Goal: Task Accomplishment & Management: Manage account settings

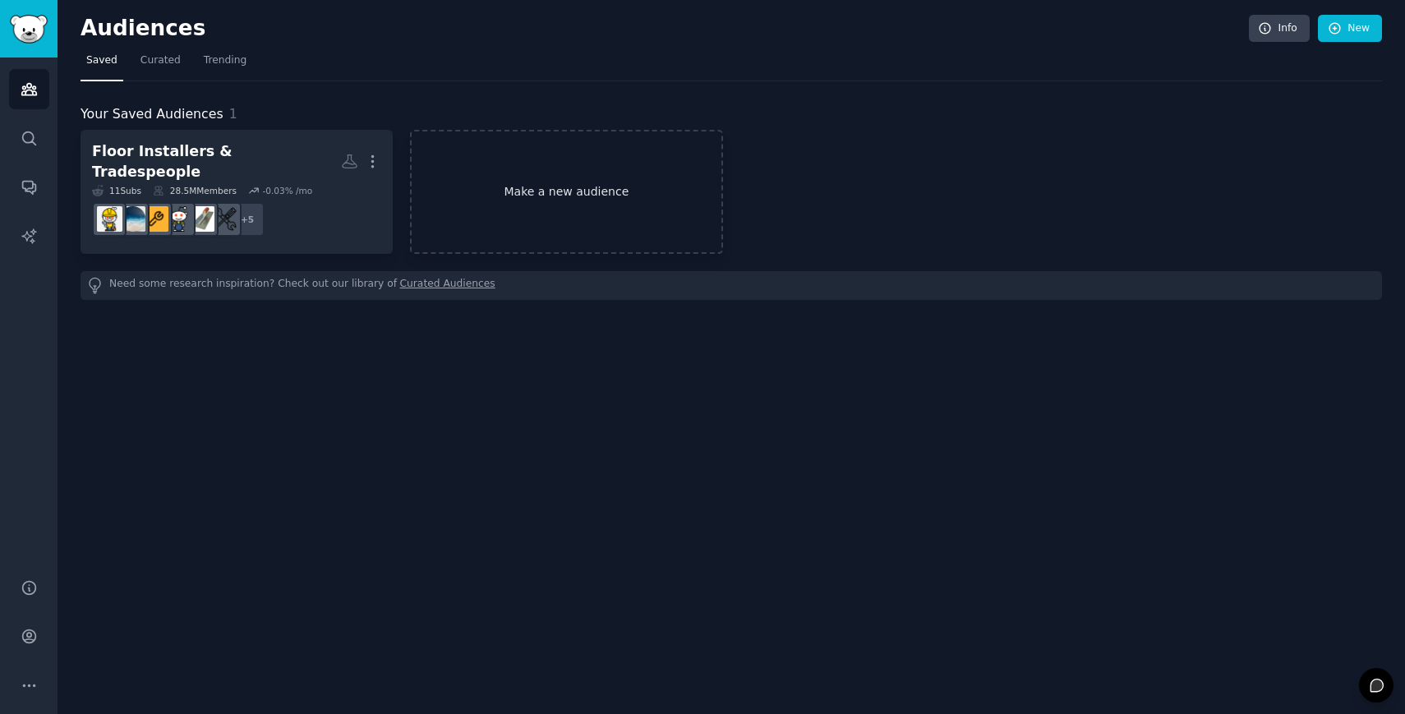
click at [488, 177] on link "Make a new audience" at bounding box center [566, 192] width 312 height 124
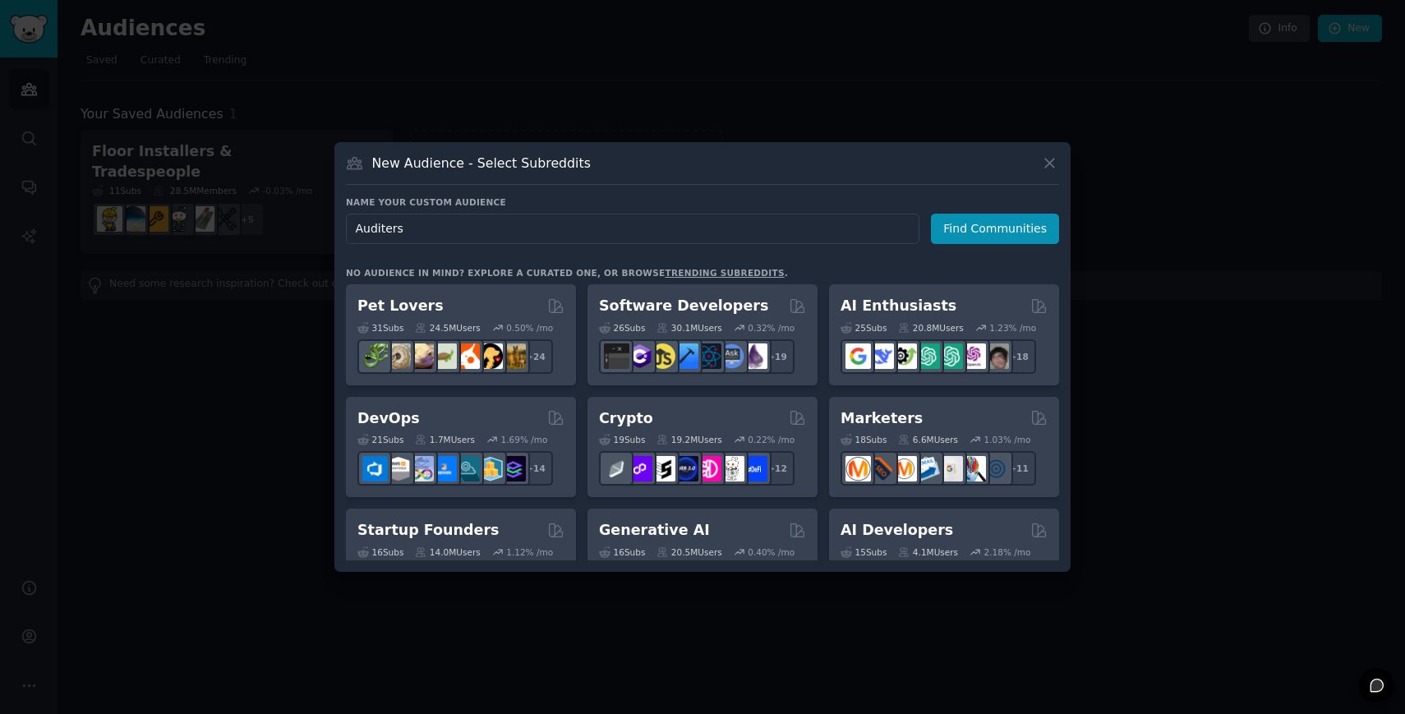
type input "Auditers"
click at [997, 217] on button "Find Communities" at bounding box center [995, 229] width 128 height 30
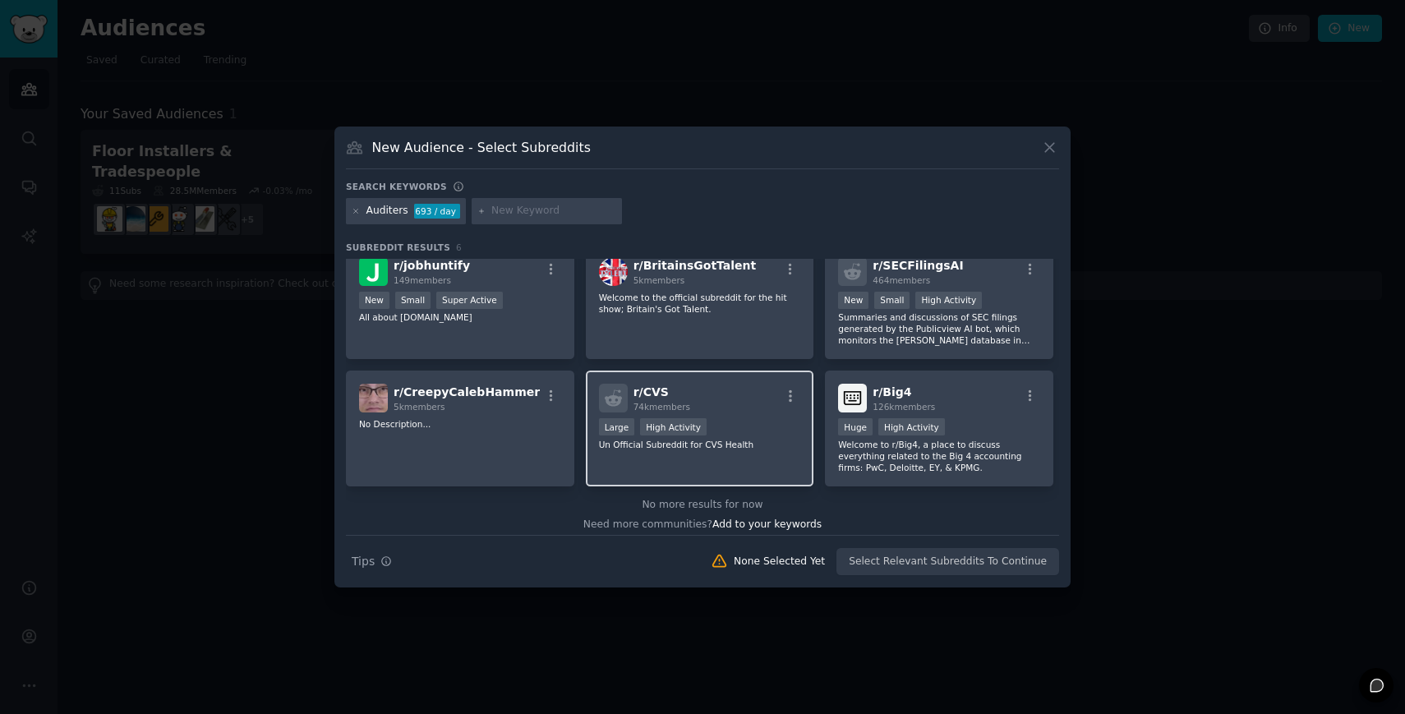
scroll to position [24, 0]
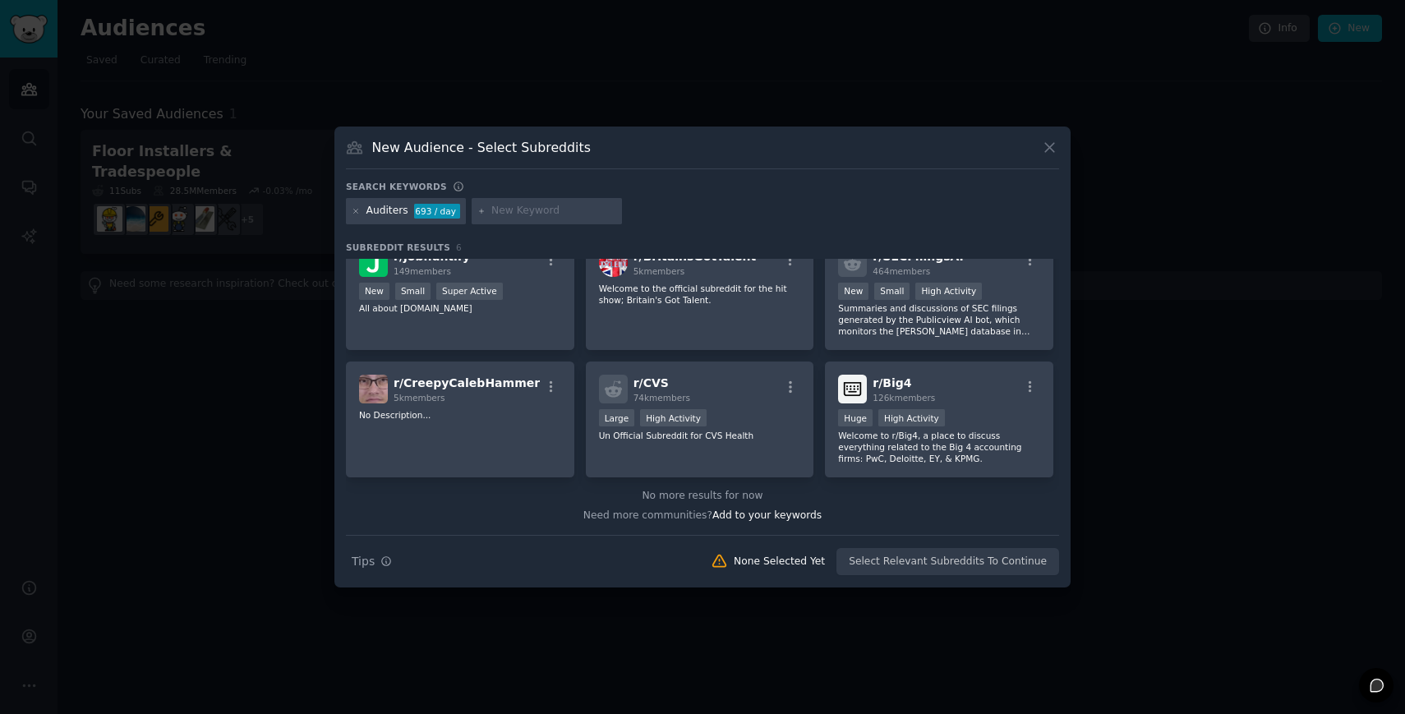
click at [389, 210] on div "Auditers" at bounding box center [387, 211] width 42 height 15
click at [405, 209] on div "Auditers 693 / day" at bounding box center [406, 211] width 120 height 26
click at [356, 207] on icon at bounding box center [356, 211] width 9 height 9
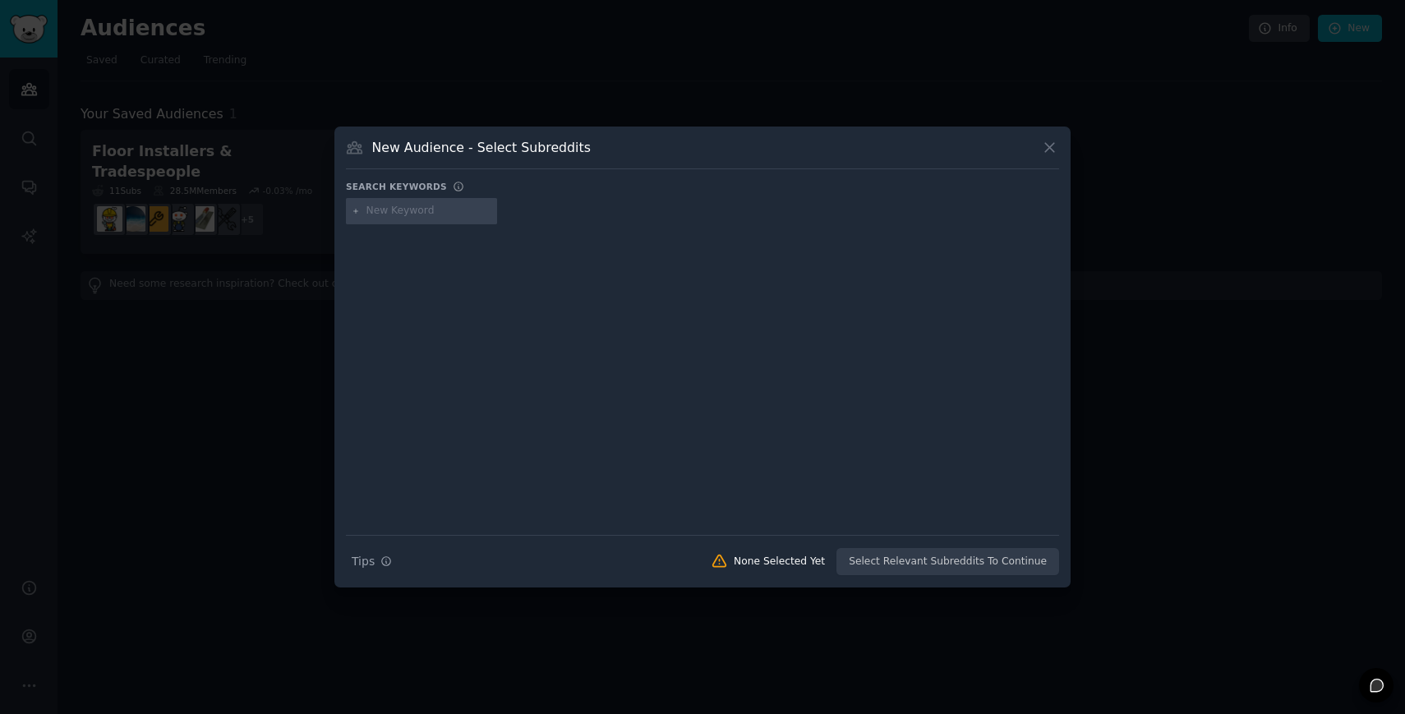
click at [384, 209] on input "text" at bounding box center [428, 211] width 125 height 15
type input "audit"
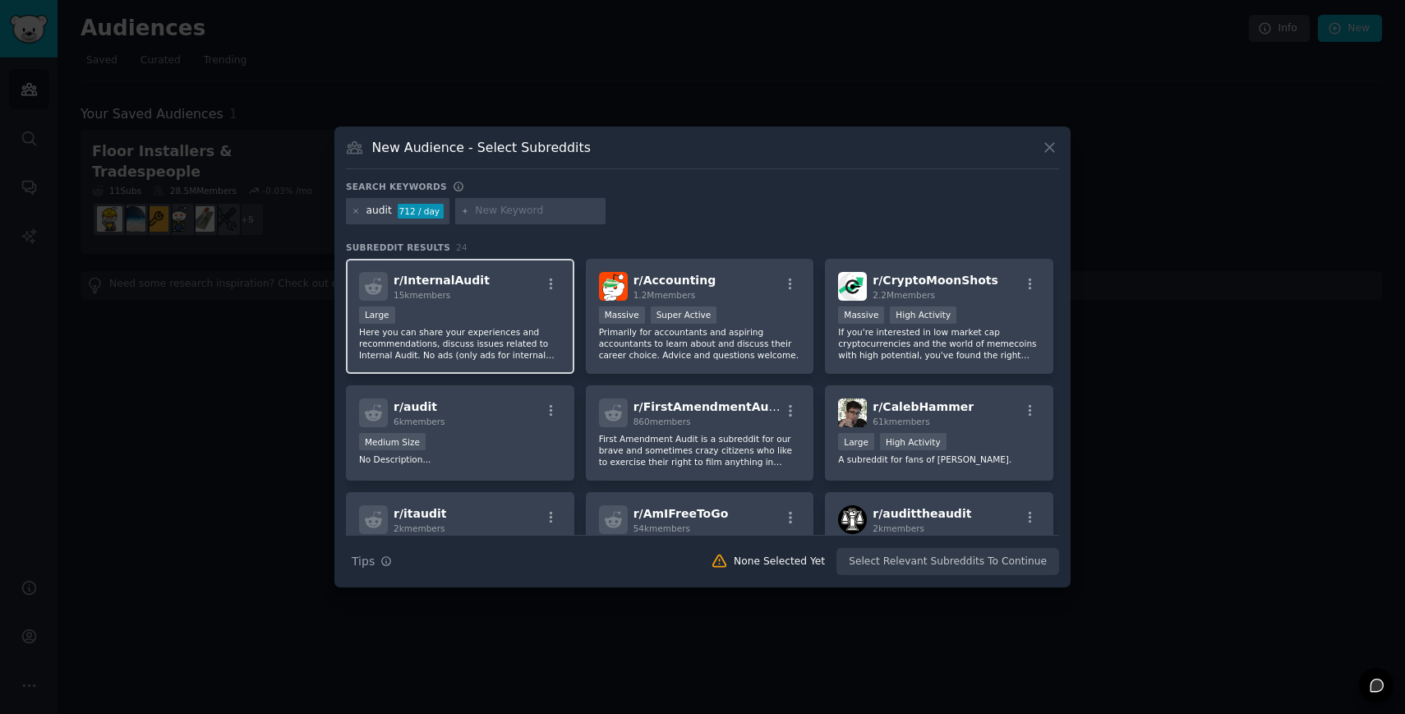
click at [536, 290] on div "r/ InternalAudit 15k members" at bounding box center [460, 286] width 202 height 29
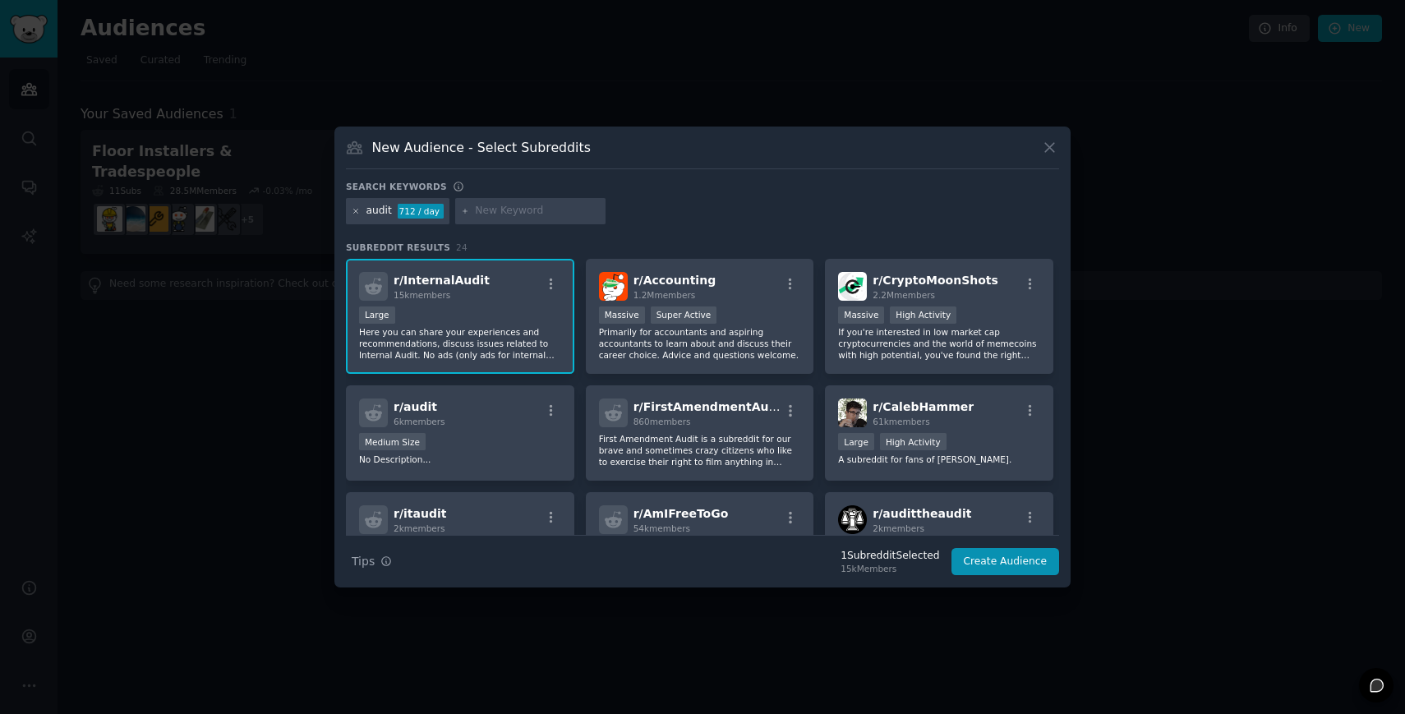
click at [358, 211] on icon at bounding box center [356, 211] width 9 height 9
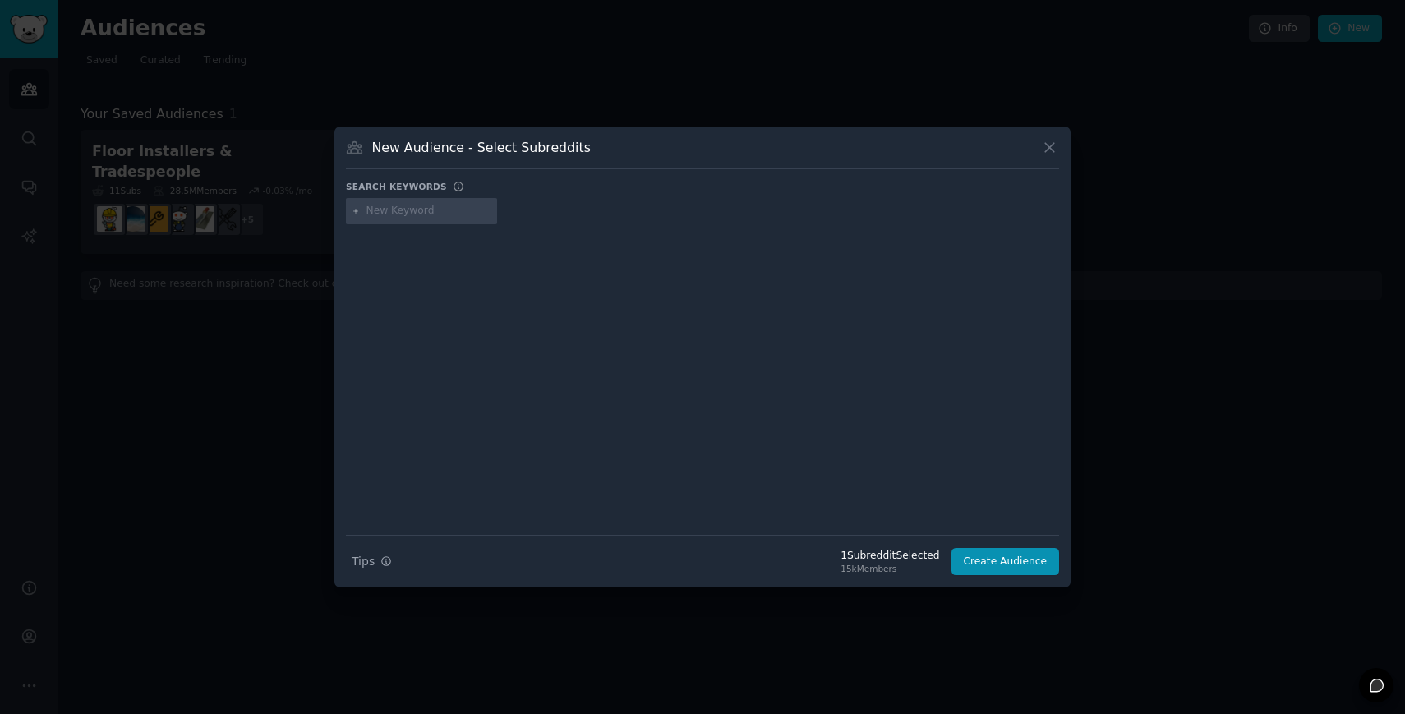
click at [375, 209] on input "text" at bounding box center [428, 211] width 125 height 15
type input "cyber security"
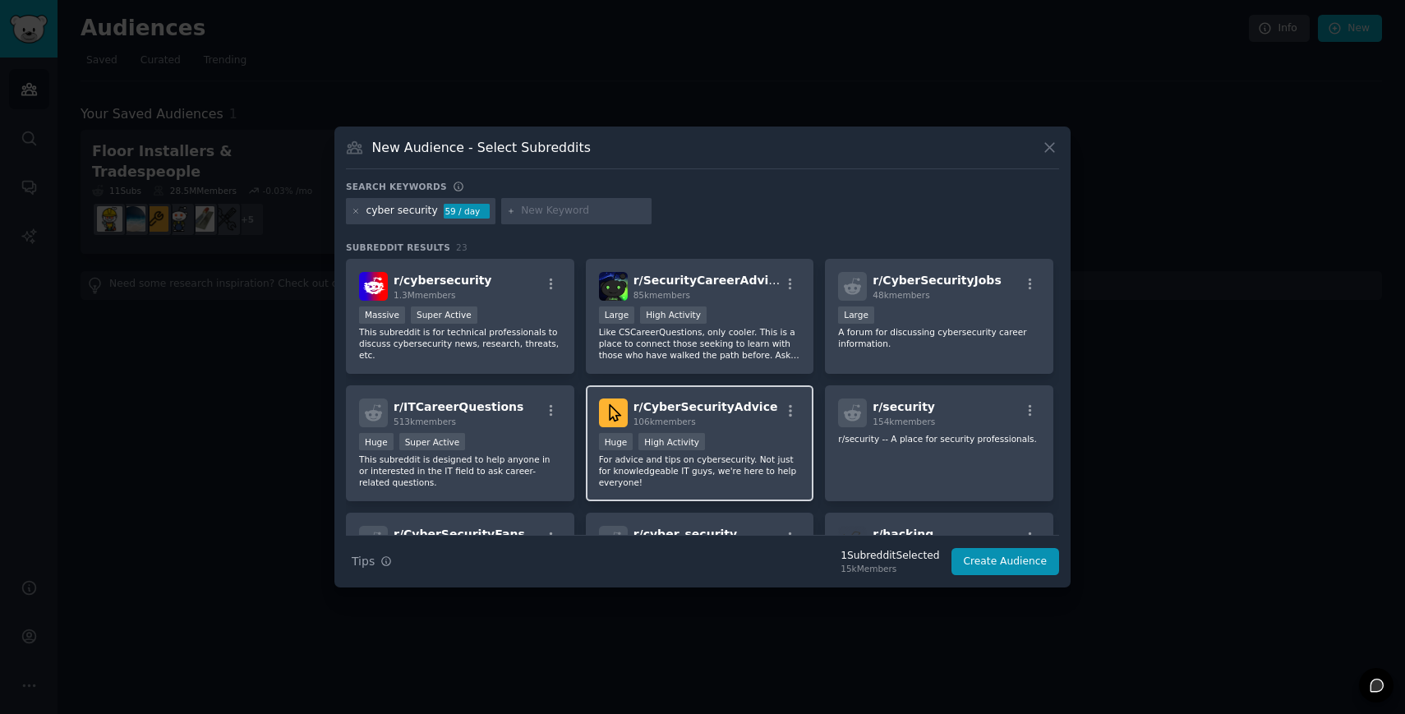
click at [748, 438] on div "Huge High Activity" at bounding box center [700, 443] width 202 height 21
click at [362, 215] on div "cyber security 59 / day" at bounding box center [421, 211] width 150 height 26
click at [357, 215] on div at bounding box center [356, 211] width 9 height 15
click at [354, 209] on icon at bounding box center [356, 211] width 9 height 9
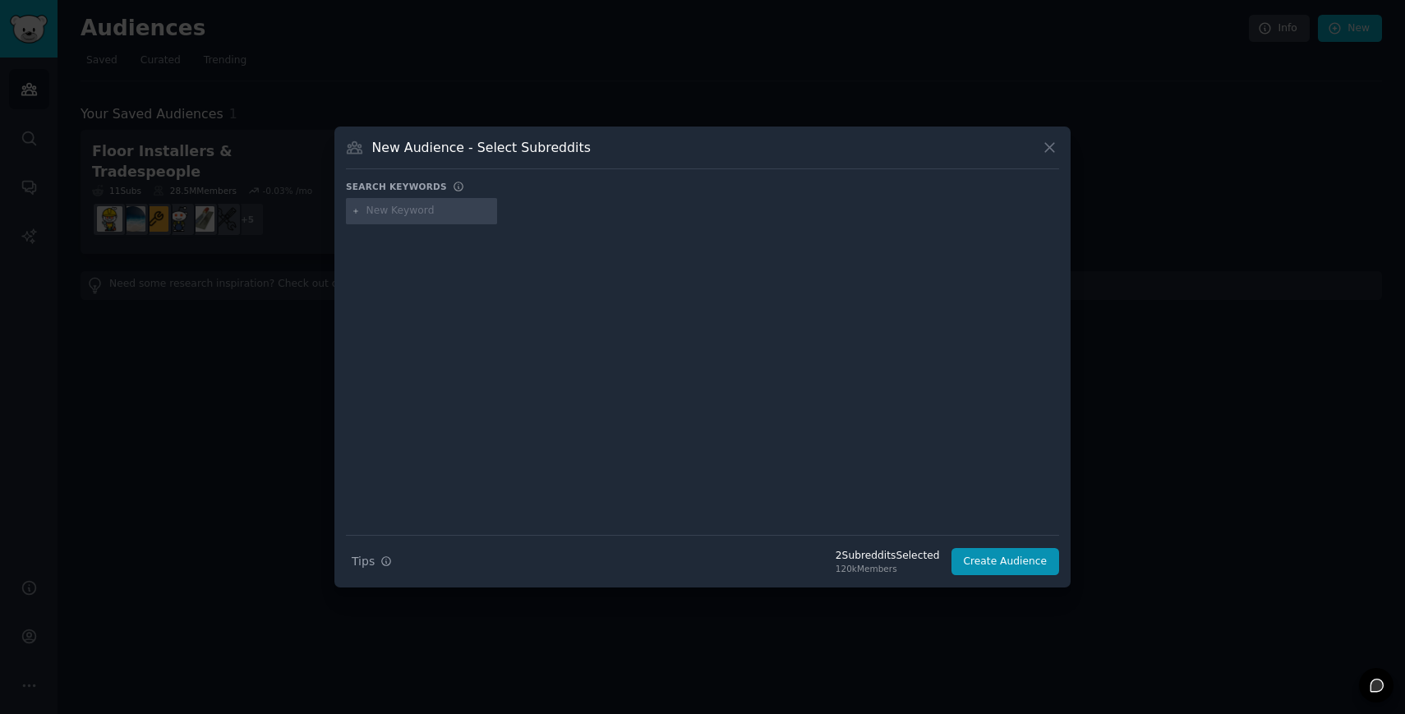
click at [379, 219] on div at bounding box center [421, 211] width 151 height 26
click at [385, 213] on input "text" at bounding box center [428, 211] width 125 height 15
type input "data security"
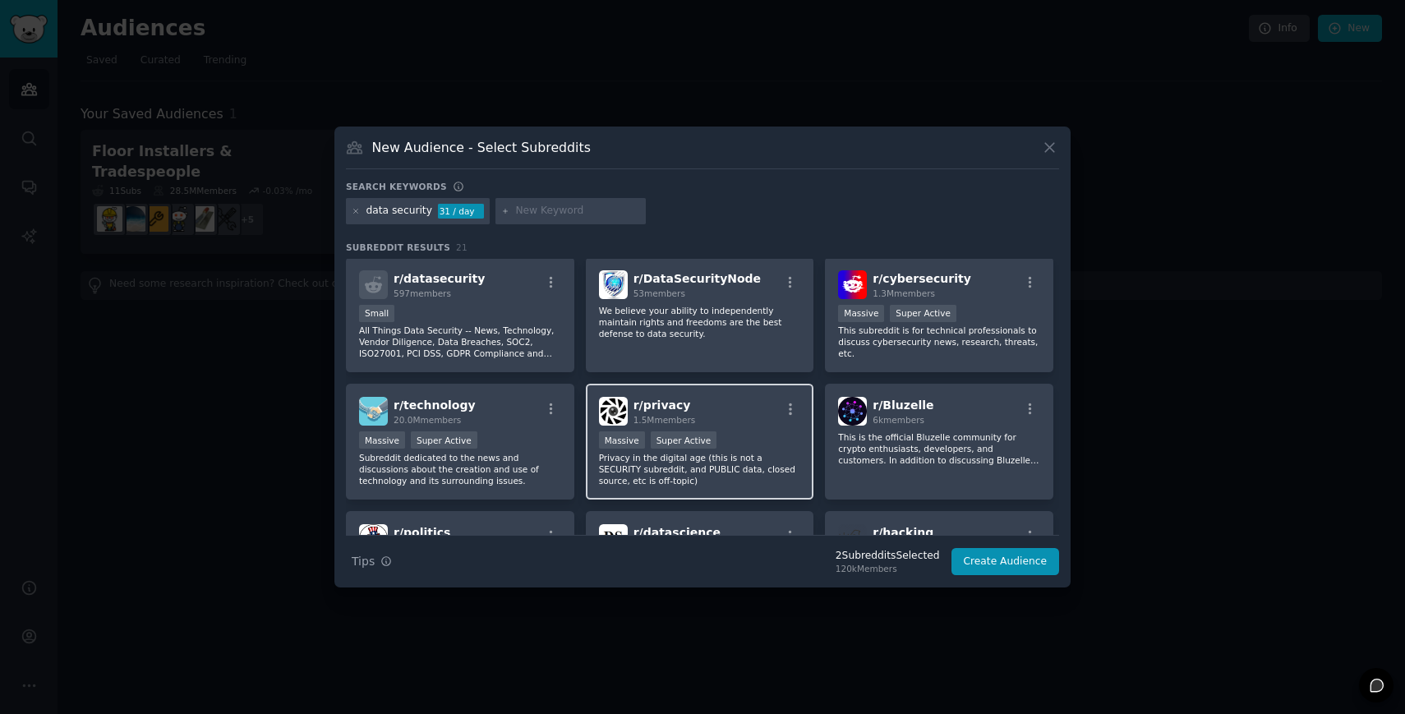
scroll to position [1, 0]
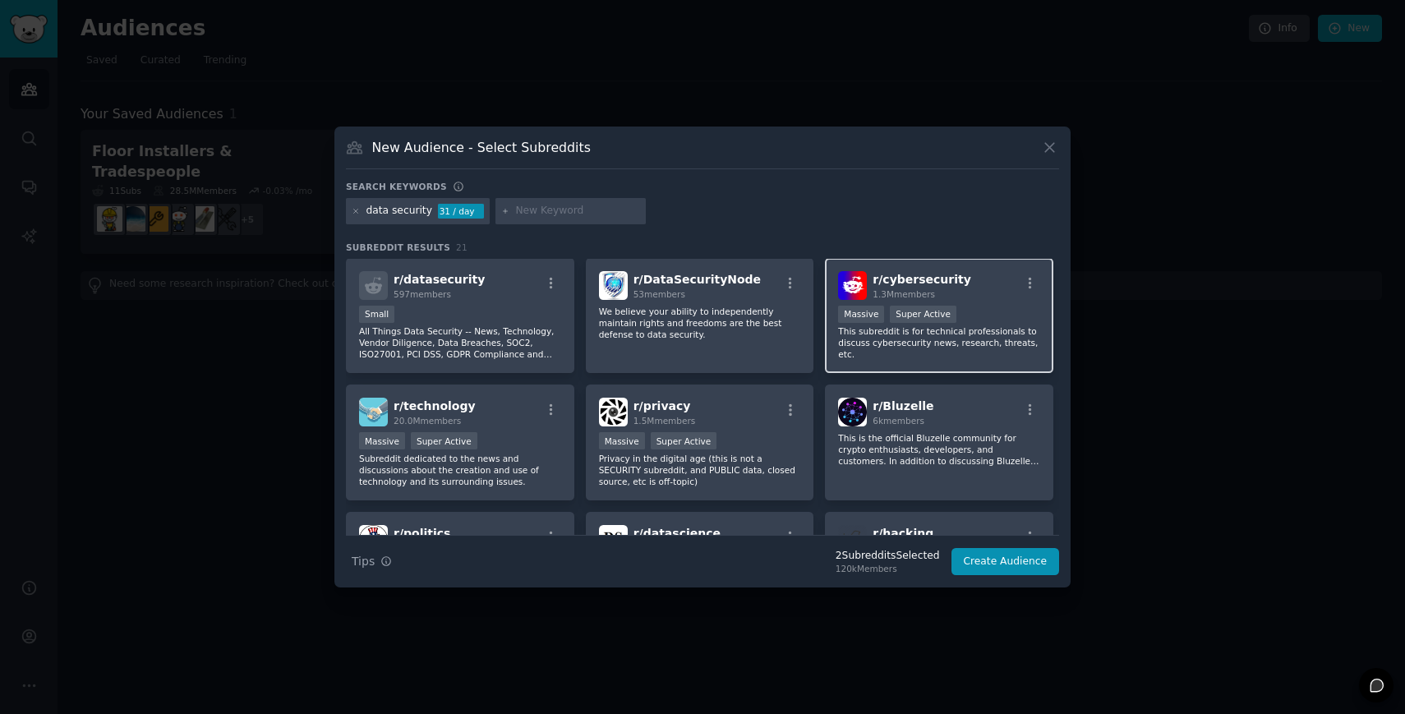
click at [963, 343] on p "This subreddit is for technical professionals to discuss cybersecurity news, re…" at bounding box center [939, 342] width 202 height 35
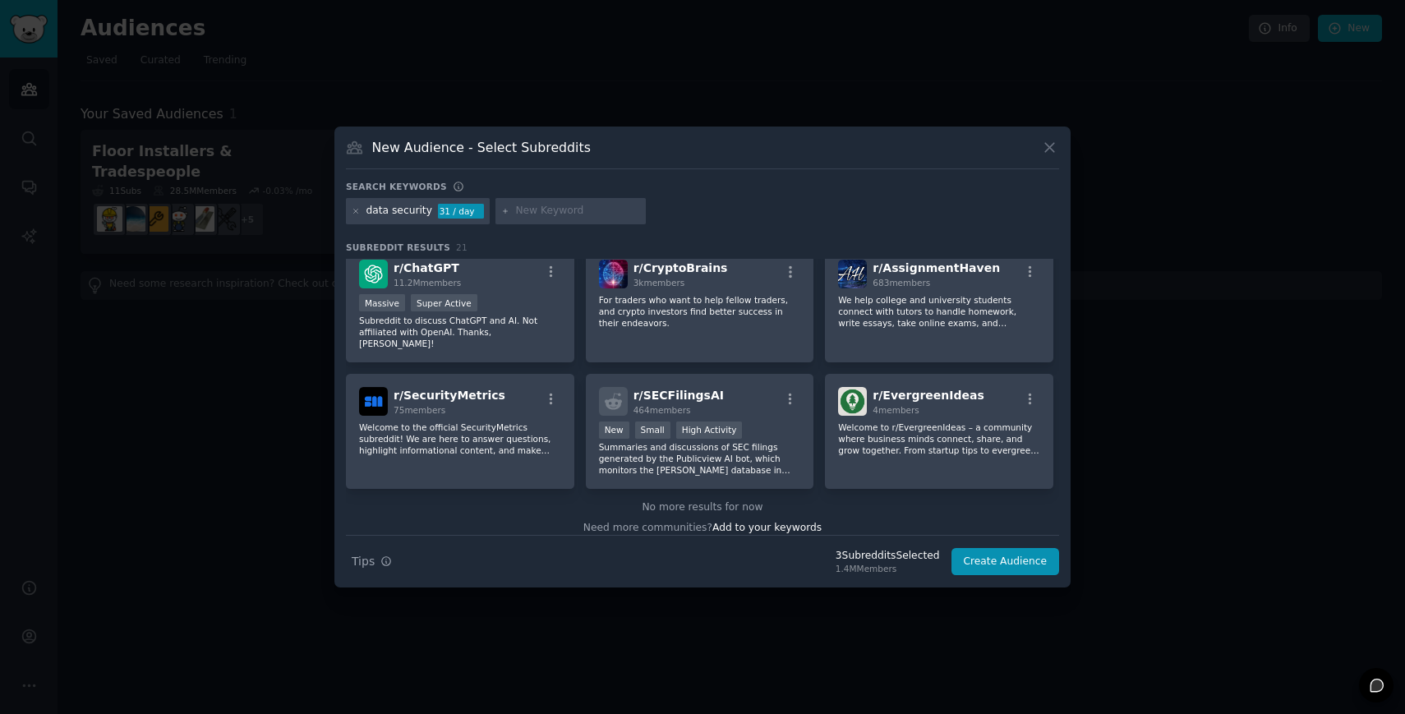
scroll to position [0, 0]
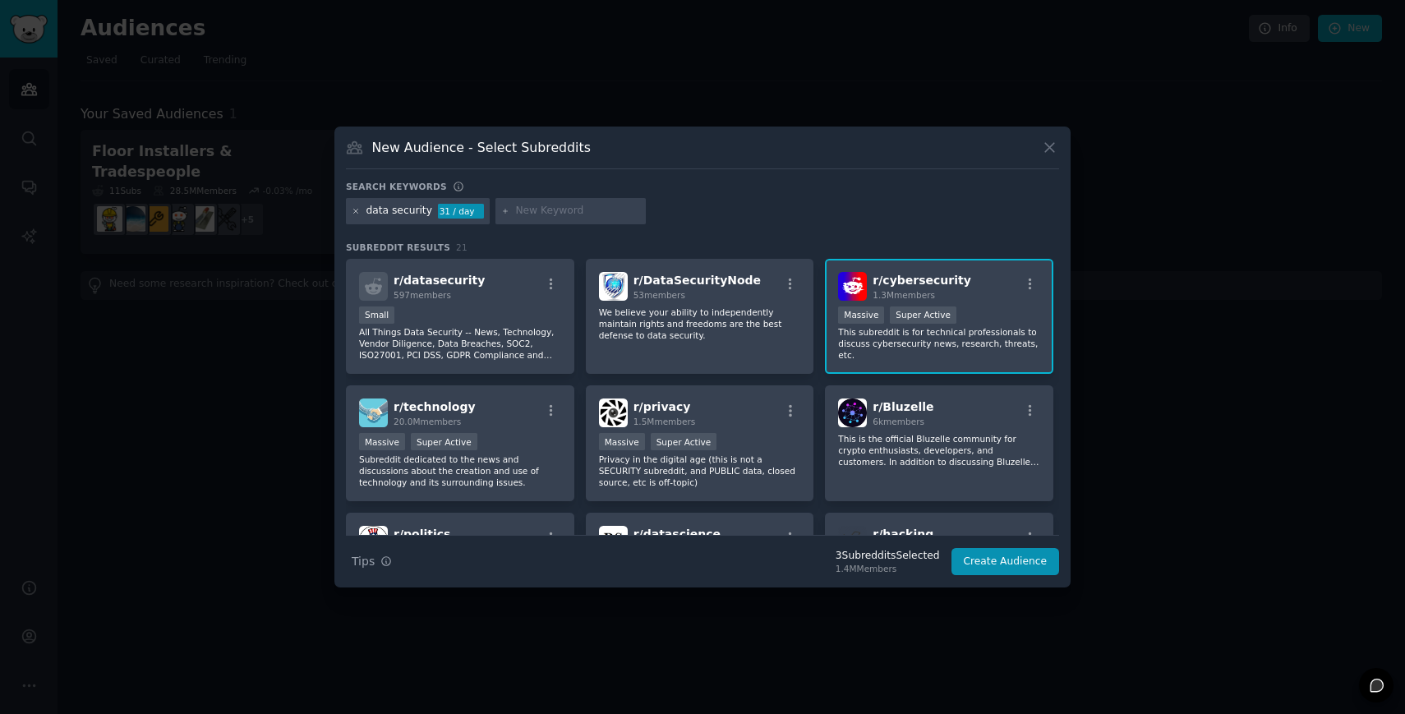
click at [357, 210] on icon at bounding box center [356, 211] width 9 height 9
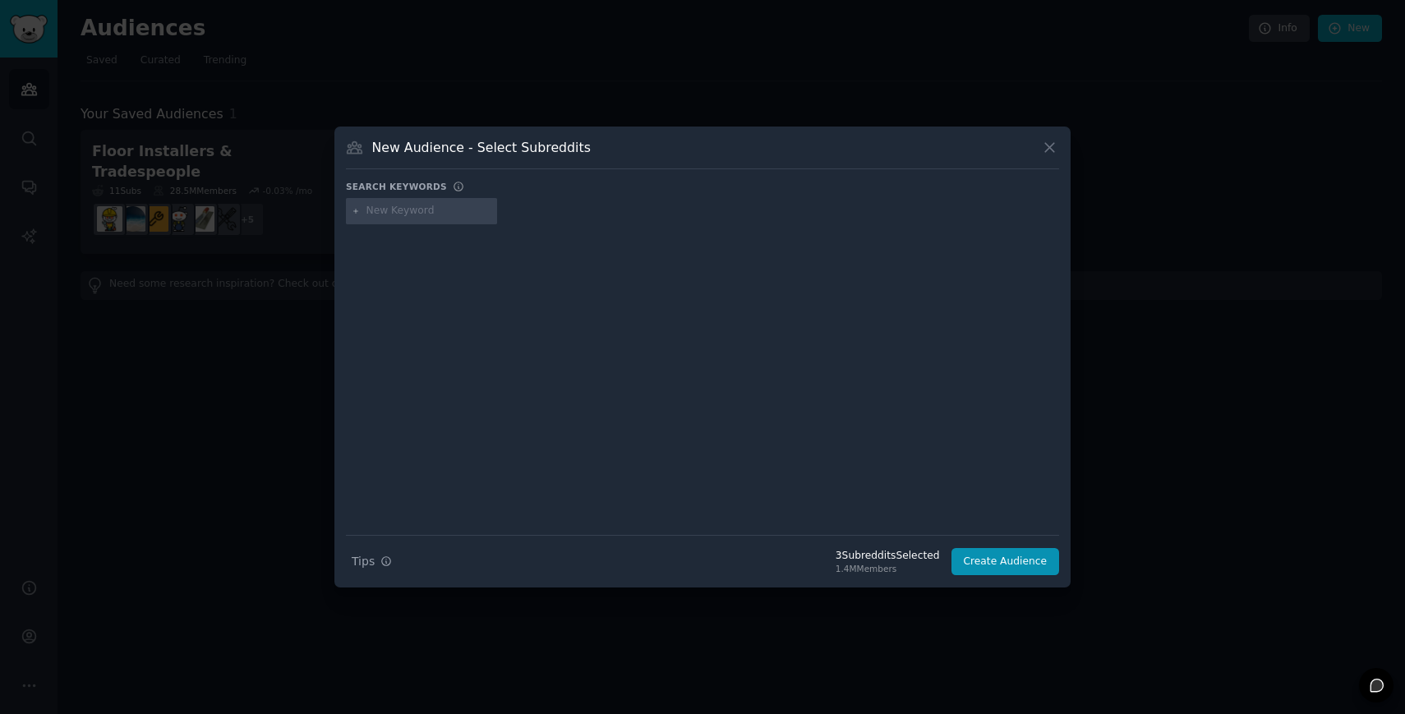
click at [380, 215] on input "text" at bounding box center [428, 211] width 125 height 15
type input "deloitte"
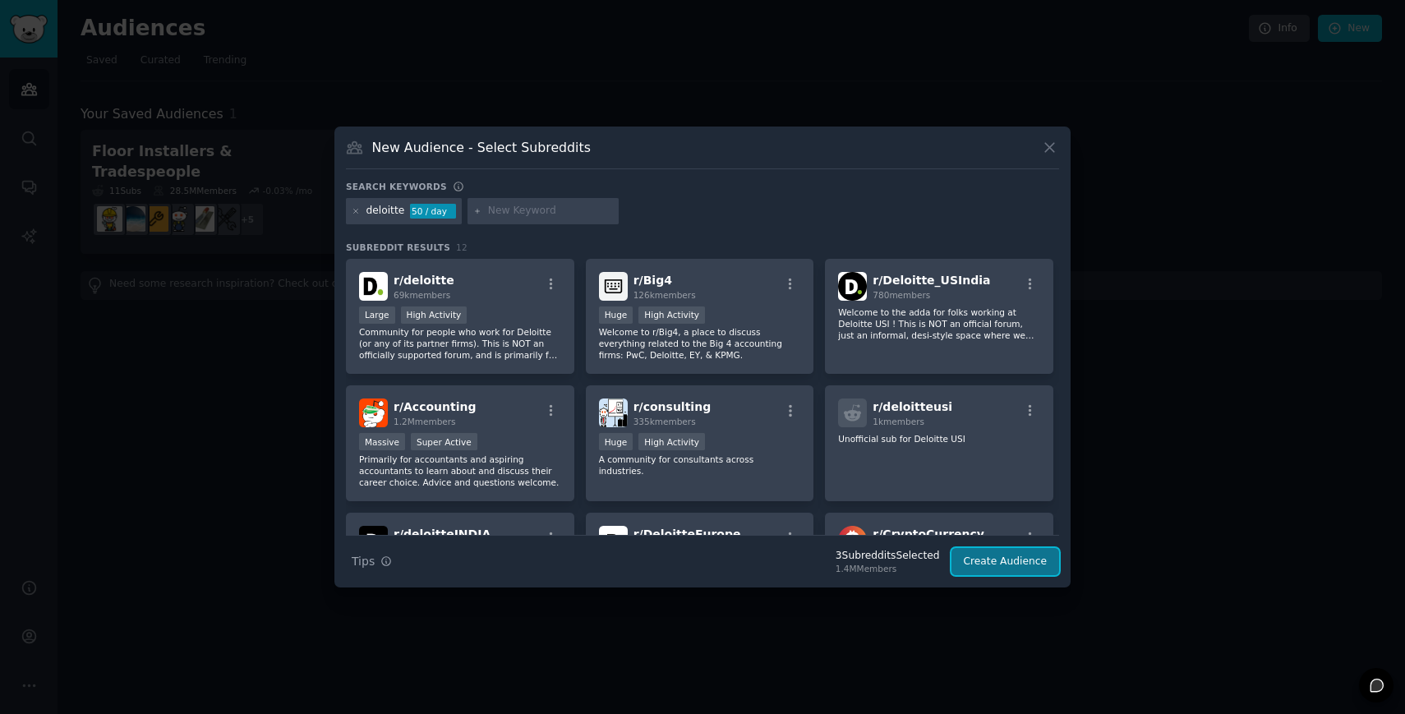
click at [996, 574] on button "Create Audience" at bounding box center [1005, 562] width 108 height 28
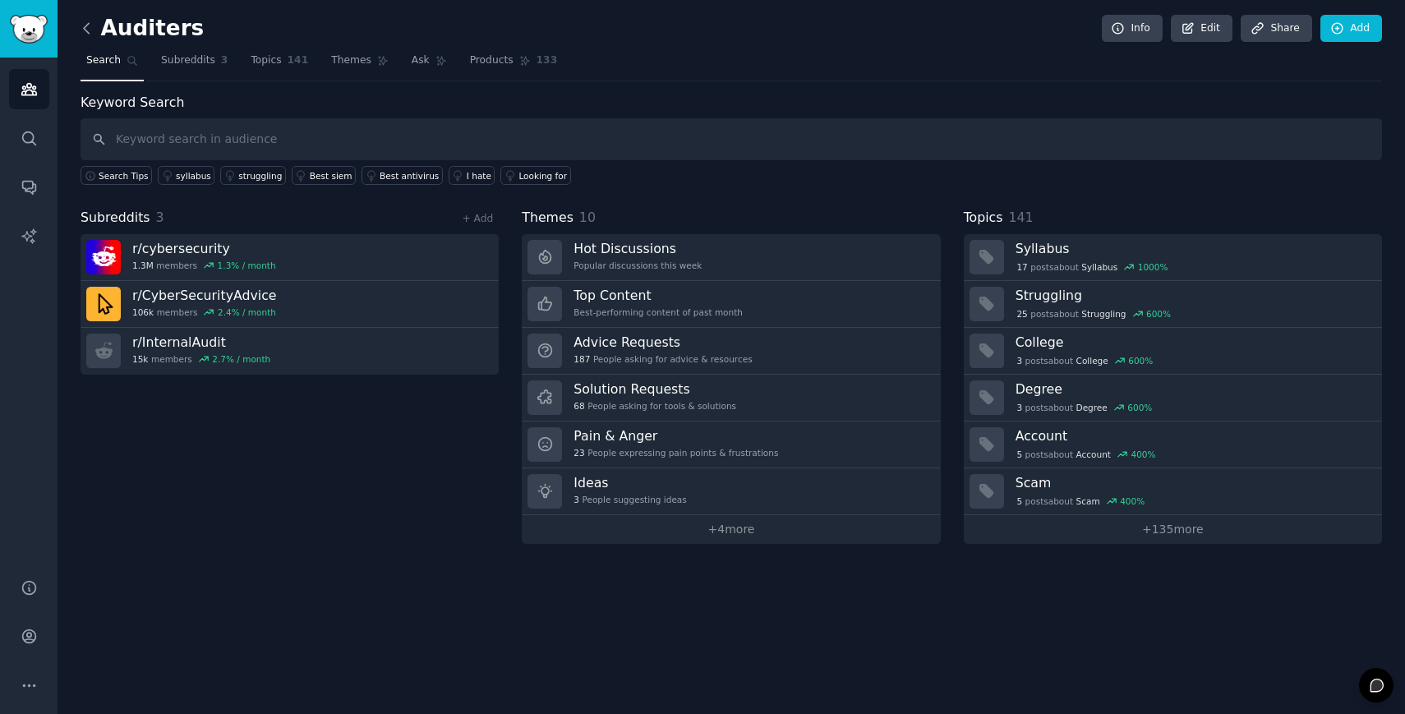
click at [88, 28] on icon at bounding box center [86, 28] width 17 height 17
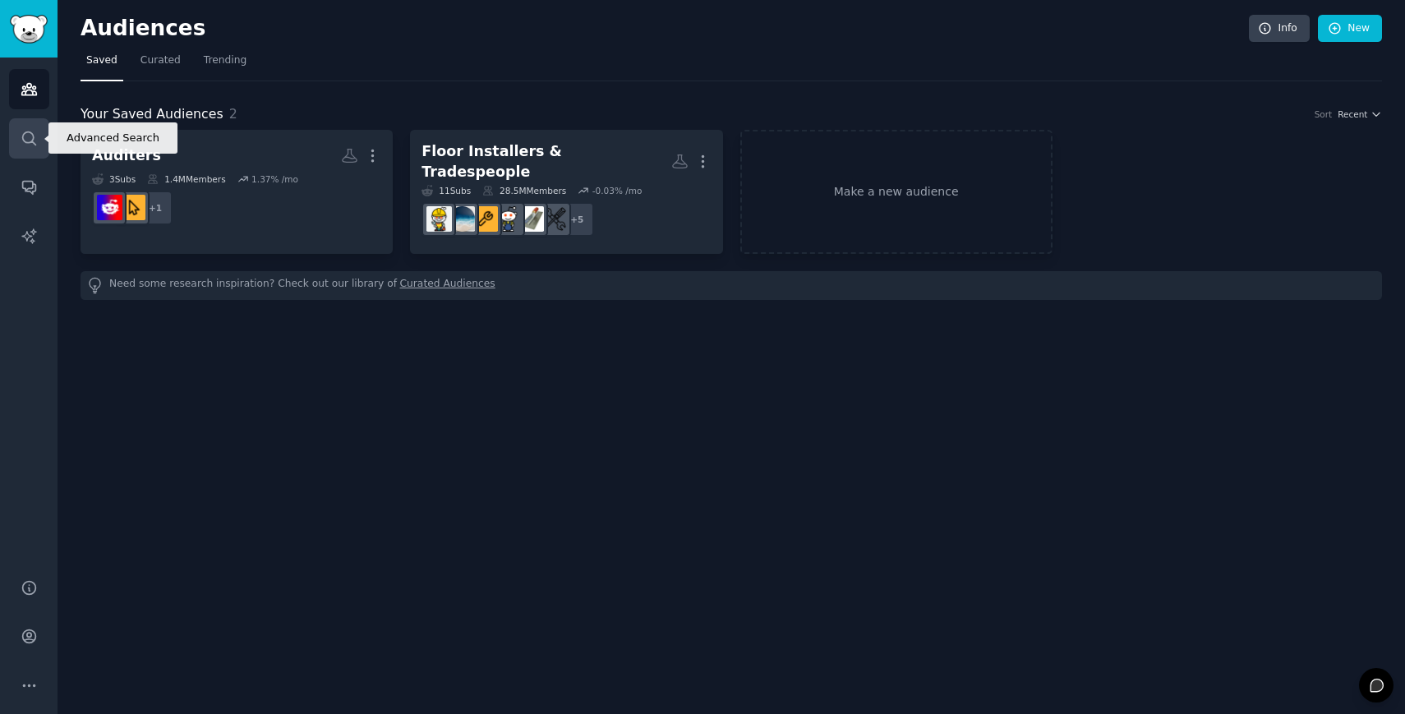
click at [38, 148] on link "Search" at bounding box center [29, 138] width 40 height 40
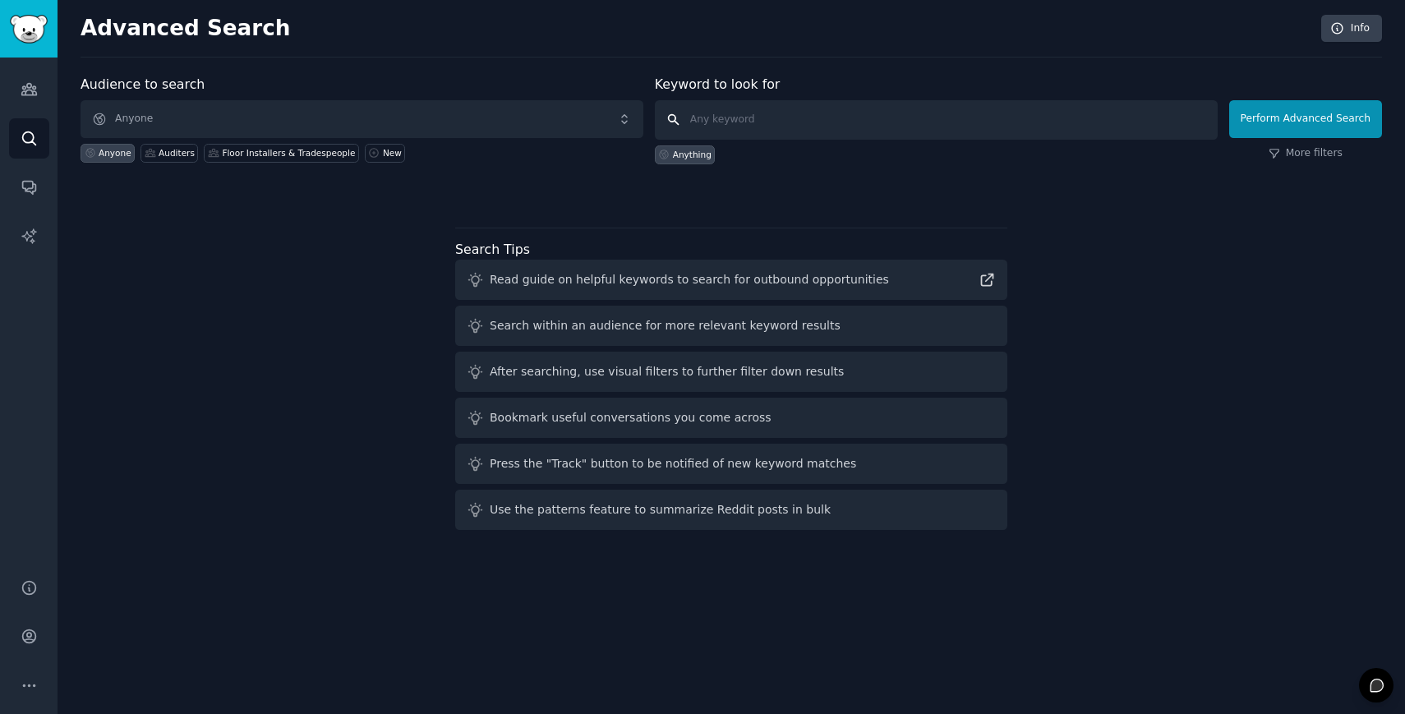
click at [741, 122] on input "text" at bounding box center [936, 119] width 563 height 39
type input "audit"
click button "Perform Advanced Search" at bounding box center [1305, 119] width 153 height 38
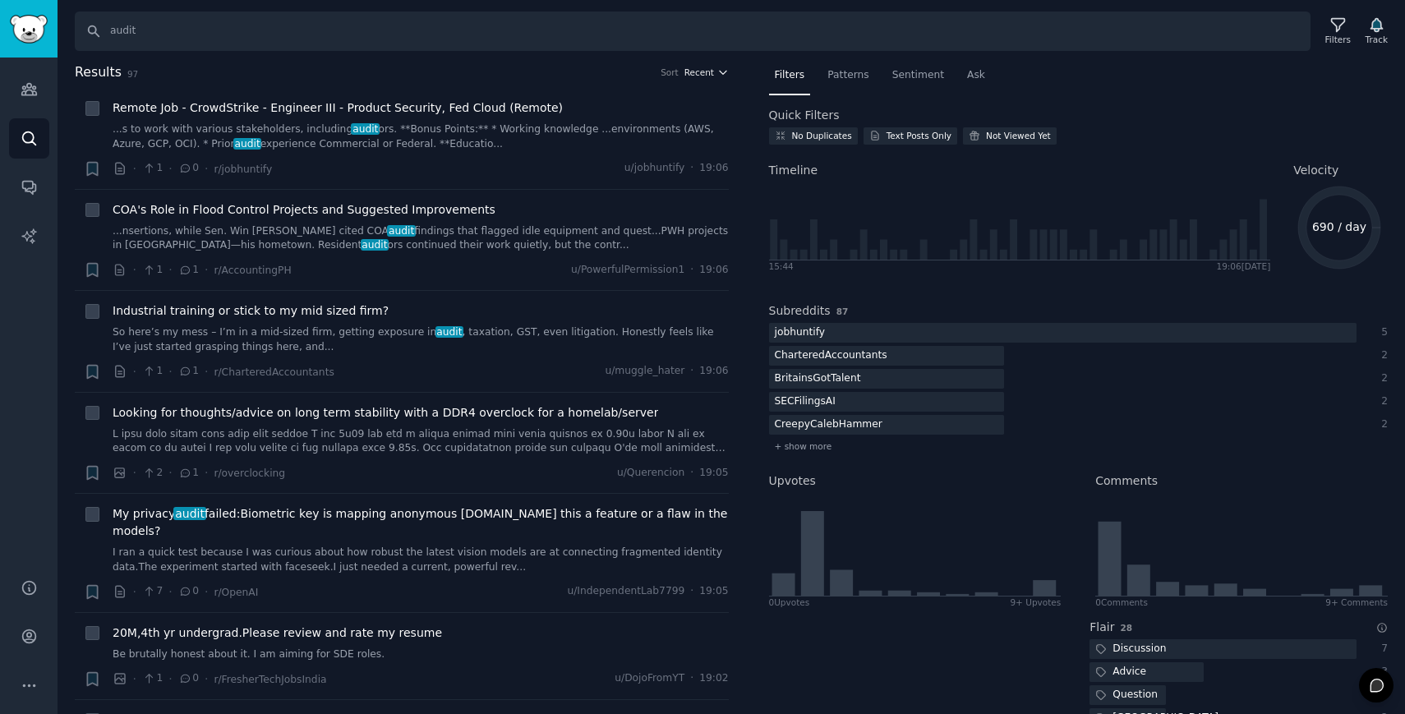
click at [717, 73] on icon "button" at bounding box center [723, 73] width 12 height 12
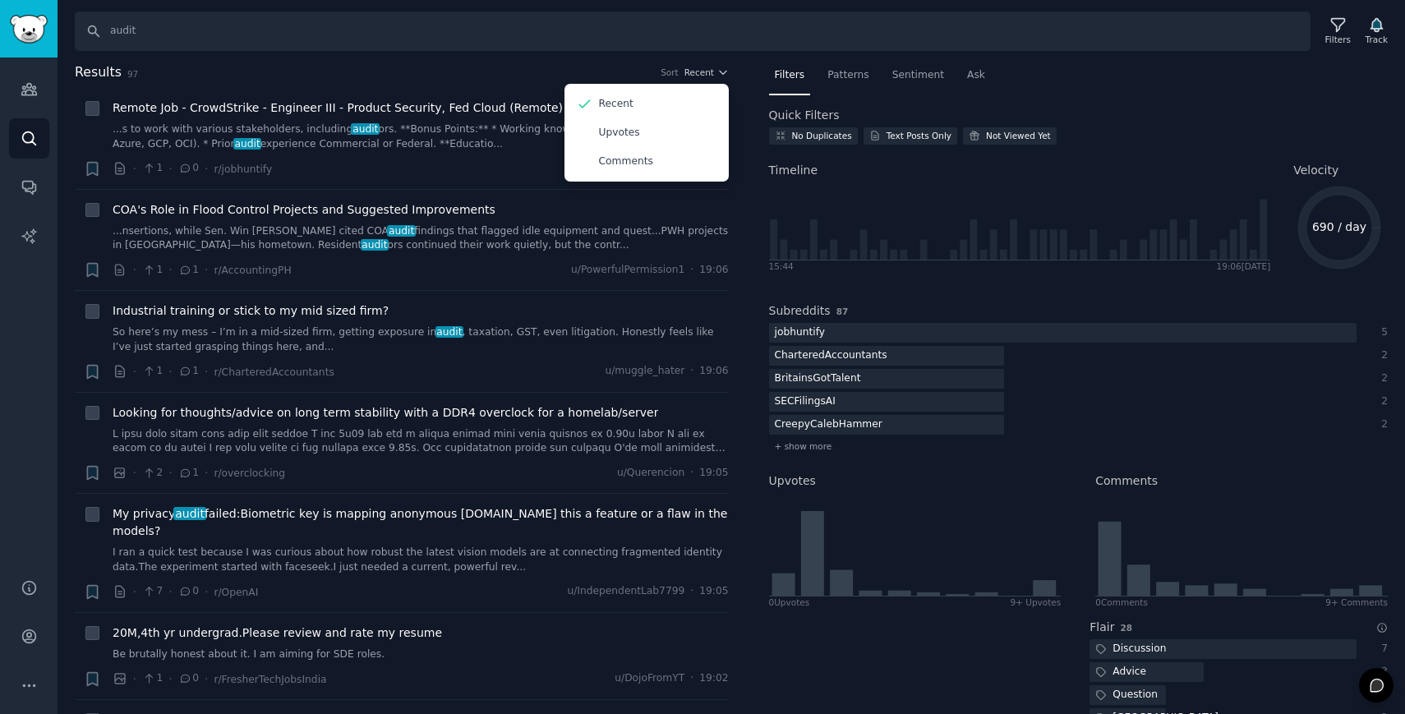
click at [476, 69] on h2 "Results 97 Sort Recent Recent Upvotes Comments" at bounding box center [402, 72] width 654 height 21
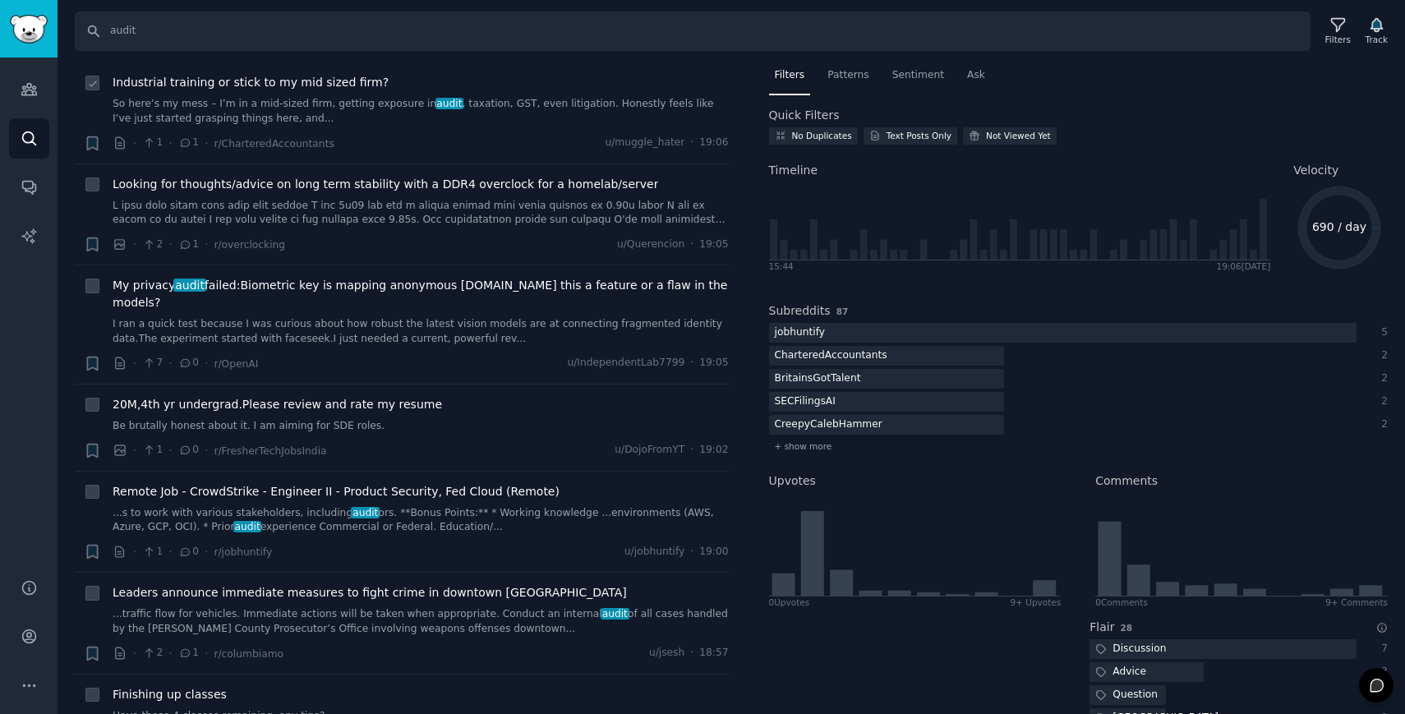
scroll to position [236, 0]
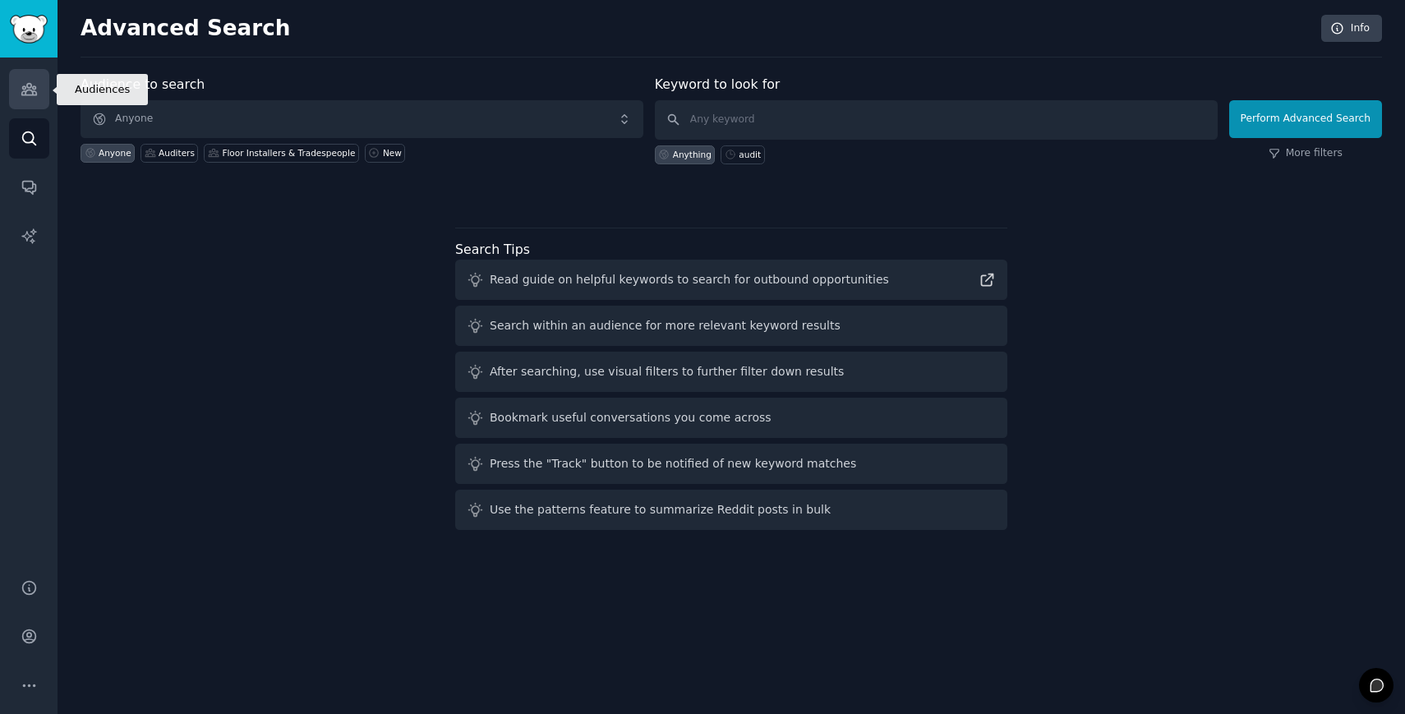
click at [28, 90] on icon "Sidebar" at bounding box center [28, 90] width 15 height 12
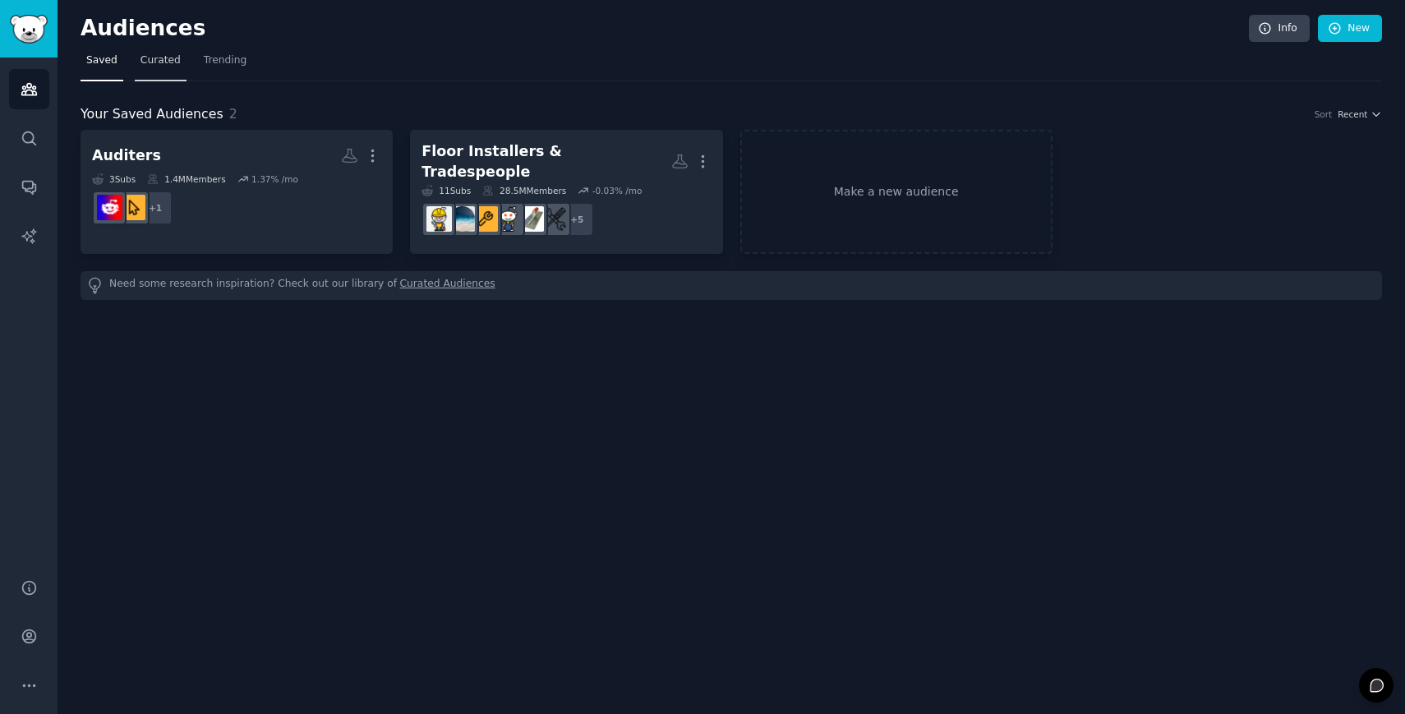
click at [164, 55] on span "Curated" at bounding box center [160, 60] width 40 height 15
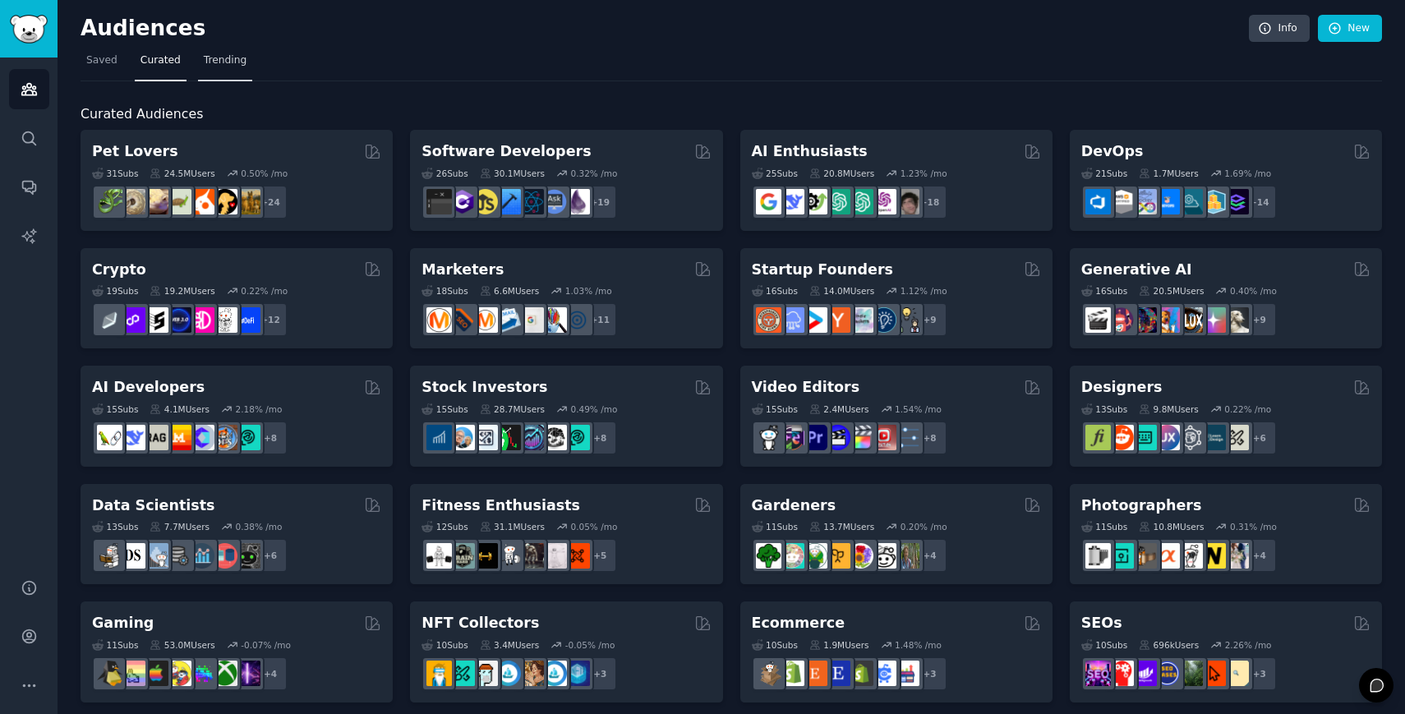
click at [222, 58] on span "Trending" at bounding box center [225, 60] width 43 height 15
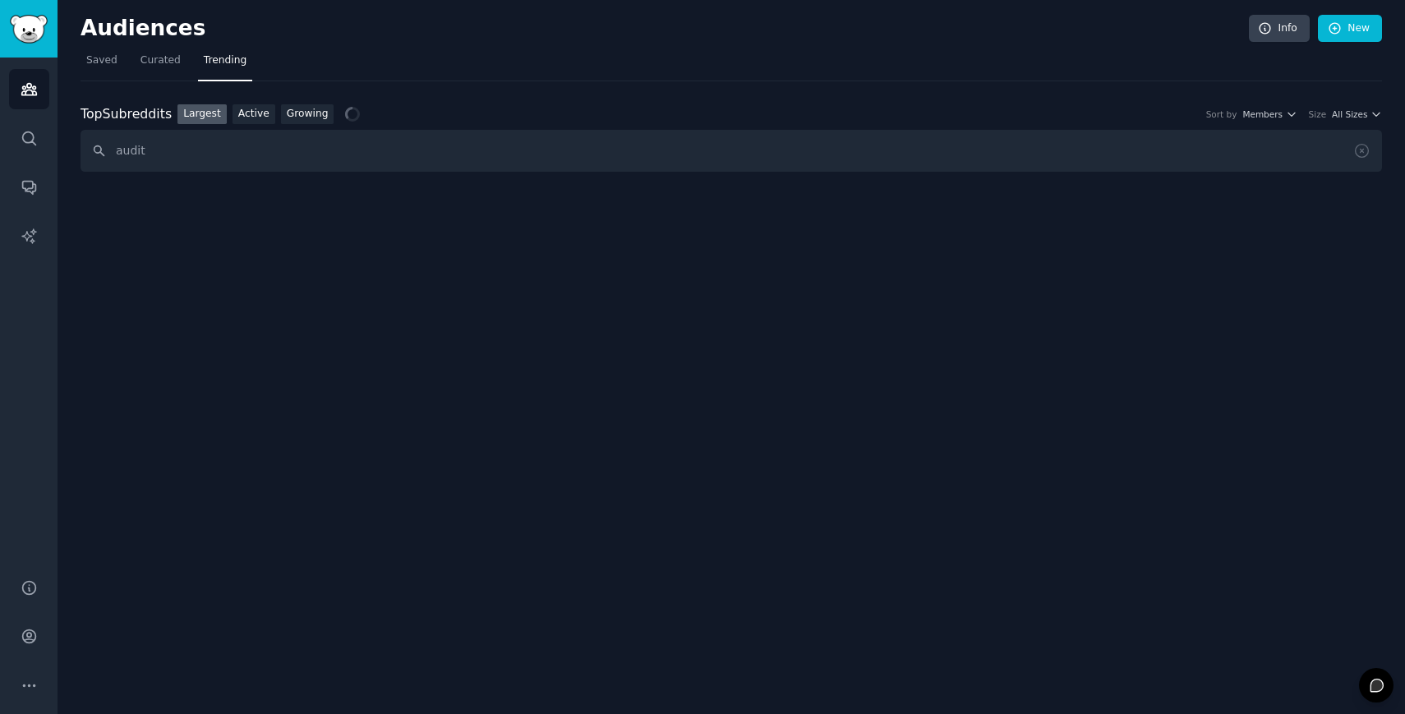
type input "audit"
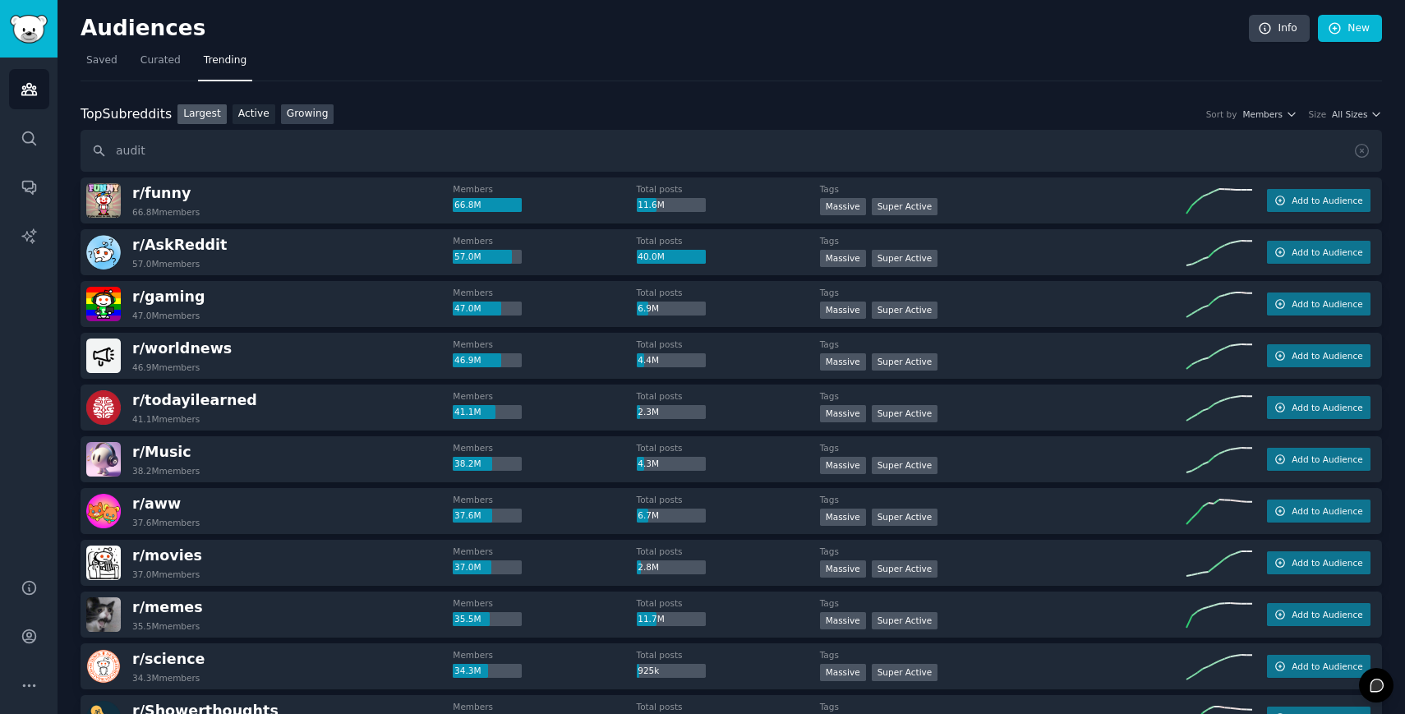
click at [293, 108] on link "Growing" at bounding box center [307, 114] width 53 height 21
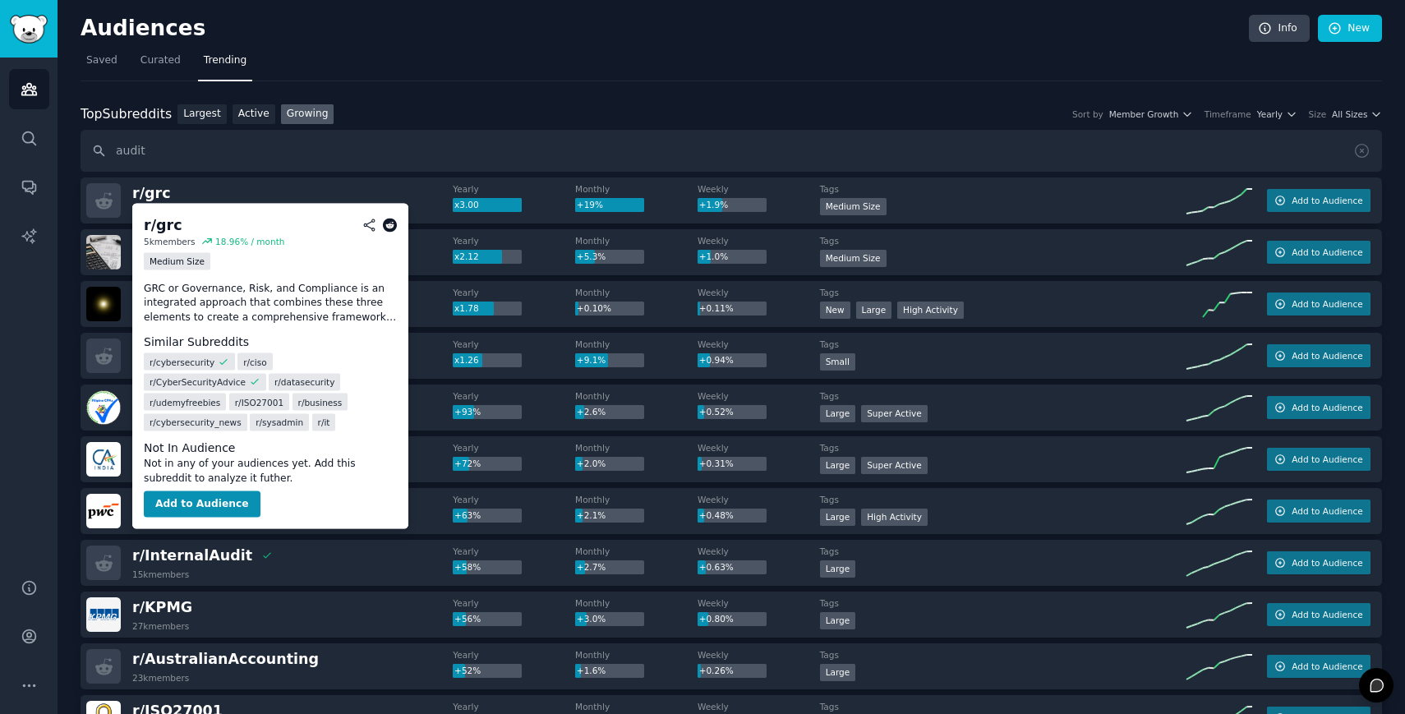
click at [385, 224] on icon at bounding box center [390, 225] width 15 height 15
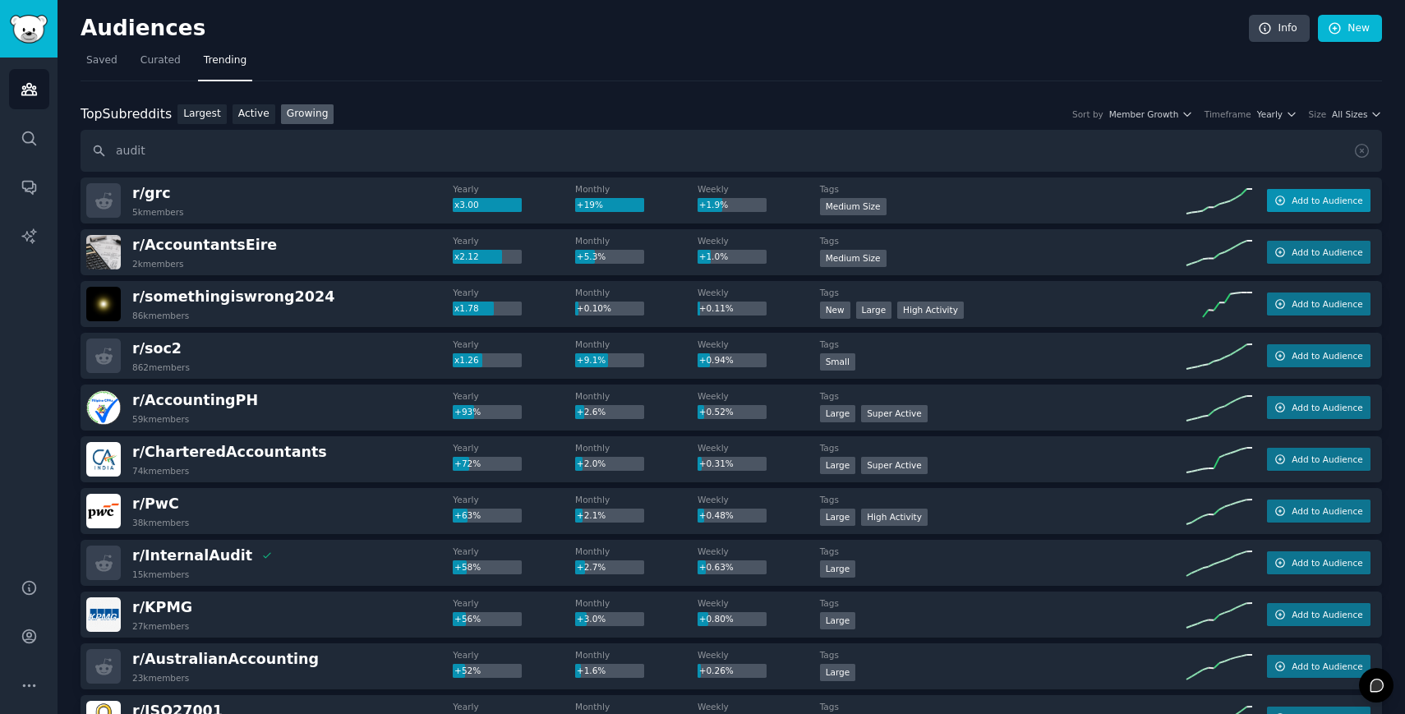
click at [1295, 200] on span "Add to Audience" at bounding box center [1326, 201] width 71 height 12
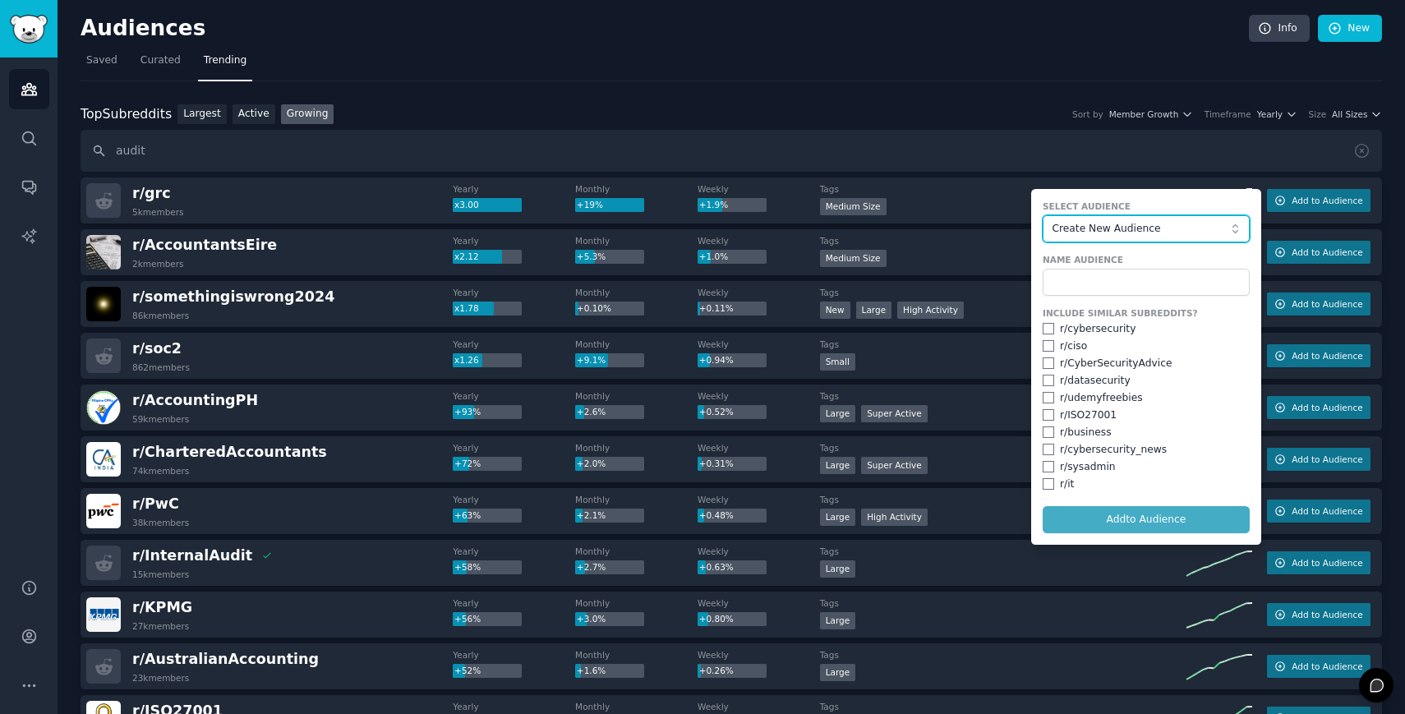
click at [1065, 228] on span "Create New Audience" at bounding box center [1141, 229] width 180 height 15
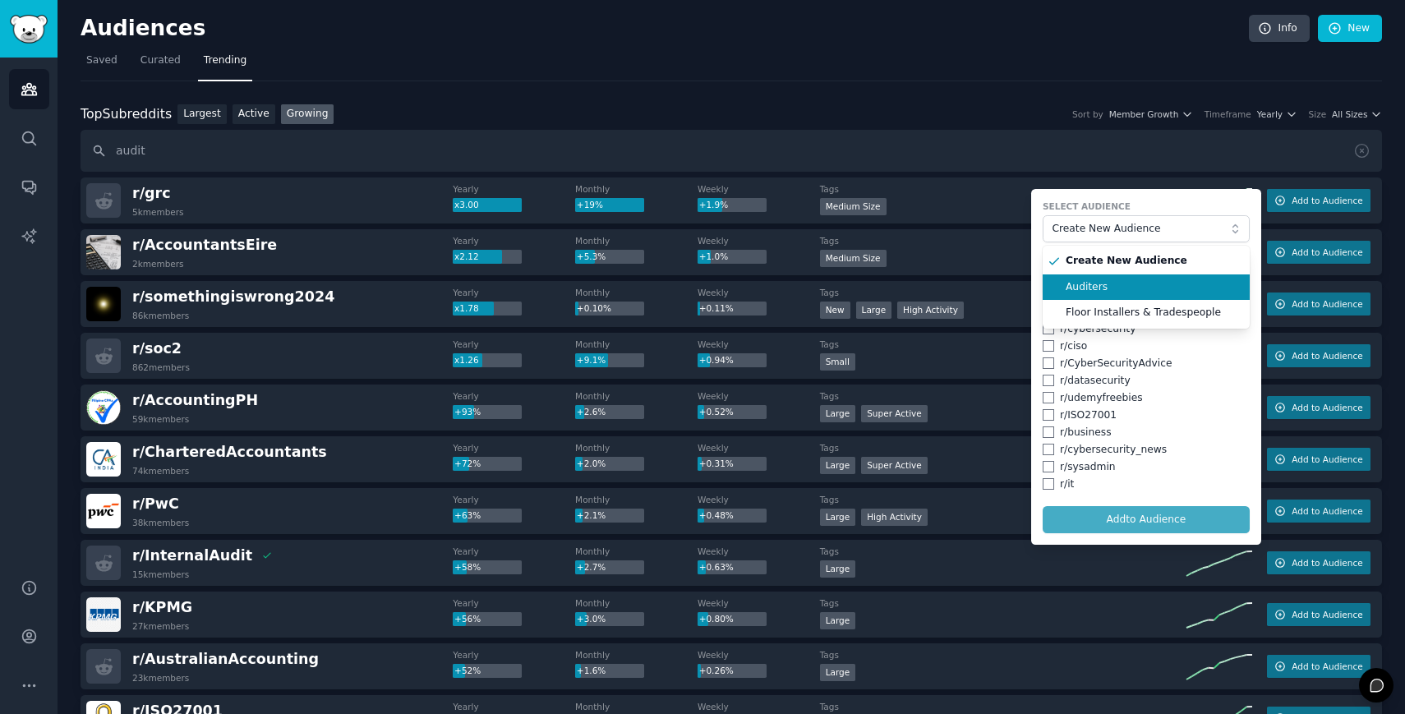
click at [1068, 283] on span "Auditers" at bounding box center [1151, 287] width 173 height 15
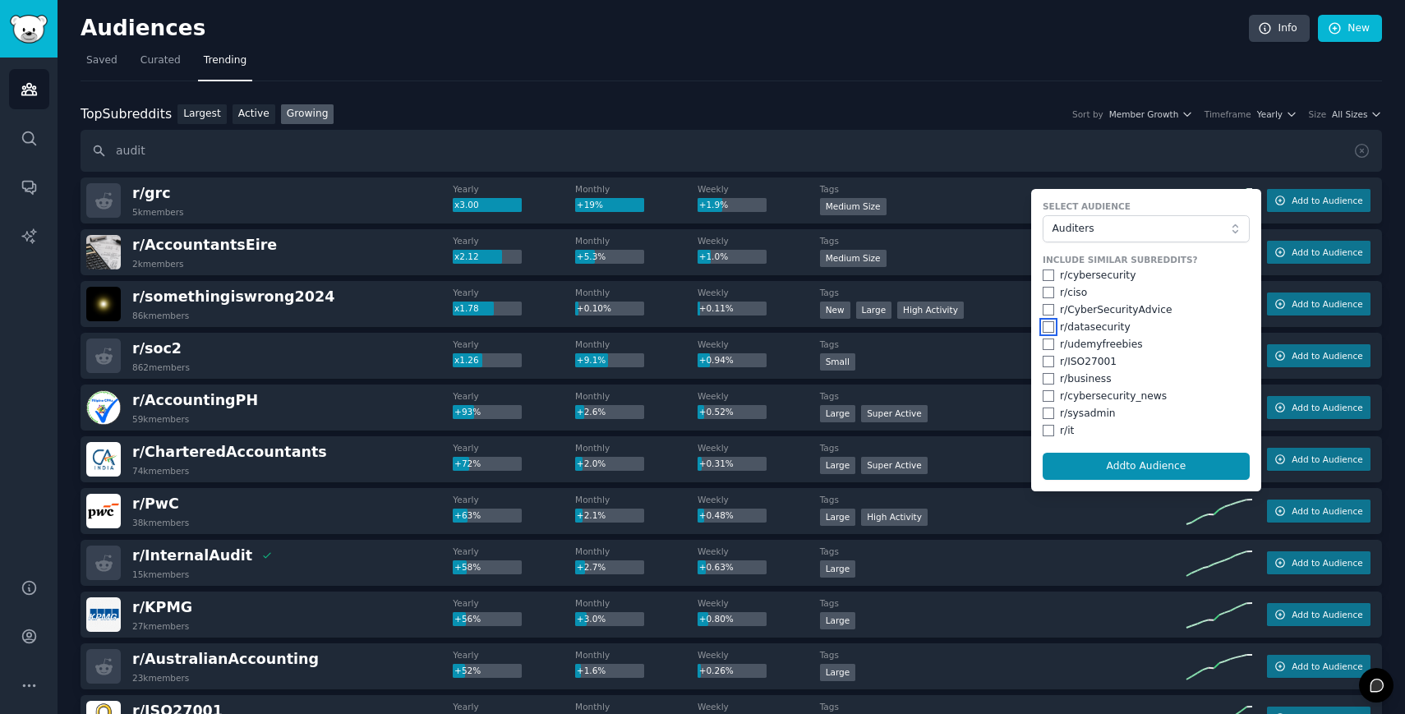
click at [1046, 328] on input "checkbox" at bounding box center [1048, 327] width 12 height 12
checkbox input "true"
click at [1049, 307] on input "checkbox" at bounding box center [1048, 310] width 12 height 12
click at [1101, 467] on button "Add to Audience" at bounding box center [1145, 467] width 207 height 28
checkbox input "false"
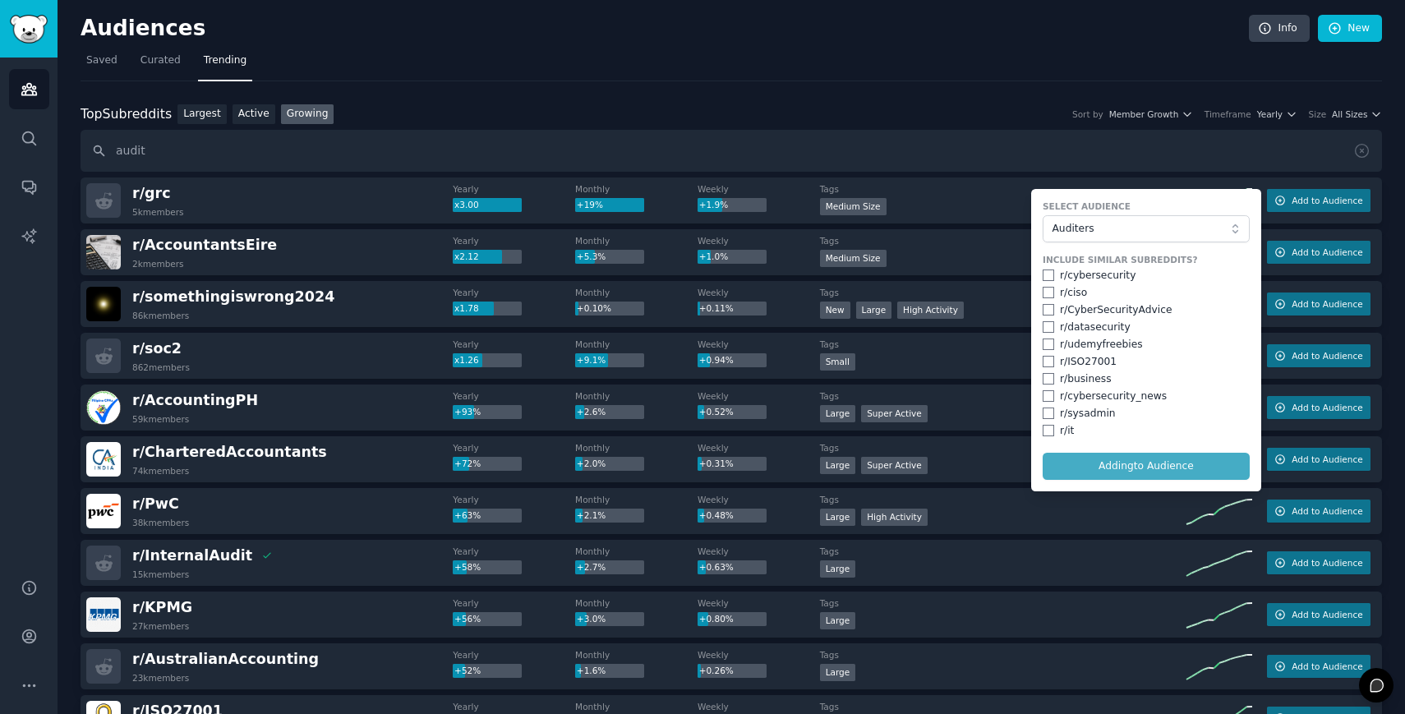
checkbox input "false"
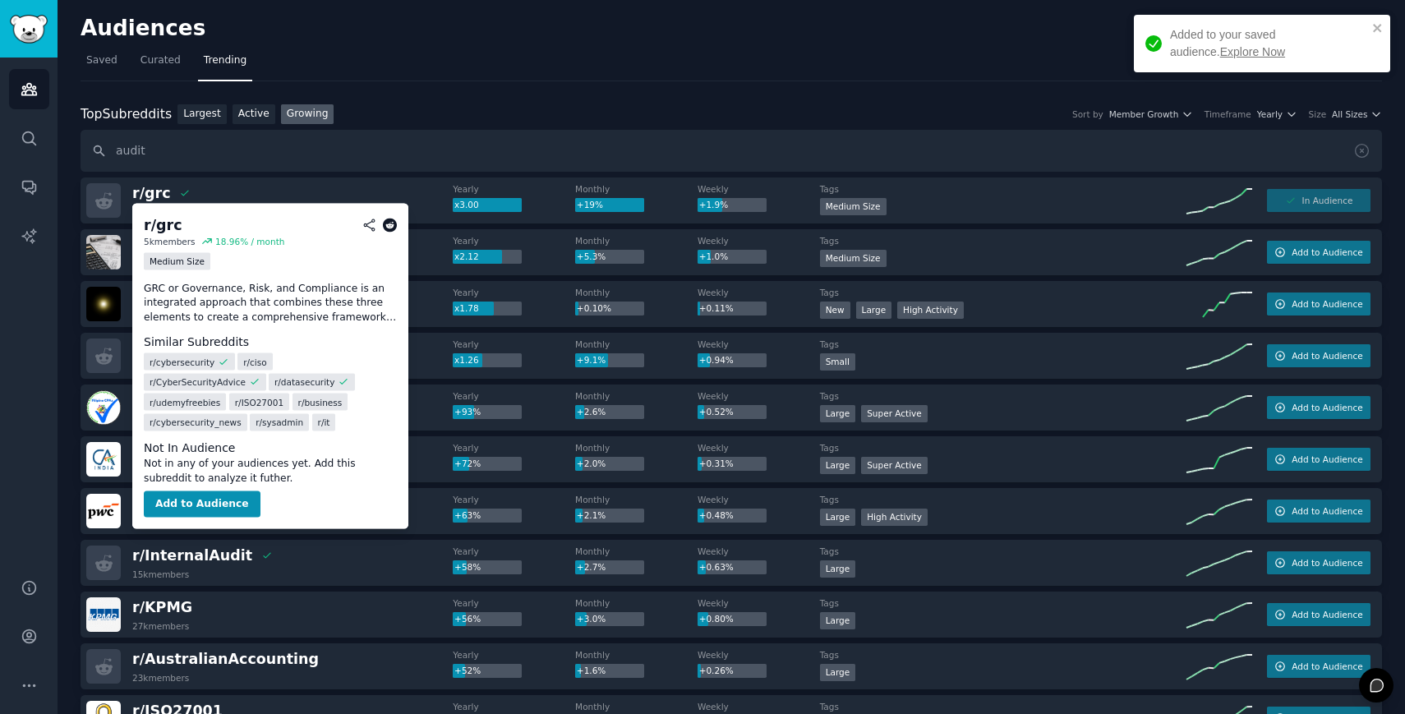
click at [254, 360] on span "r/ ciso" at bounding box center [254, 362] width 23 height 12
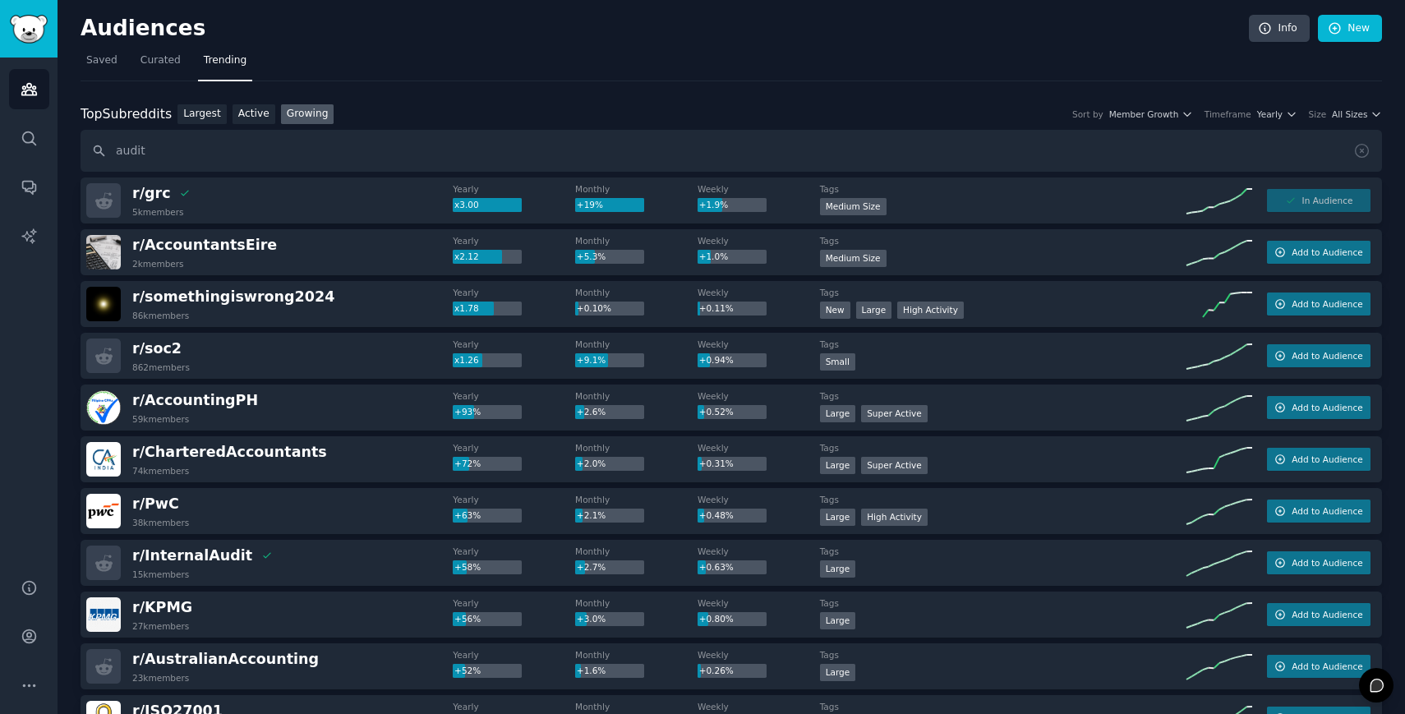
scroll to position [12, 0]
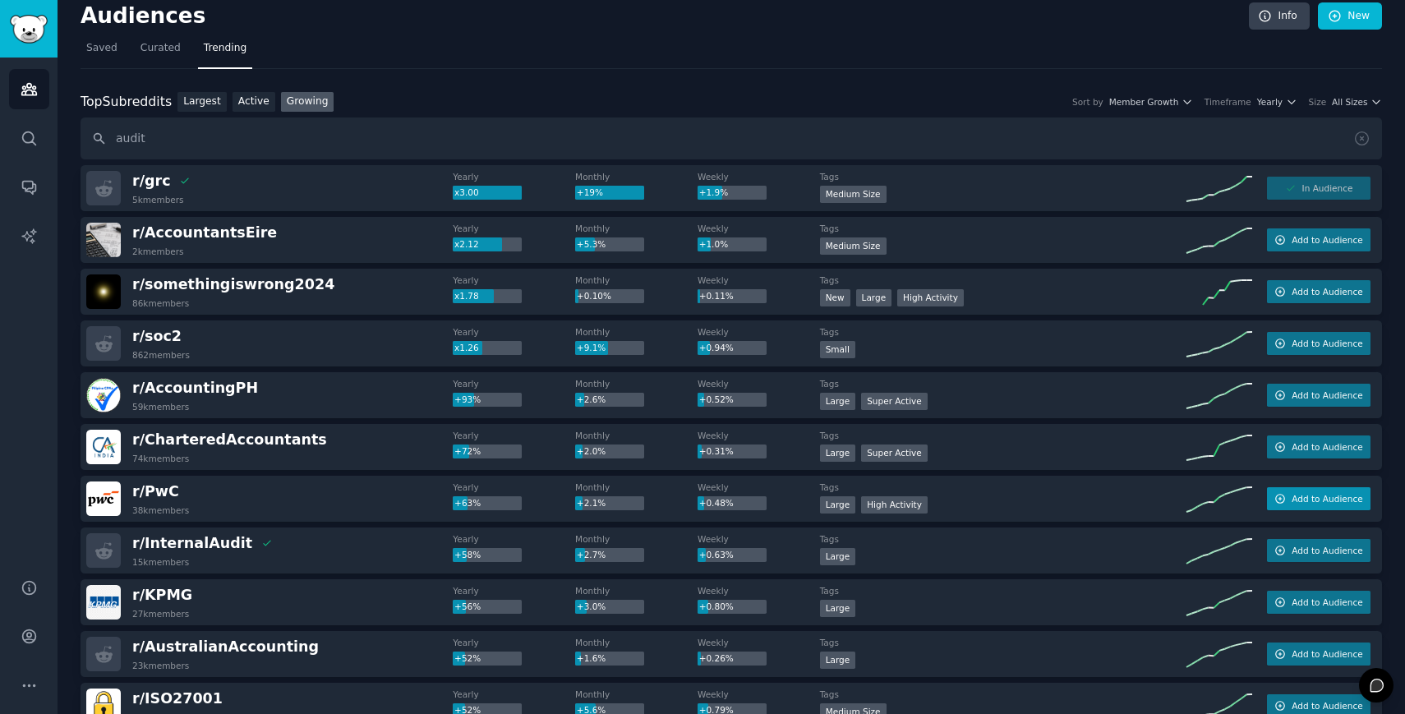
click at [1311, 504] on span "Add to Audience" at bounding box center [1326, 499] width 71 height 12
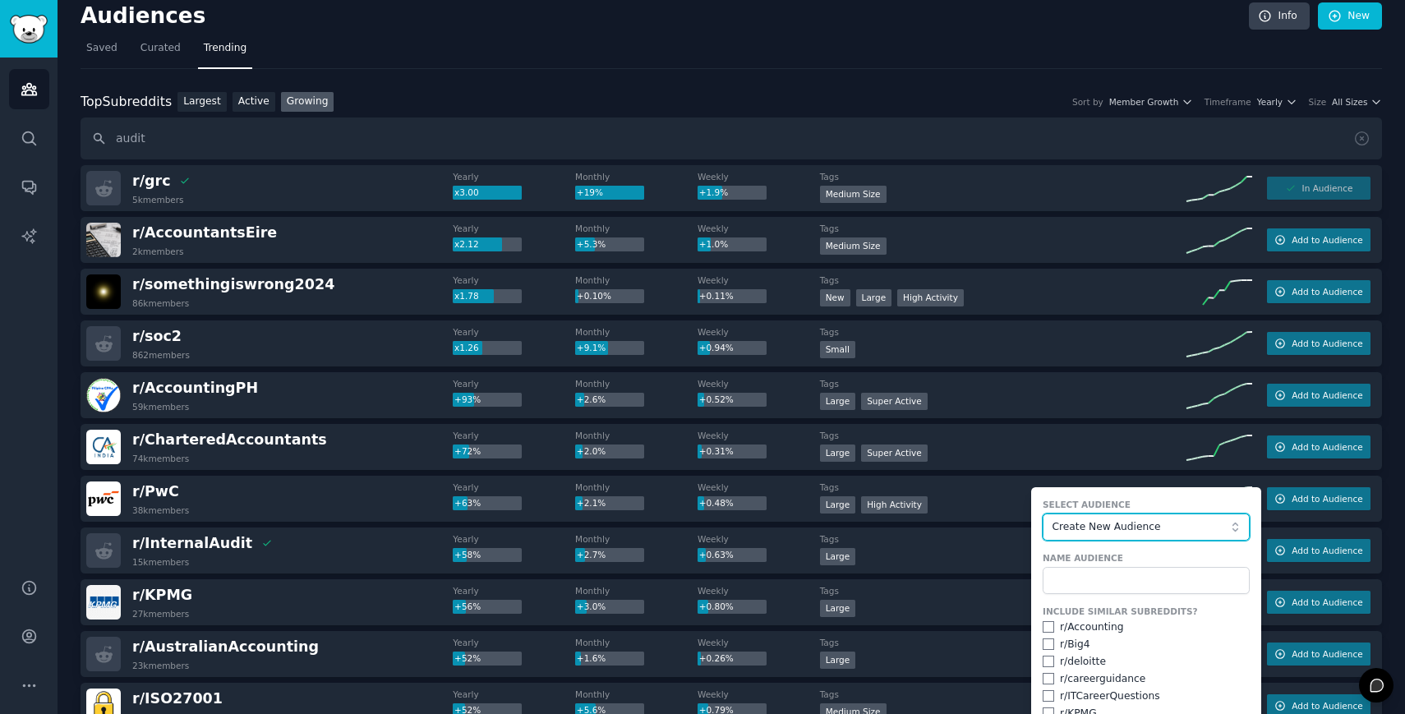
click at [1124, 513] on button "Create New Audience" at bounding box center [1145, 527] width 207 height 28
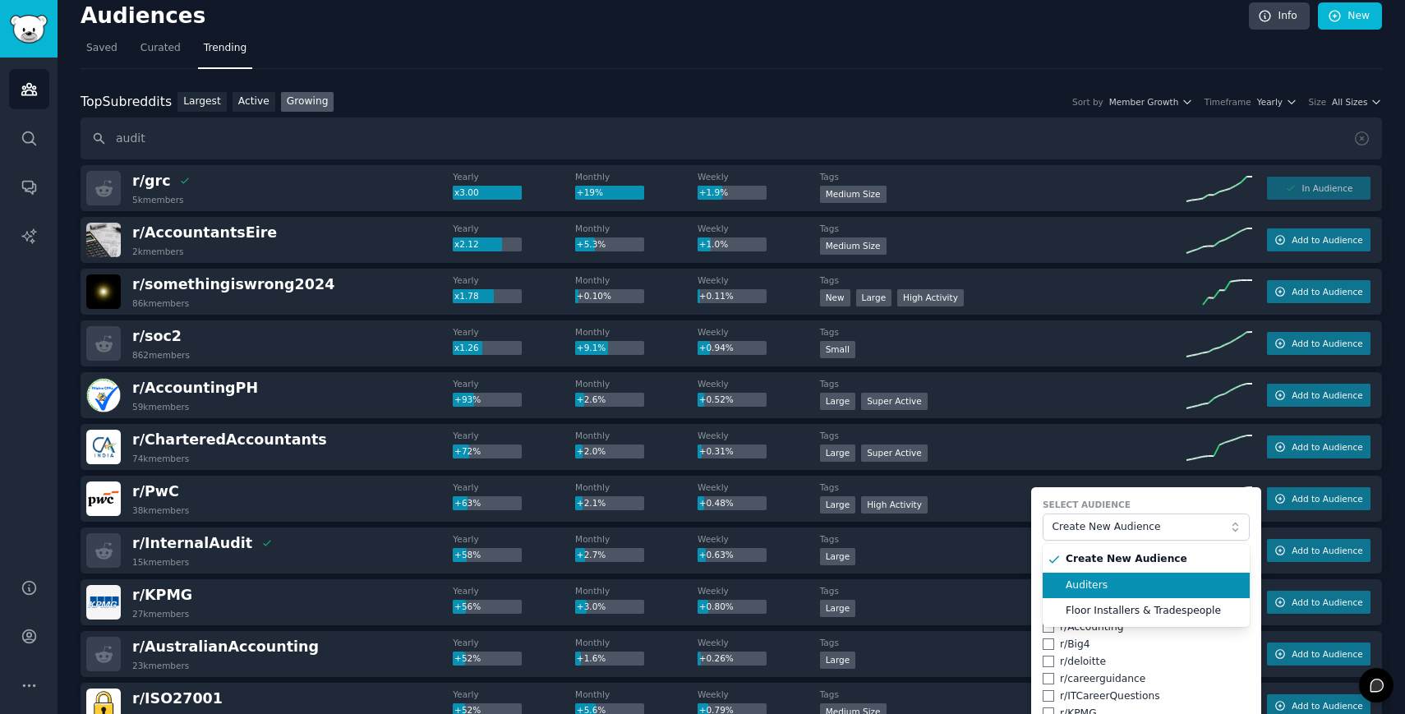
click at [1093, 582] on span "Auditers" at bounding box center [1151, 585] width 173 height 15
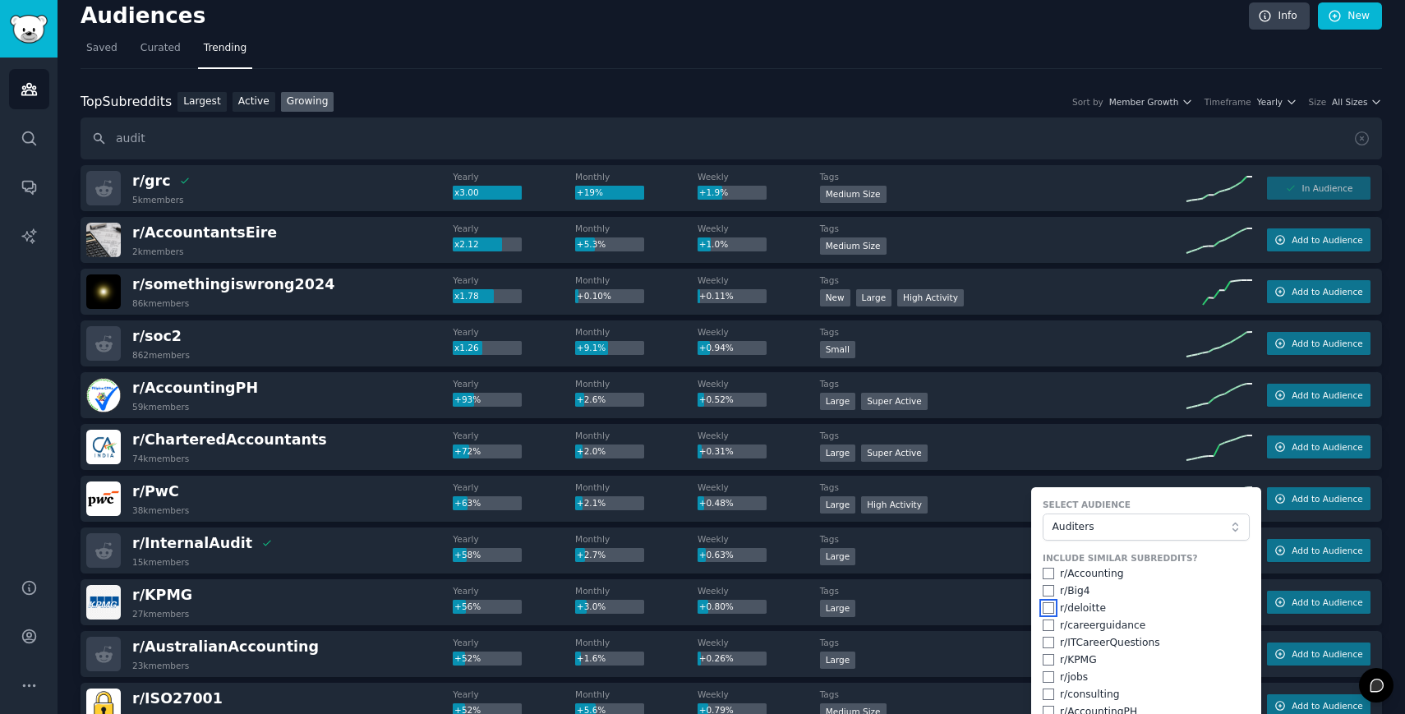
click at [1045, 610] on input "checkbox" at bounding box center [1048, 608] width 12 height 12
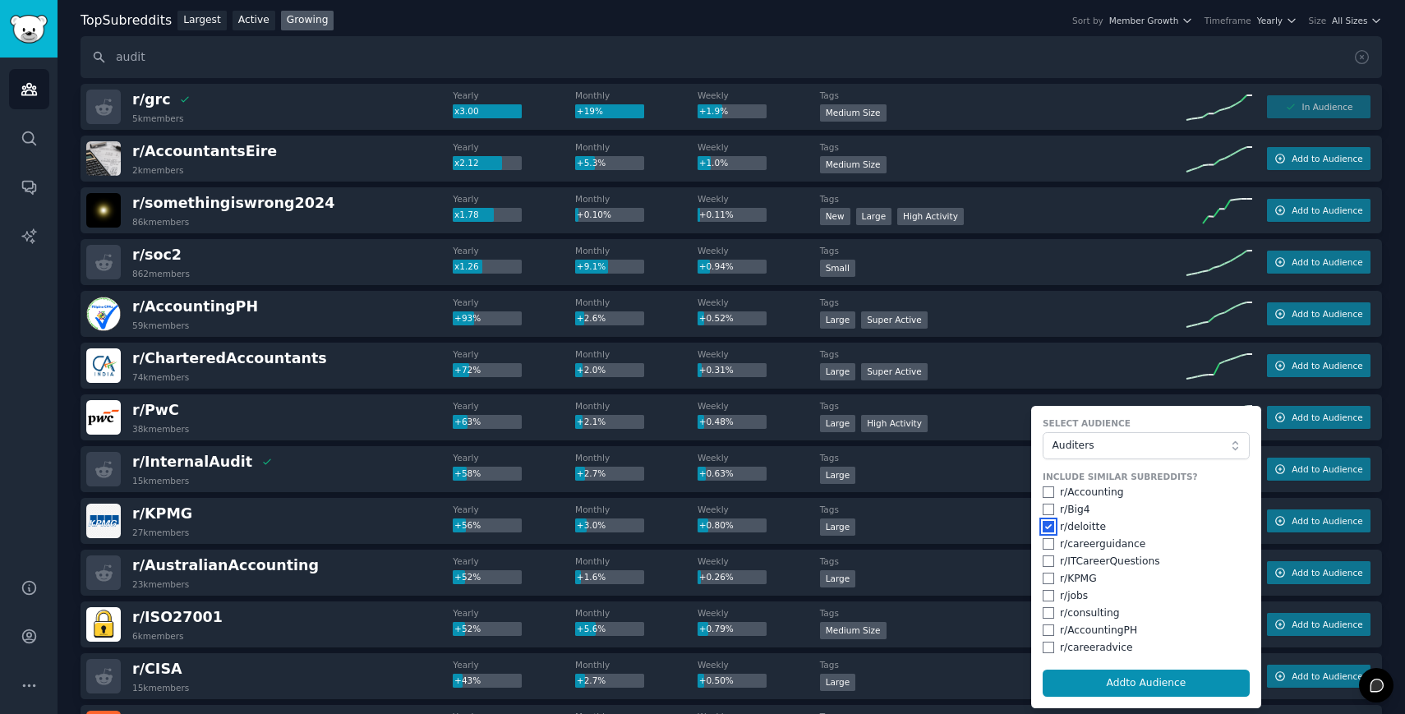
scroll to position [96, 0]
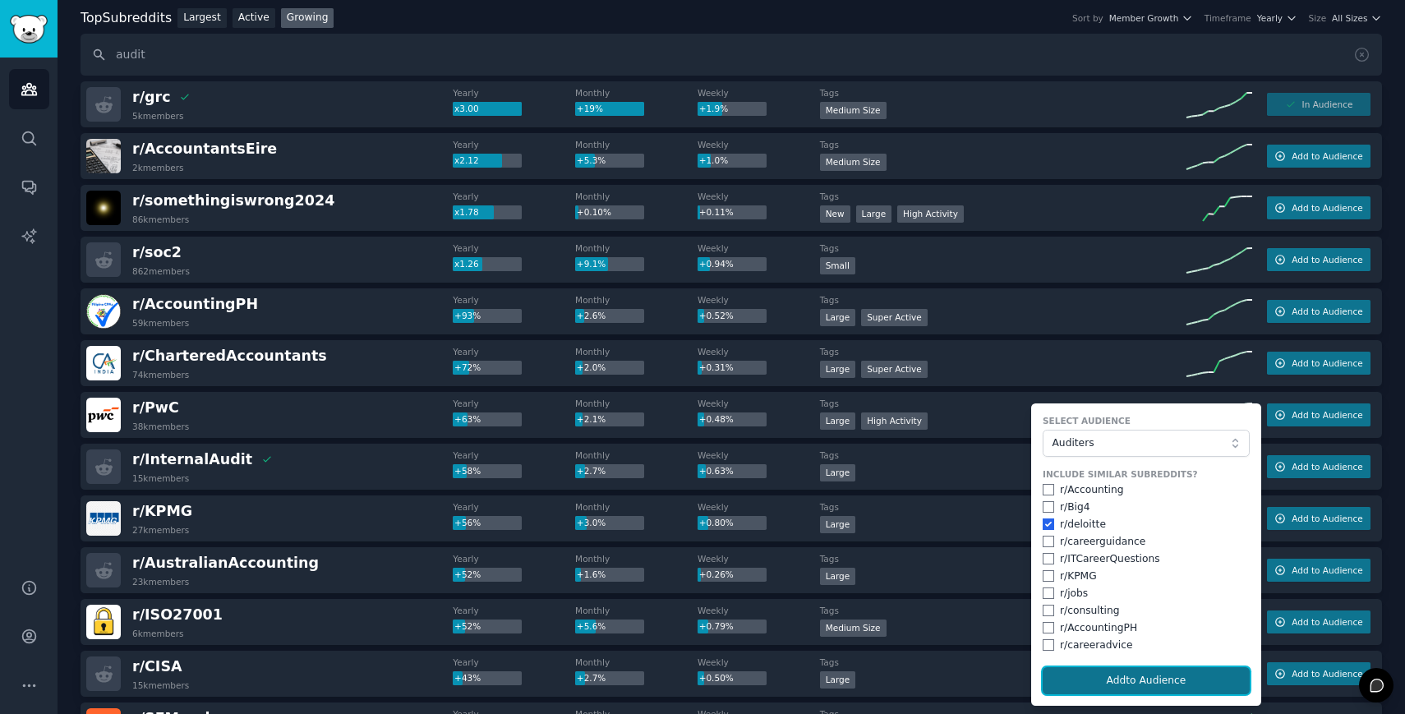
click at [1098, 679] on button "Add to Audience" at bounding box center [1145, 681] width 207 height 28
checkbox input "false"
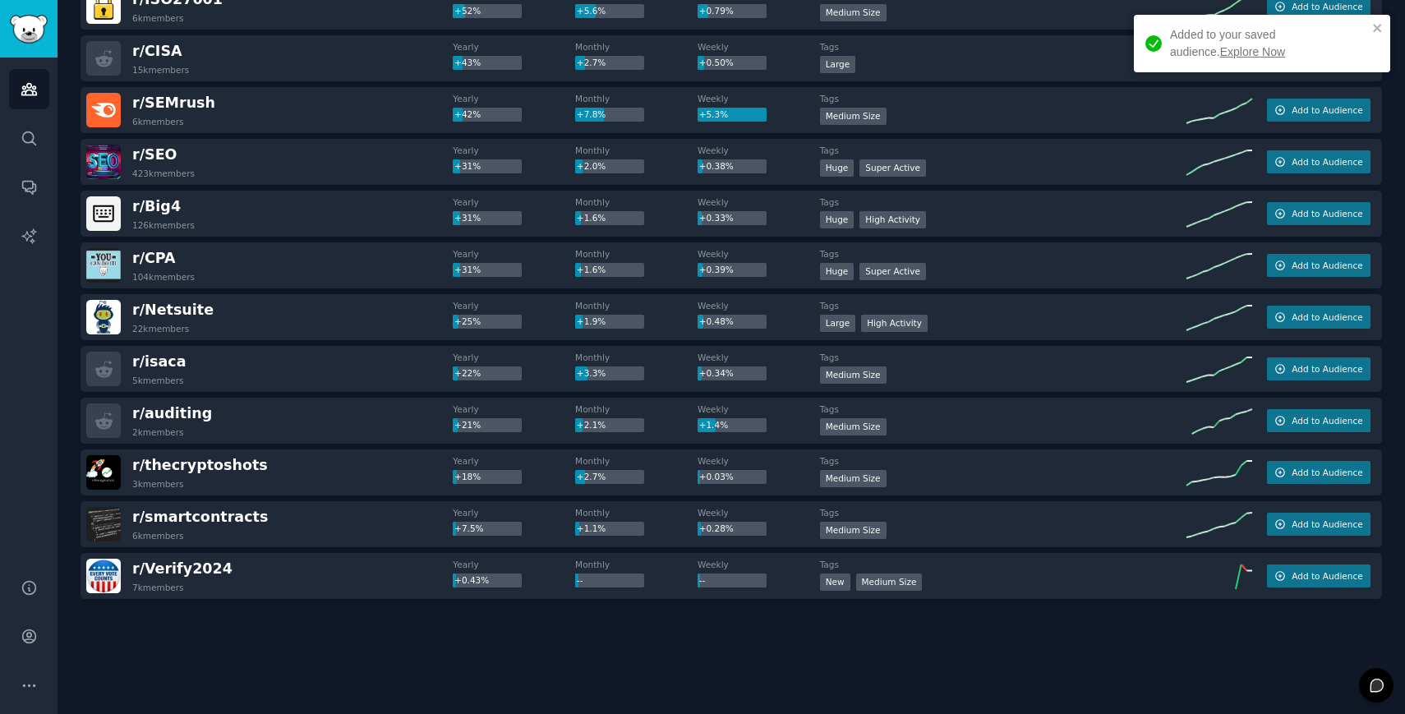
scroll to position [711, 0]
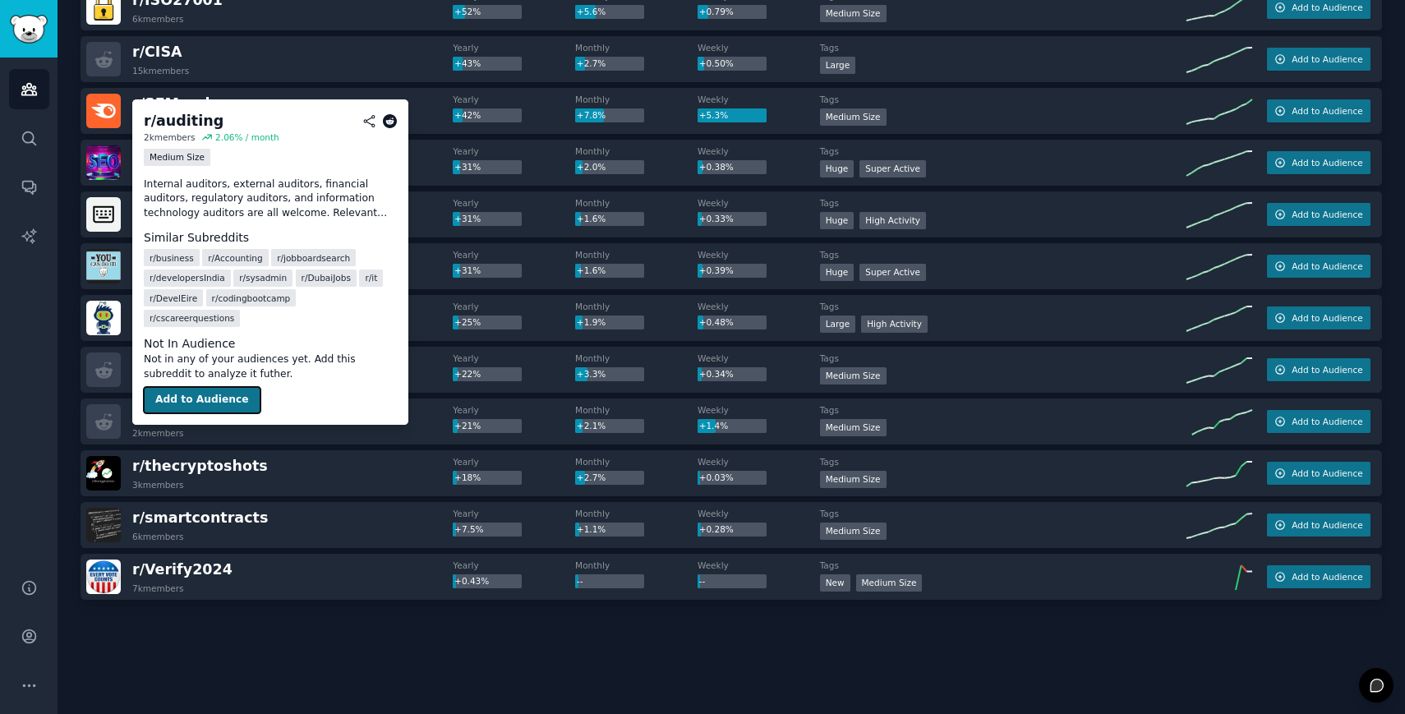
click at [184, 387] on button "Add to Audience" at bounding box center [202, 400] width 117 height 26
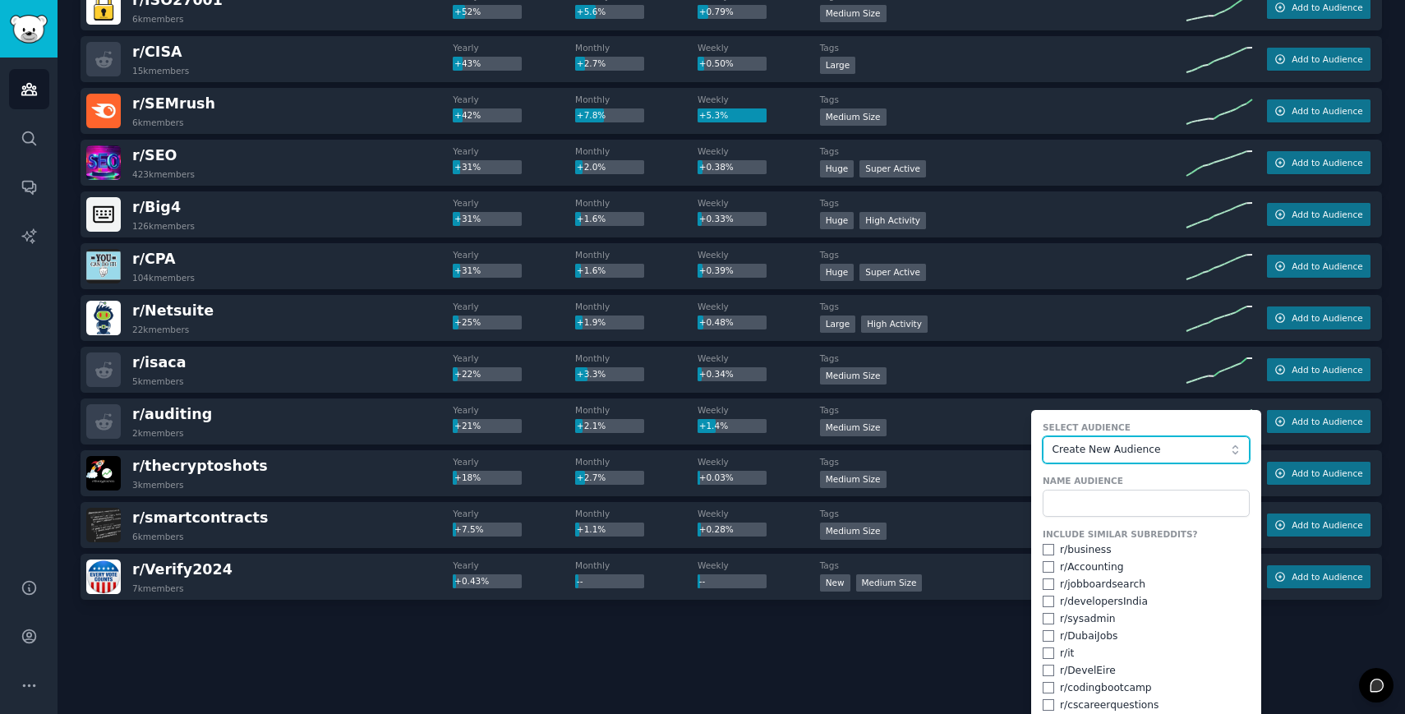
click at [1085, 446] on span "Create New Audience" at bounding box center [1141, 450] width 180 height 15
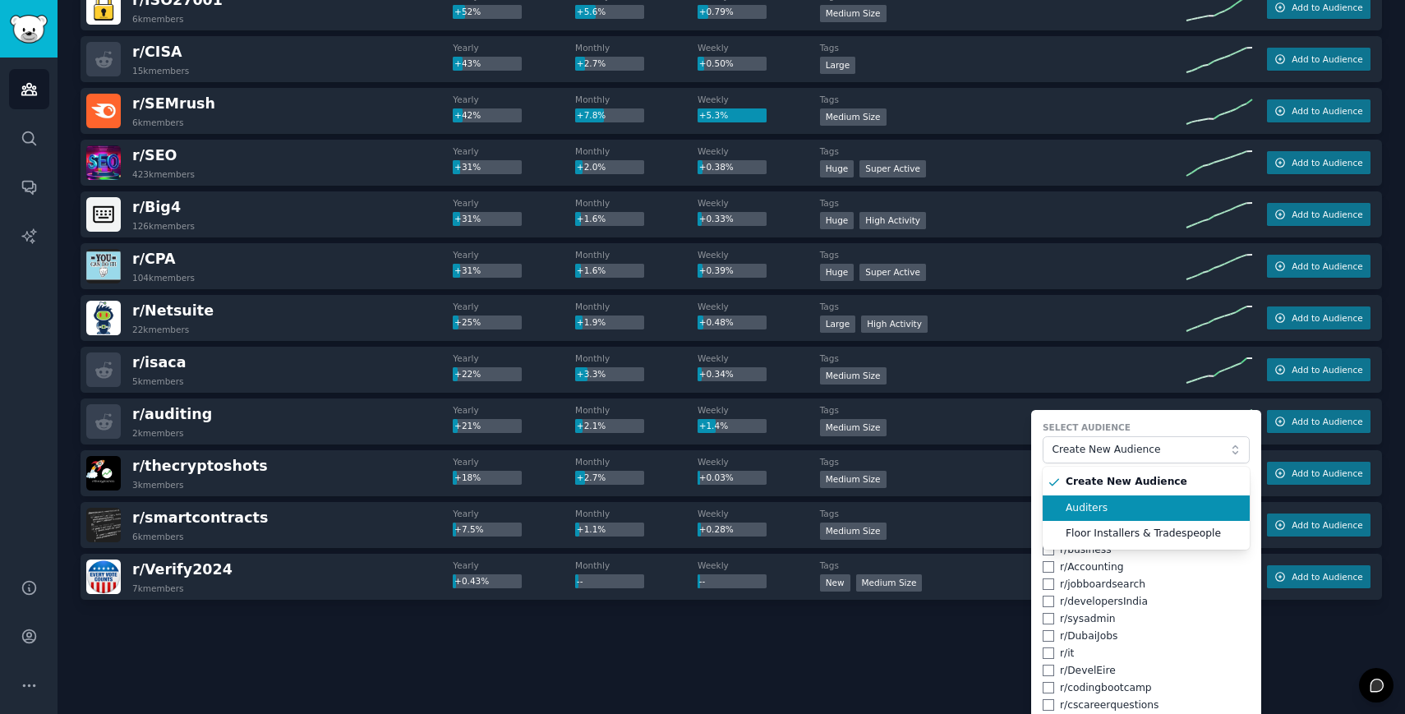
click at [1083, 503] on span "Auditers" at bounding box center [1151, 508] width 173 height 15
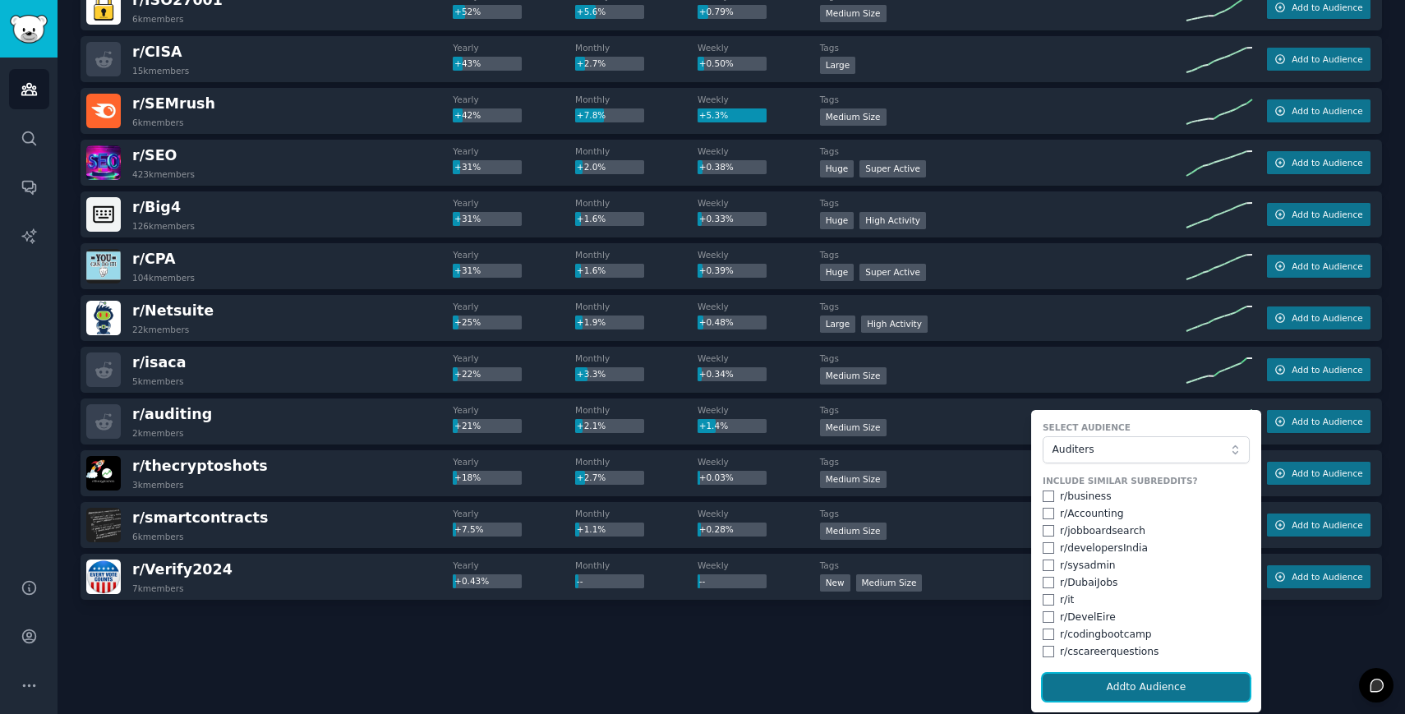
click at [1097, 676] on button "Add to Audience" at bounding box center [1145, 688] width 207 height 28
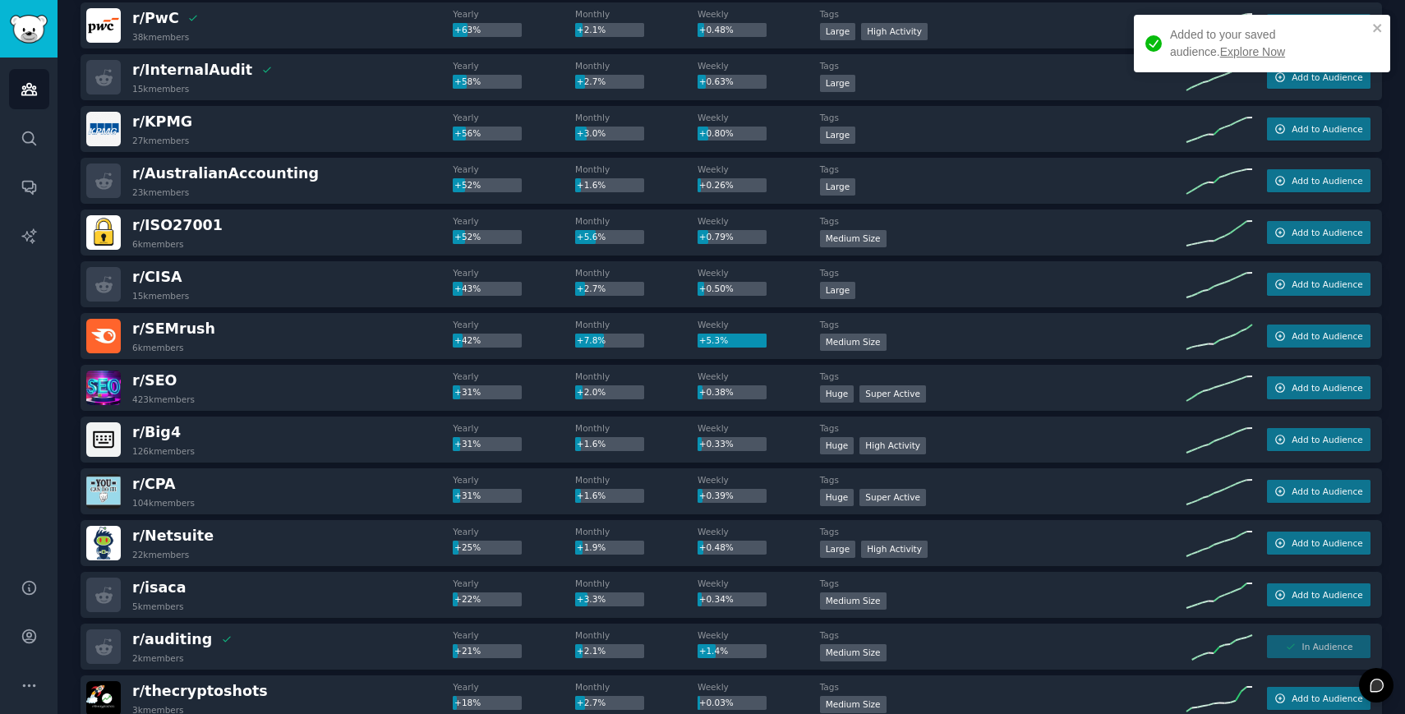
scroll to position [474, 0]
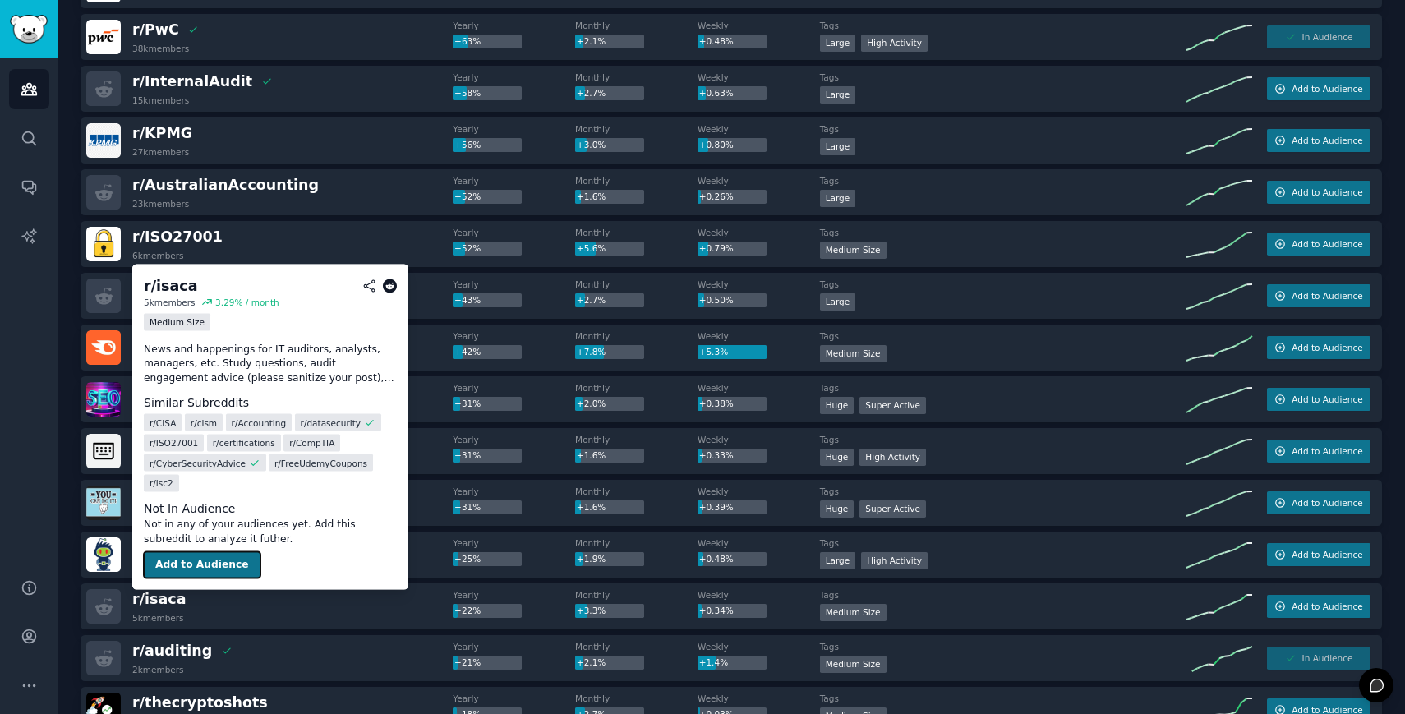
click at [173, 567] on button "Add to Audience" at bounding box center [202, 565] width 117 height 26
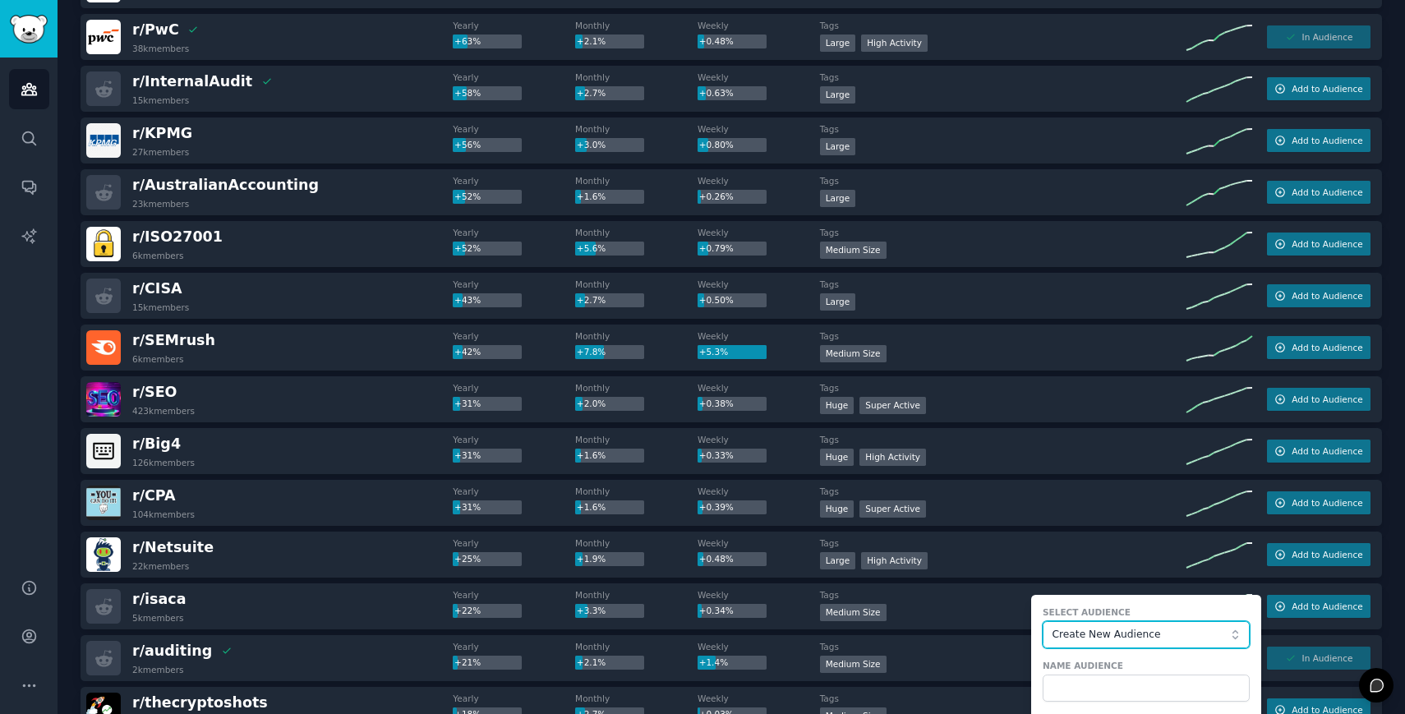
click at [1047, 626] on button "Create New Audience" at bounding box center [1145, 635] width 207 height 28
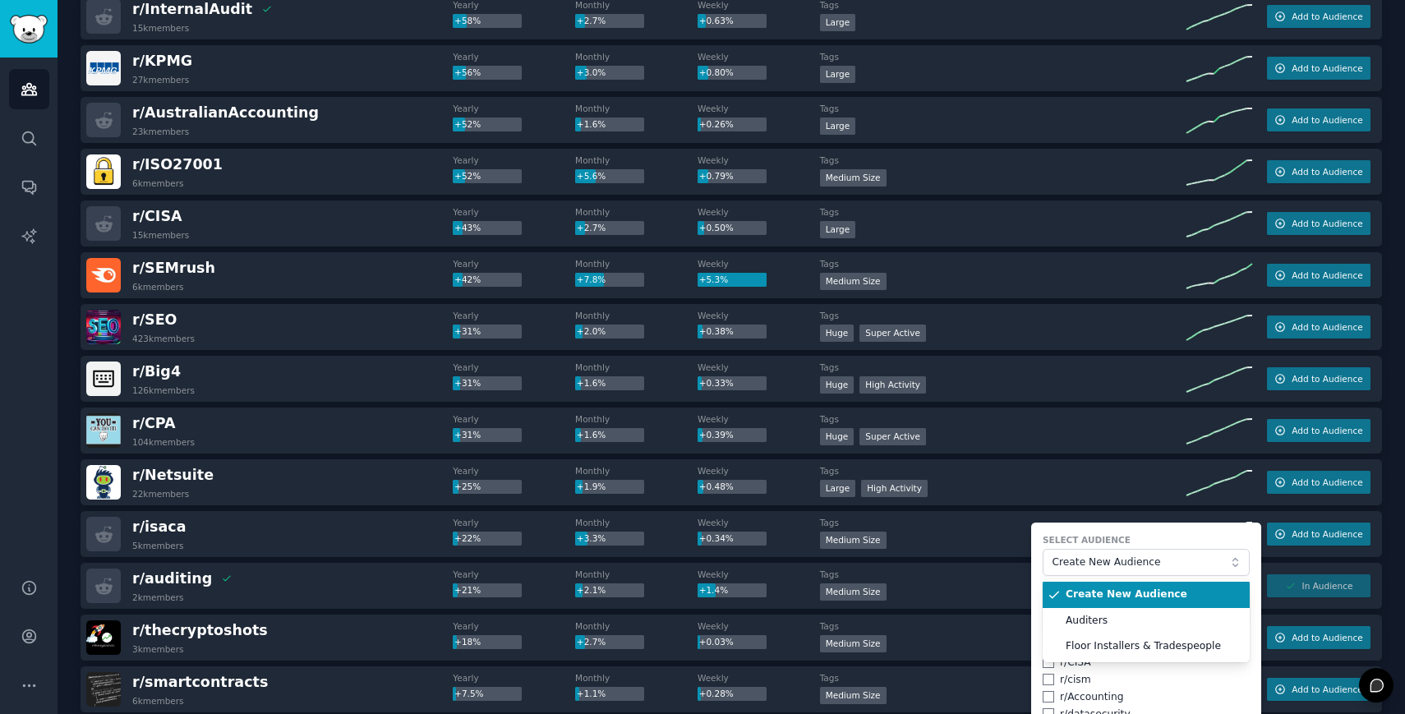
scroll to position [587, 0]
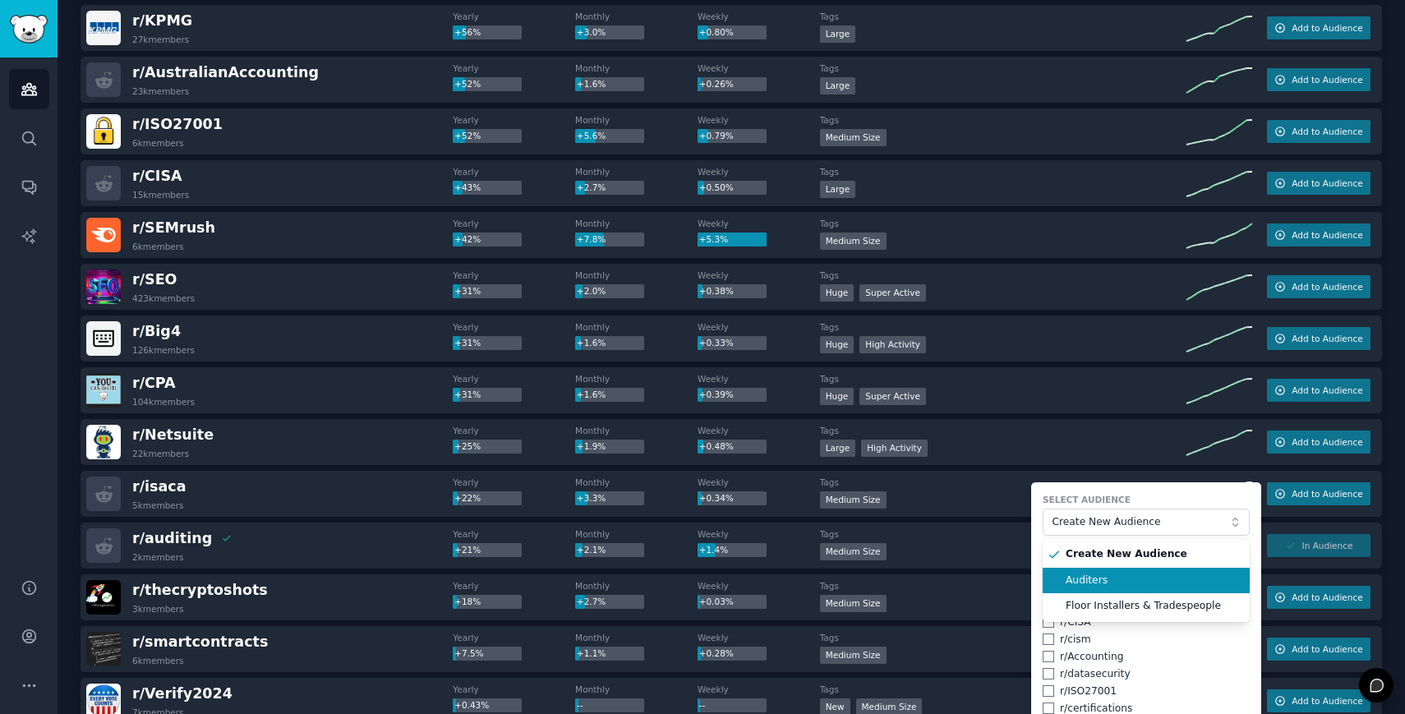
click at [1079, 590] on li "Auditers" at bounding box center [1145, 581] width 207 height 26
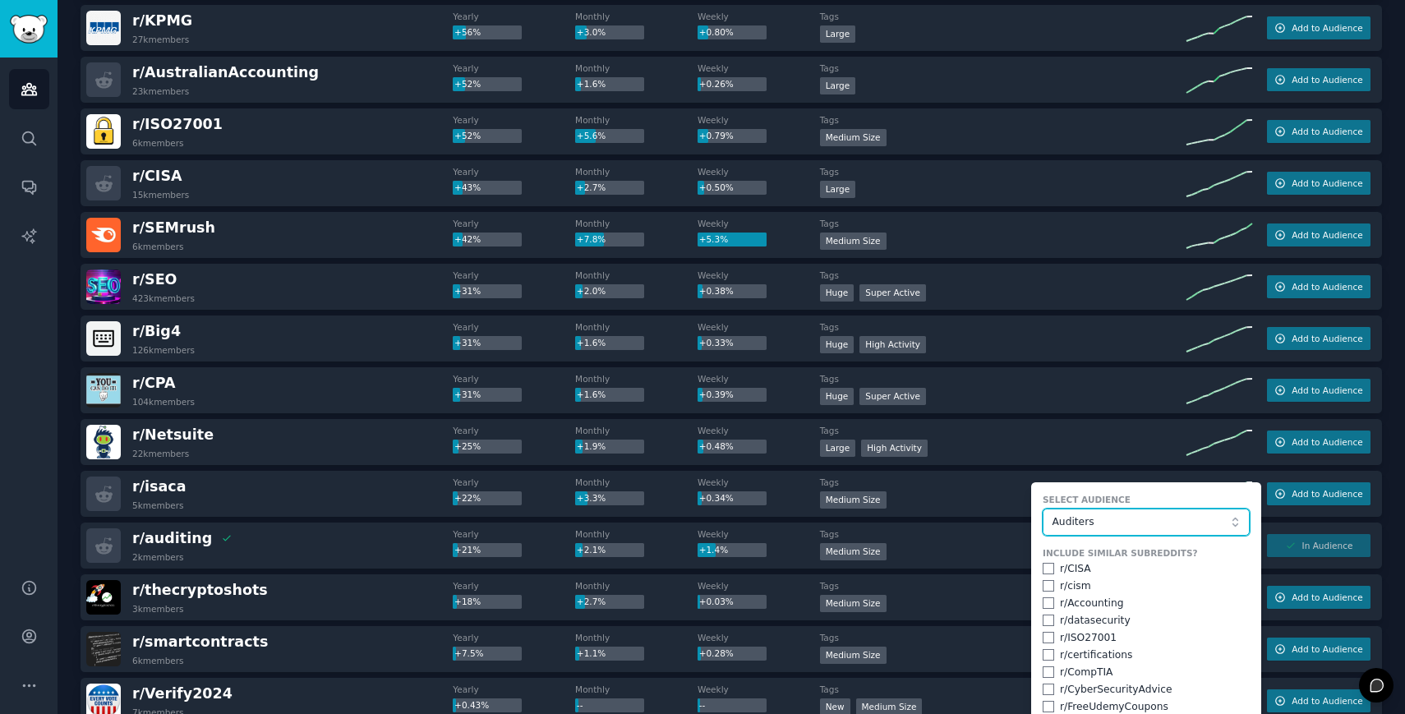
scroll to position [711, 0]
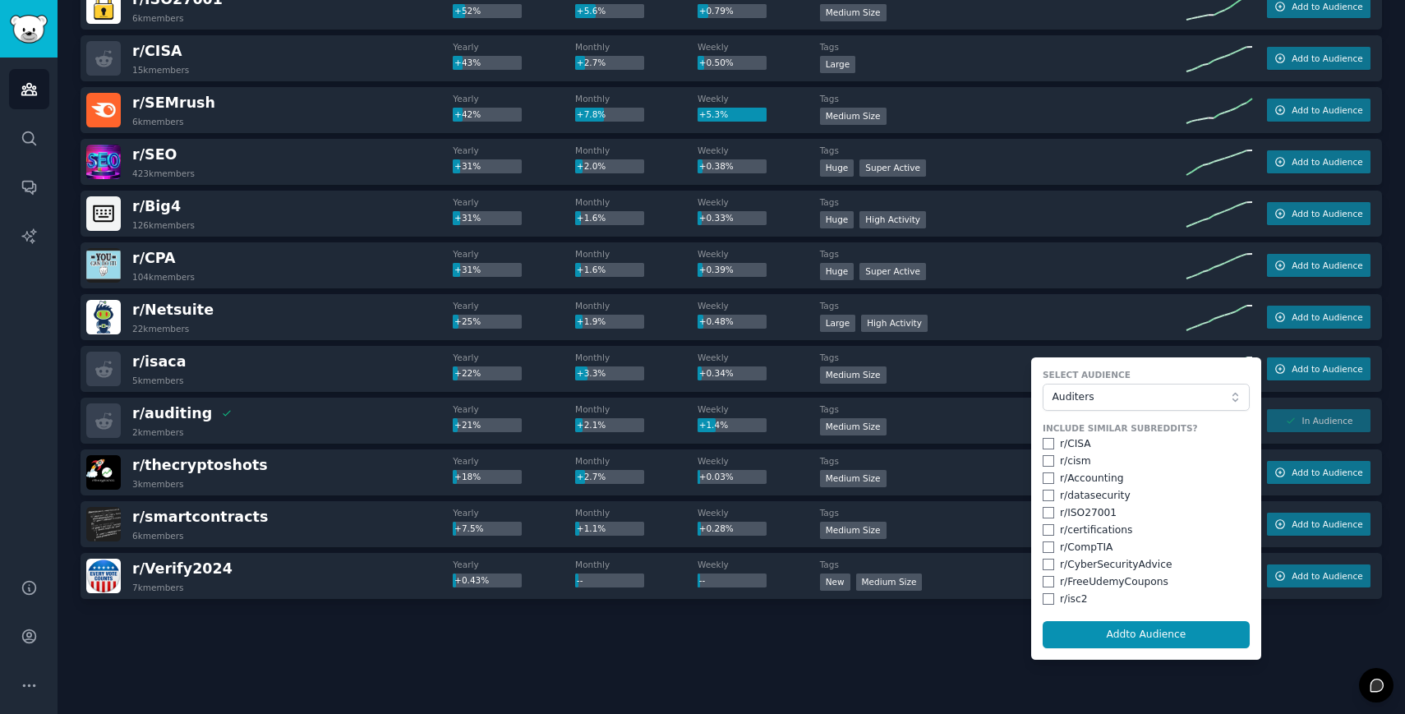
click at [1089, 648] on form "Select Audience Auditers Include Similar Subreddits? r/ CISA r/ cism r/ Account…" at bounding box center [1146, 508] width 230 height 302
click at [1089, 639] on button "Add to Audience" at bounding box center [1145, 635] width 207 height 28
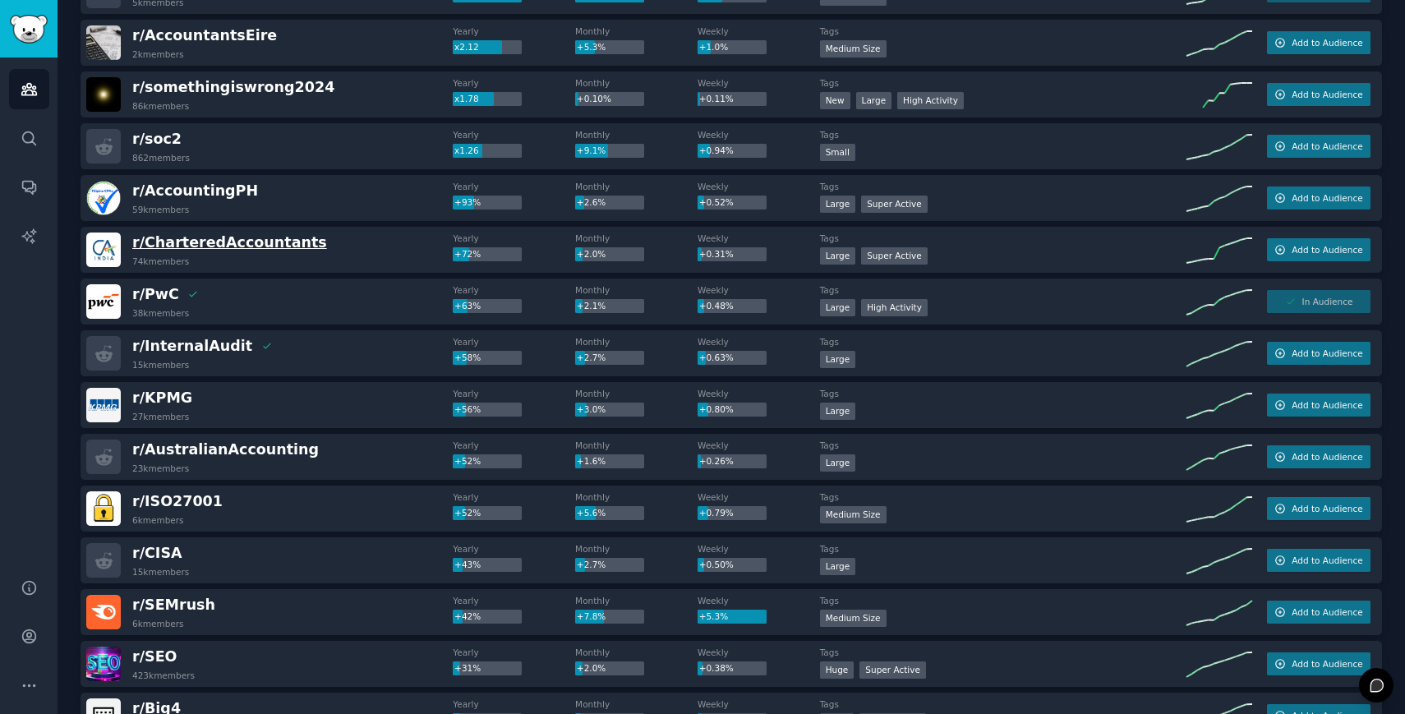
scroll to position [206, 0]
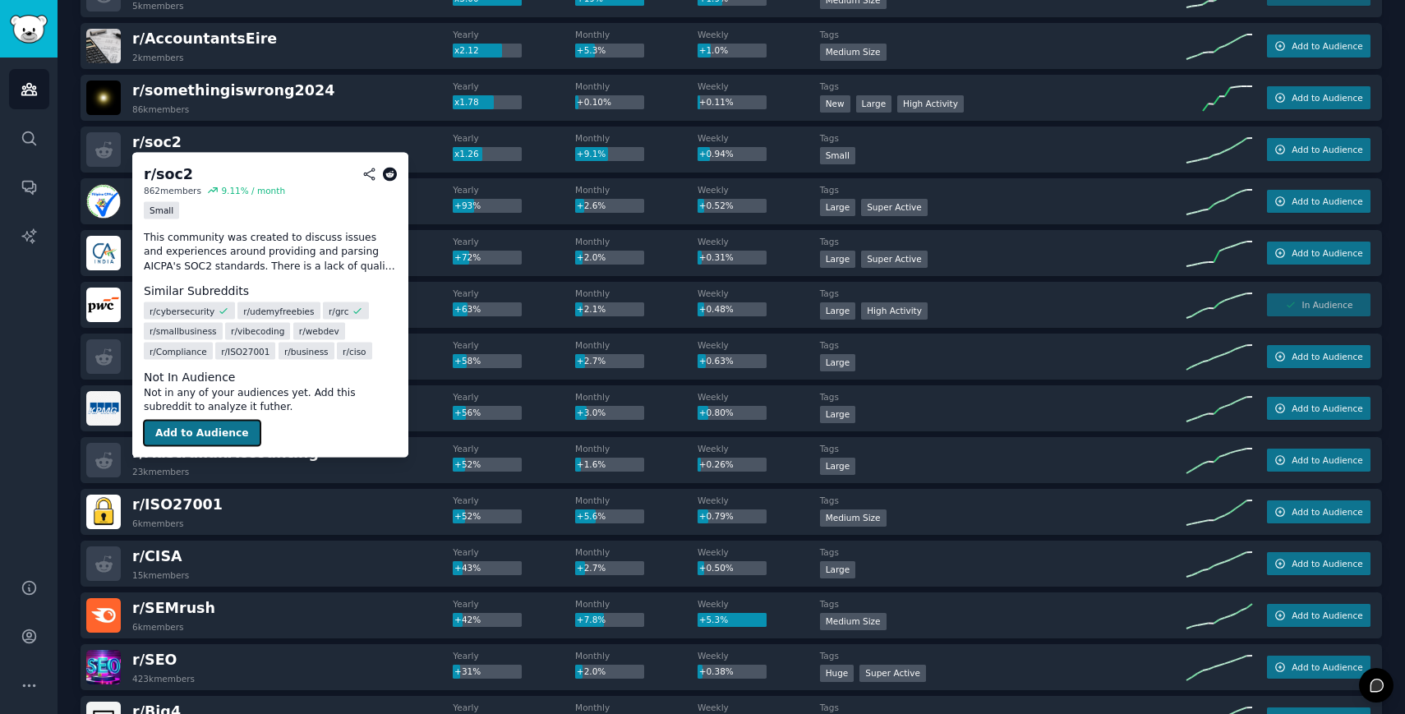
click at [208, 431] on button "Add to Audience" at bounding box center [202, 433] width 117 height 26
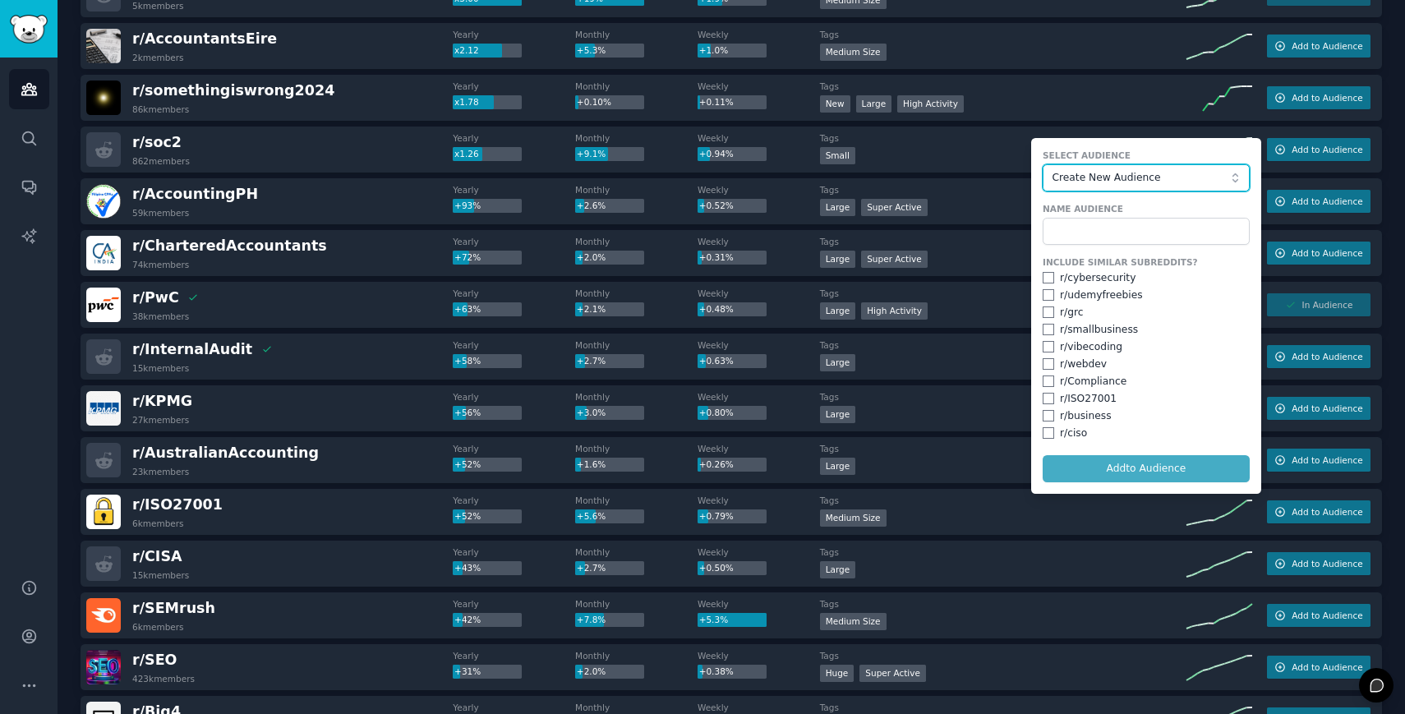
click at [1143, 177] on span "Create New Audience" at bounding box center [1141, 178] width 180 height 15
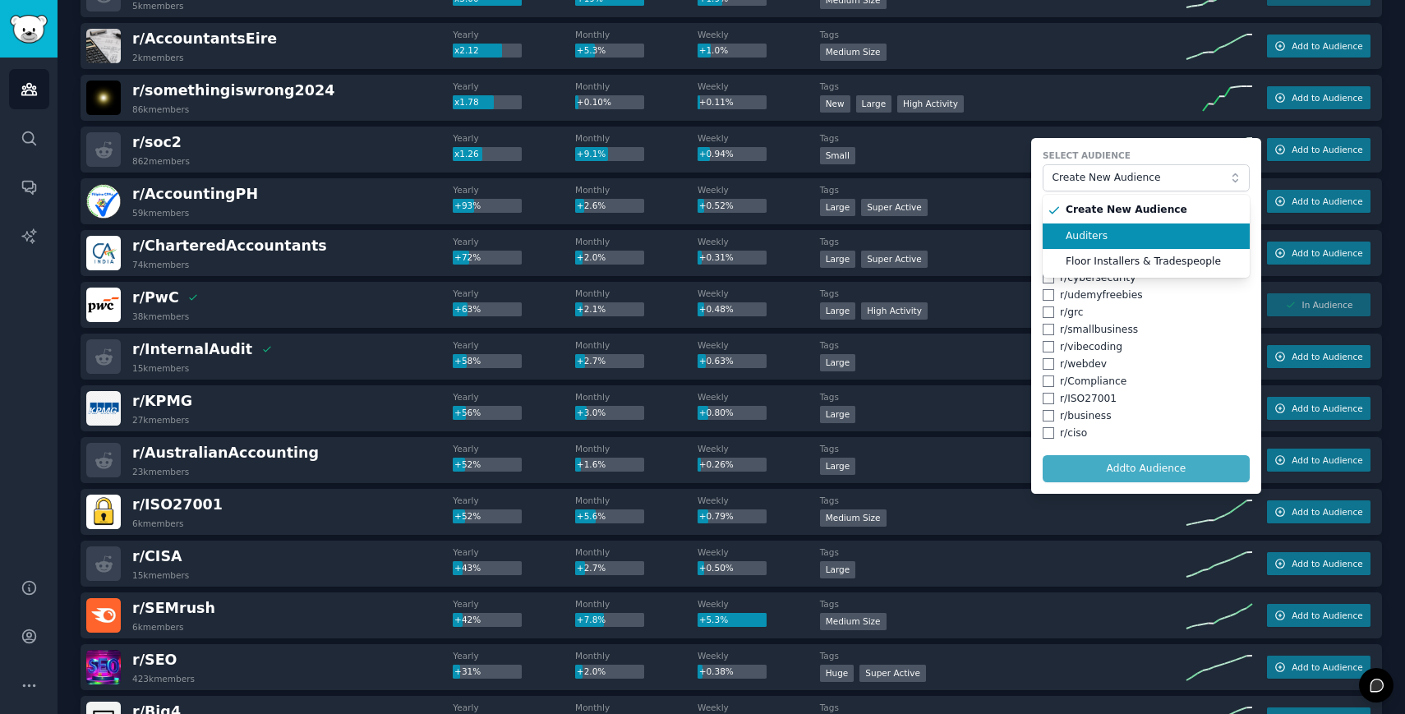
click at [1086, 242] on span "Auditers" at bounding box center [1151, 236] width 173 height 15
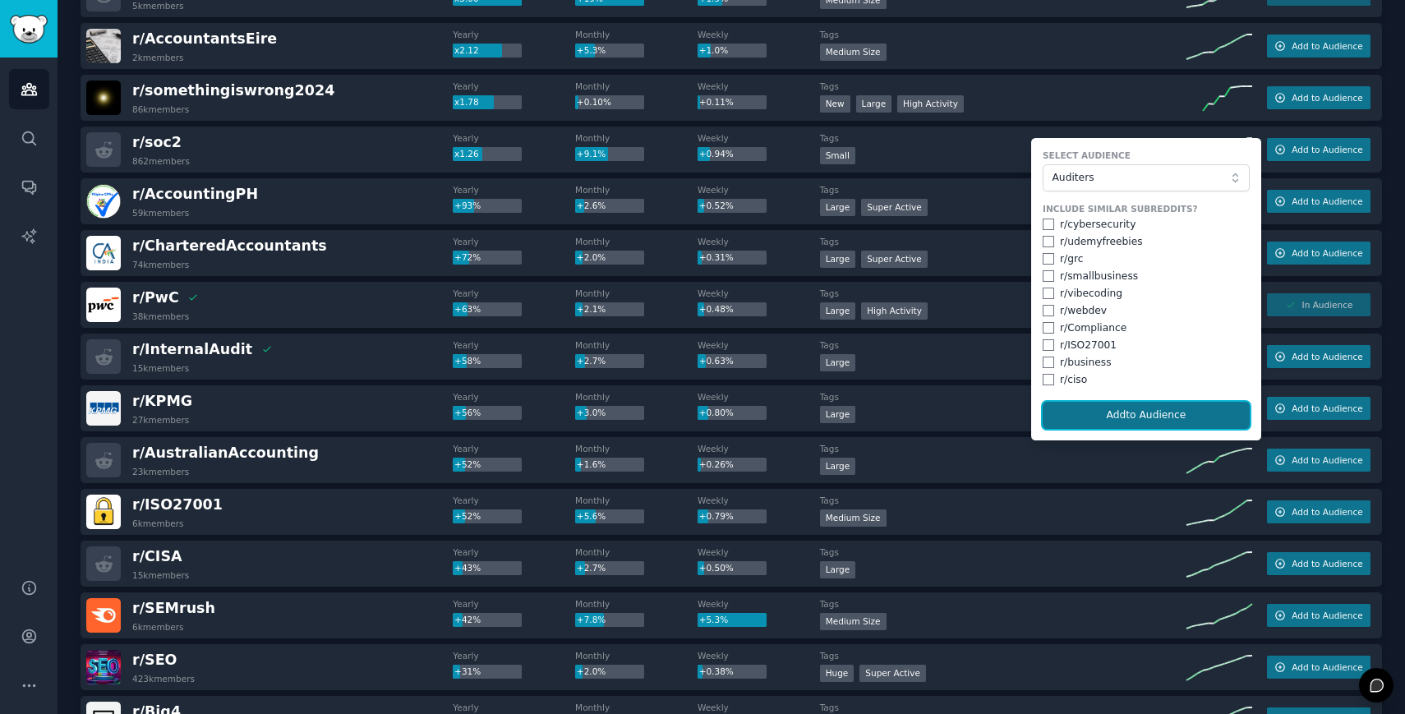
click at [1120, 409] on button "Add to Audience" at bounding box center [1145, 416] width 207 height 28
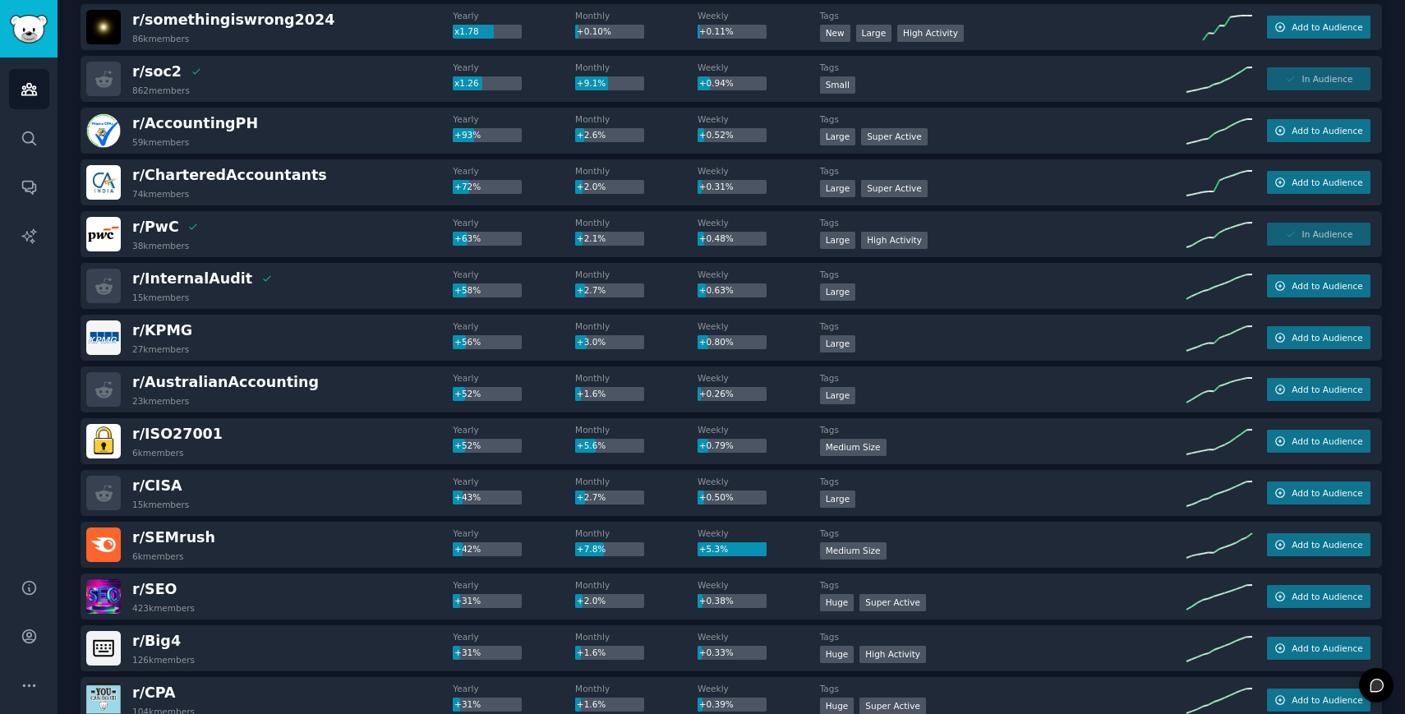
scroll to position [361, 0]
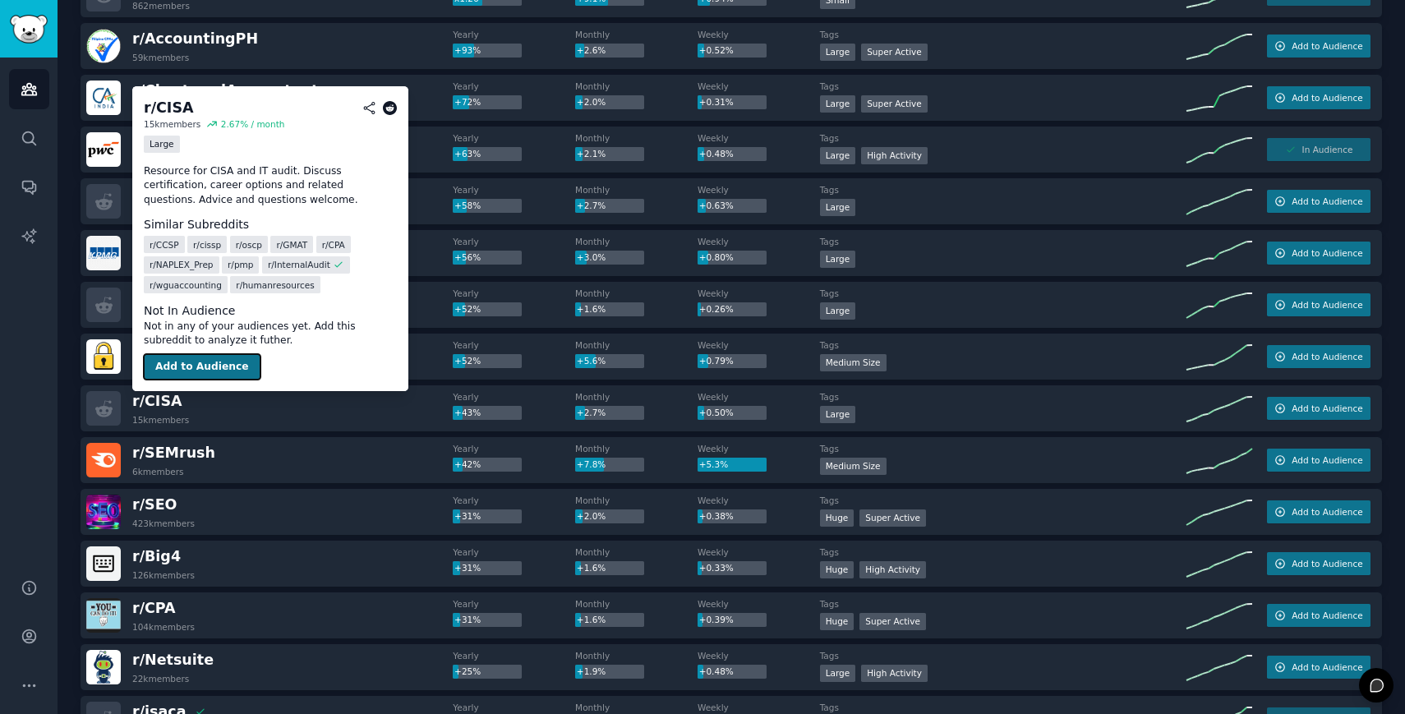
click at [185, 370] on button "Add to Audience" at bounding box center [202, 367] width 117 height 26
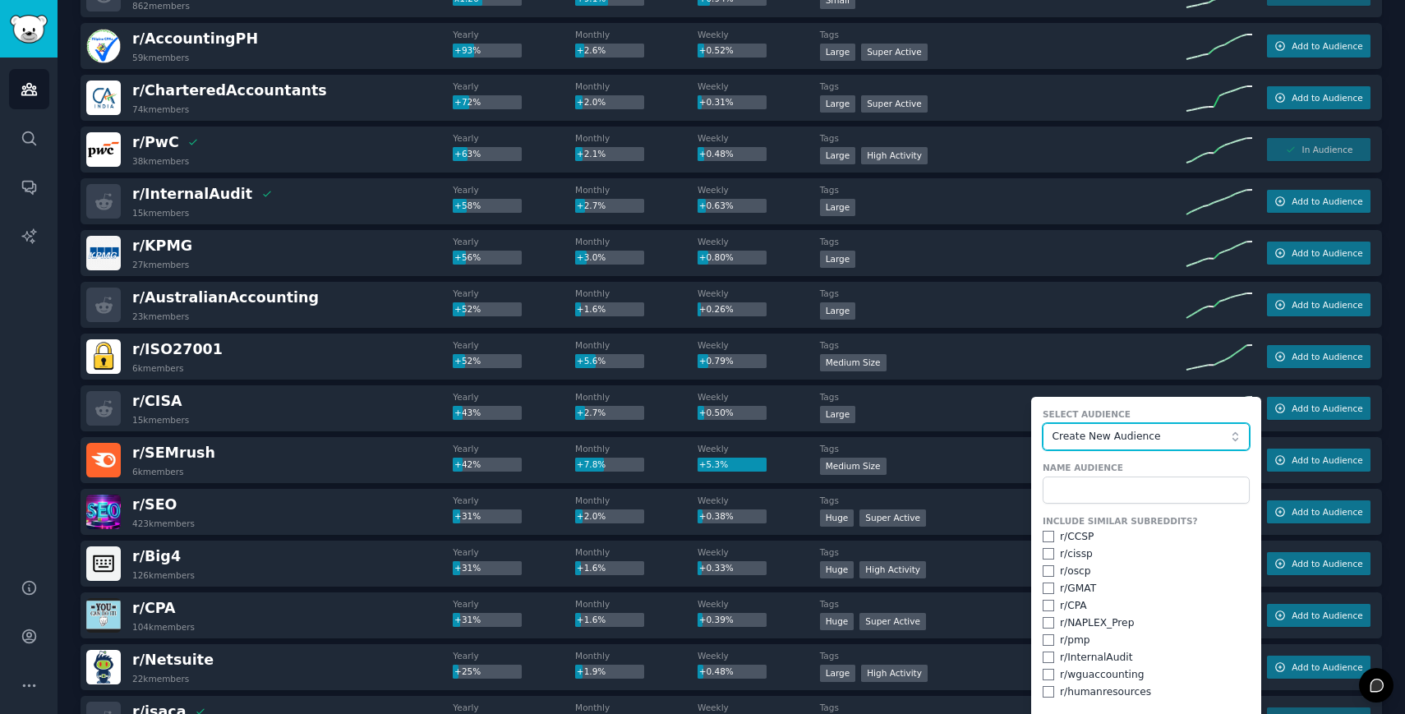
click at [1125, 444] on button "Create New Audience" at bounding box center [1145, 437] width 207 height 28
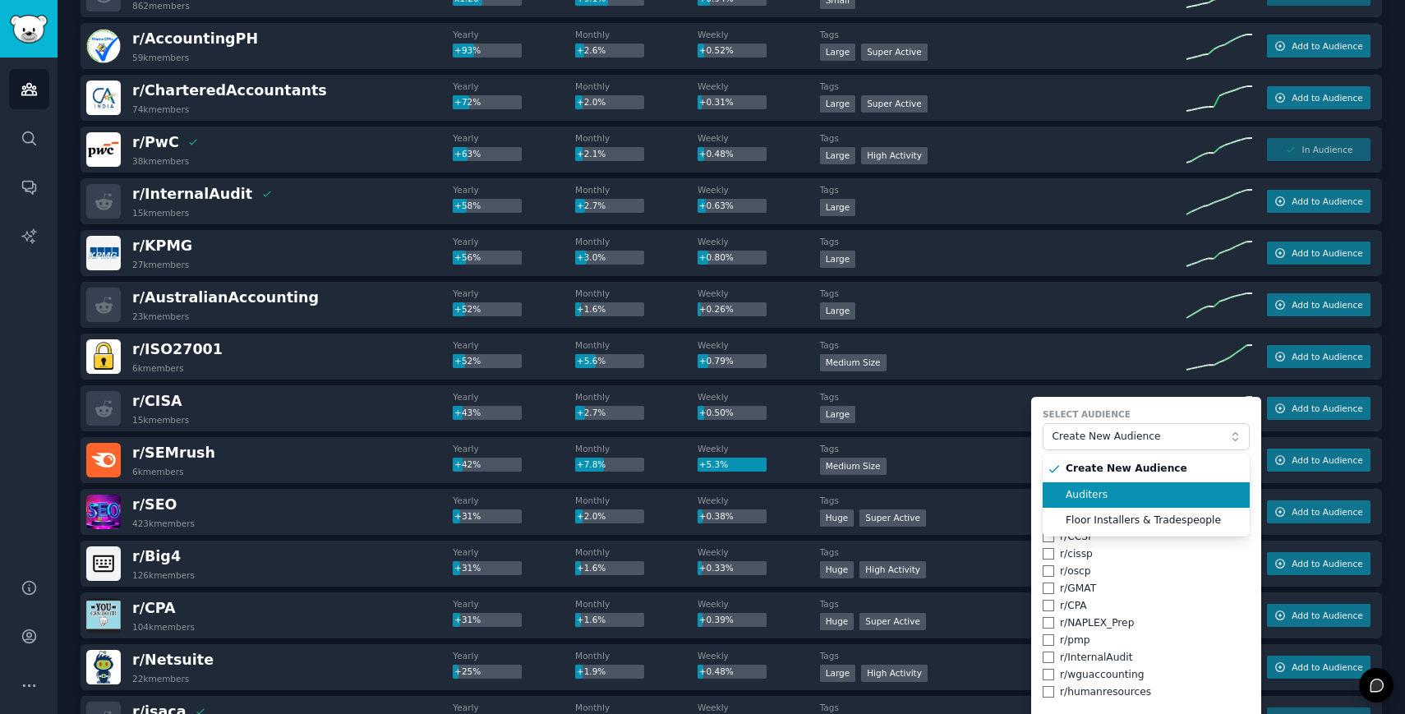
click at [1107, 494] on span "Auditers" at bounding box center [1151, 495] width 173 height 15
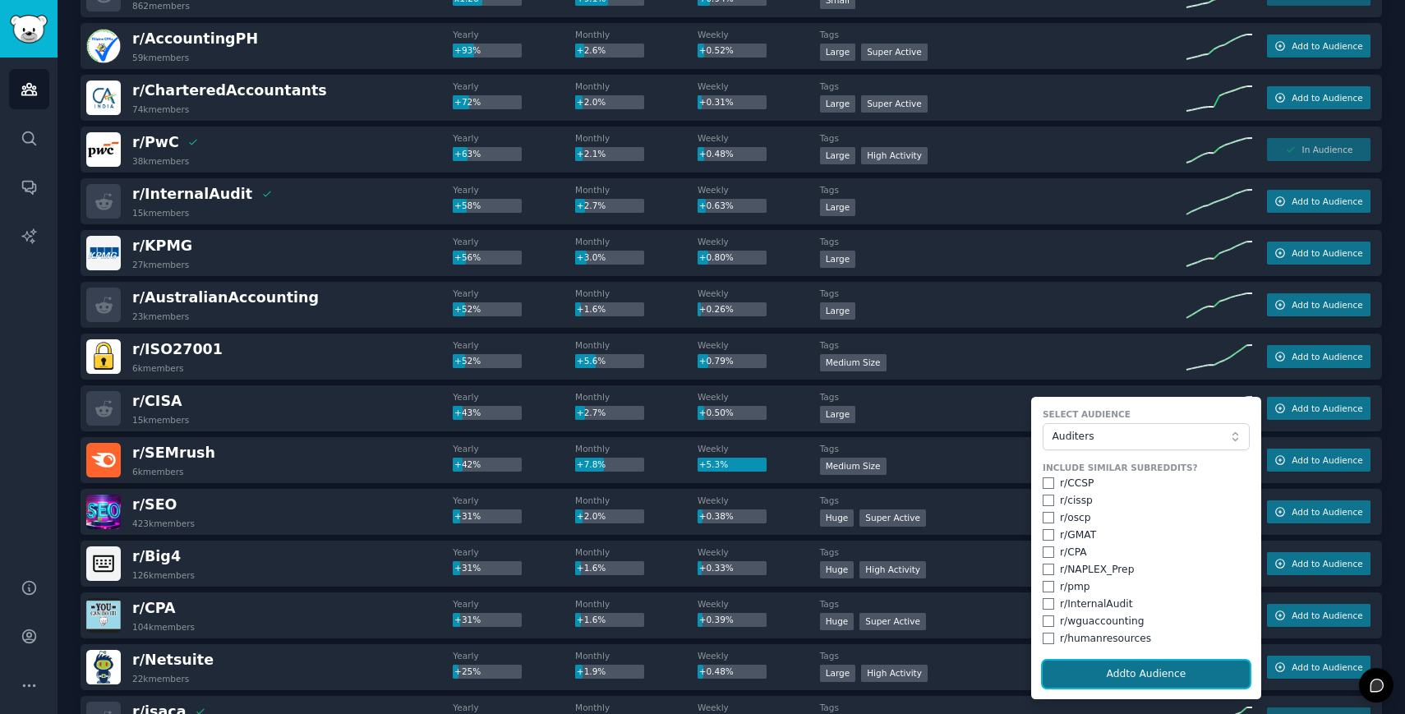
click at [1111, 666] on button "Add to Audience" at bounding box center [1145, 674] width 207 height 28
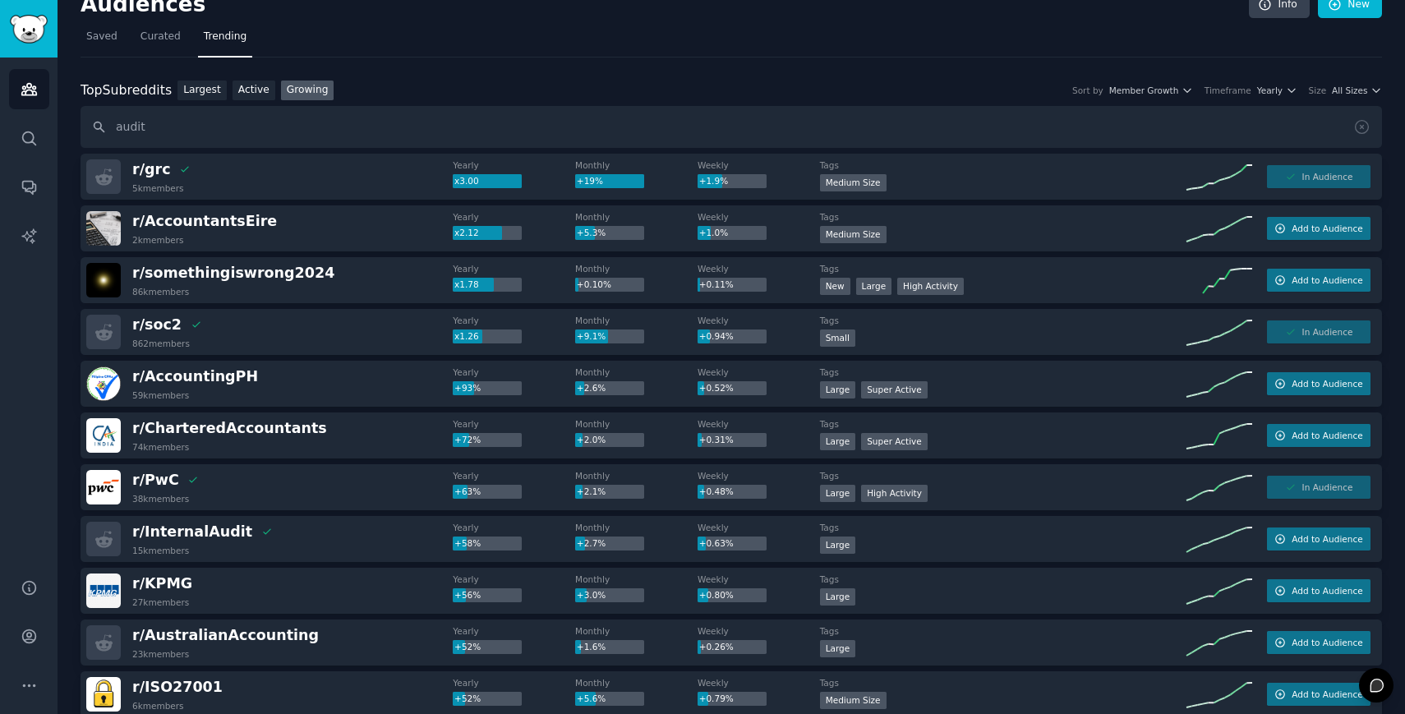
scroll to position [0, 0]
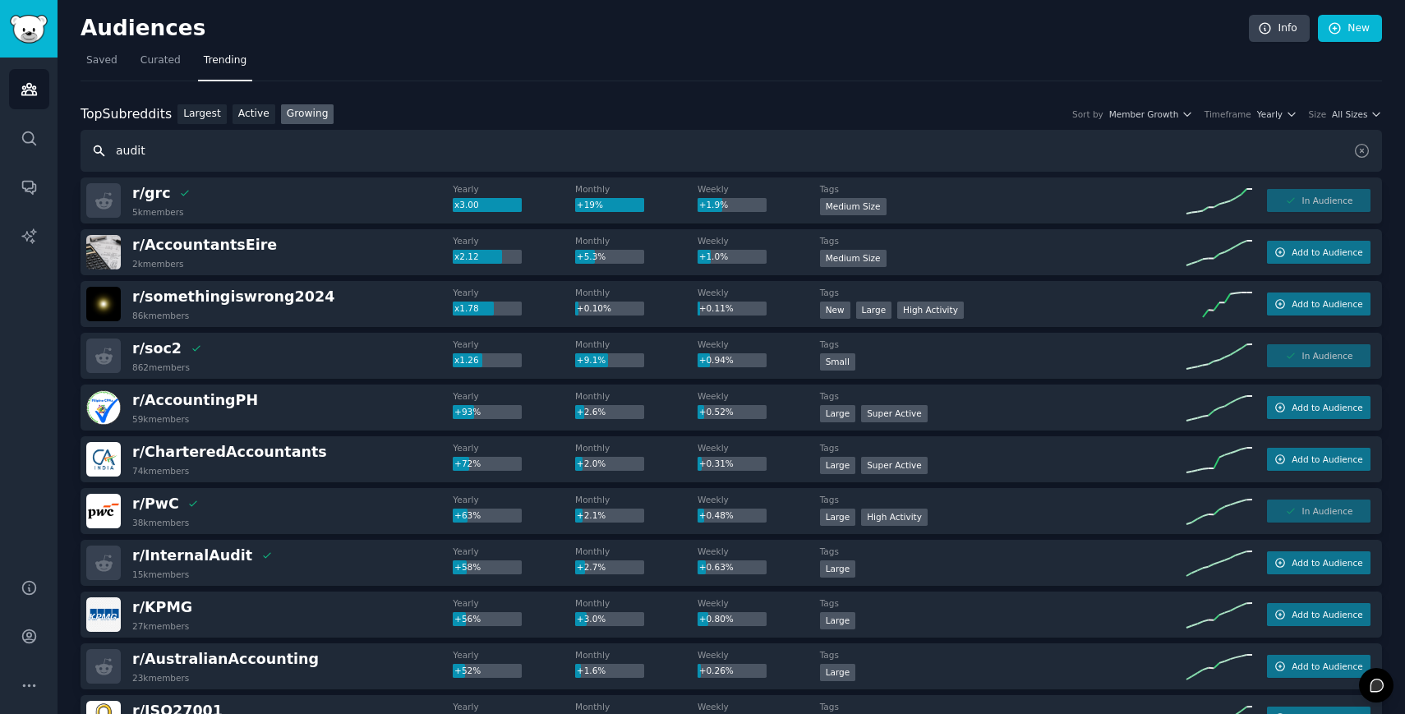
click at [144, 151] on input "audit" at bounding box center [731, 151] width 1301 height 42
drag, startPoint x: 171, startPoint y: 151, endPoint x: 86, endPoint y: 152, distance: 84.6
click at [86, 152] on input "audit" at bounding box center [731, 151] width 1301 height 42
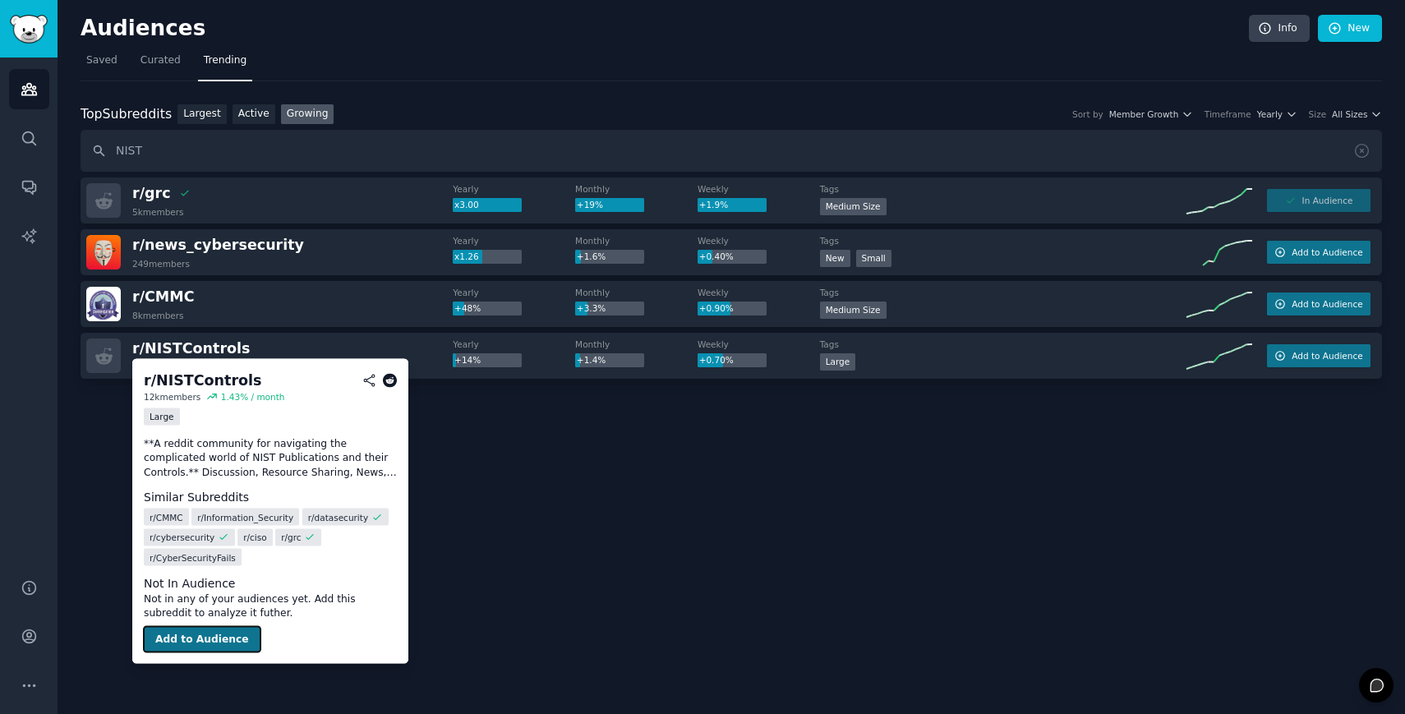
click at [209, 637] on button "Add to Audience" at bounding box center [202, 639] width 117 height 26
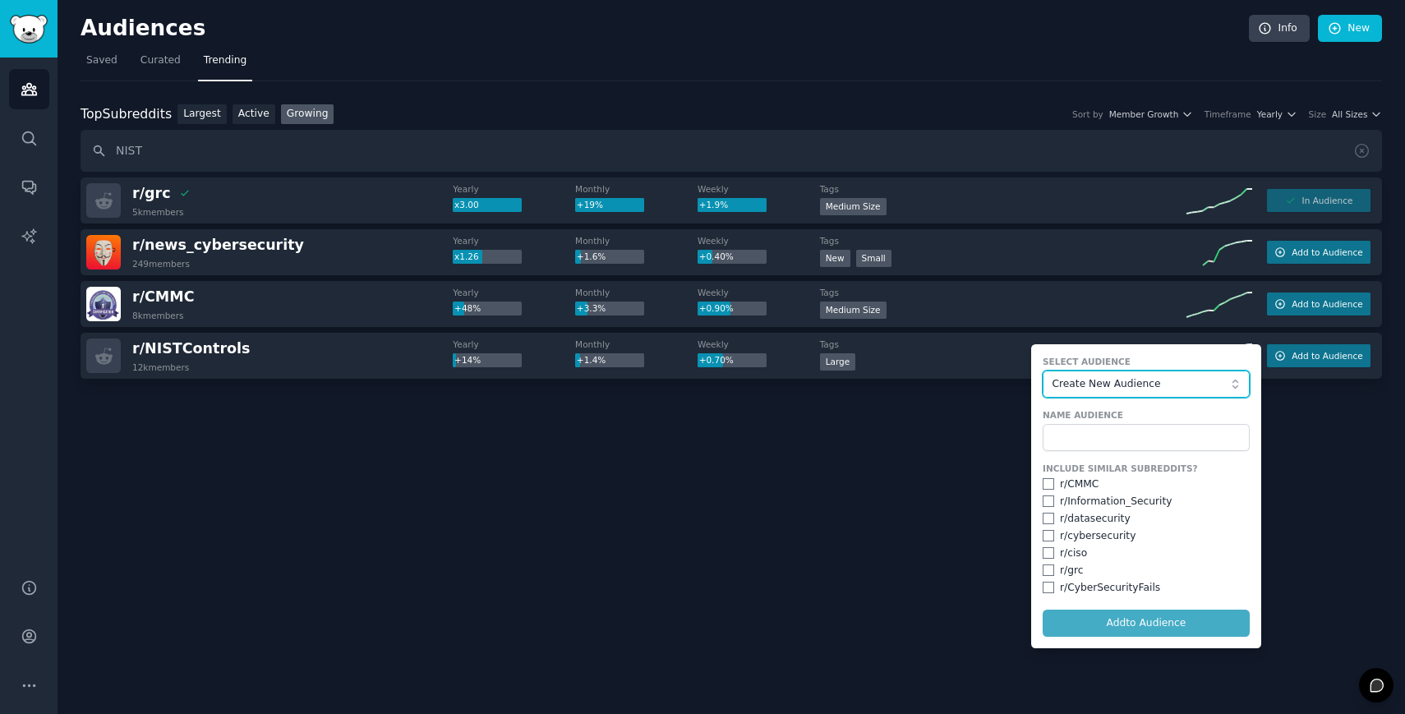
click at [1169, 385] on span "Create New Audience" at bounding box center [1141, 384] width 180 height 15
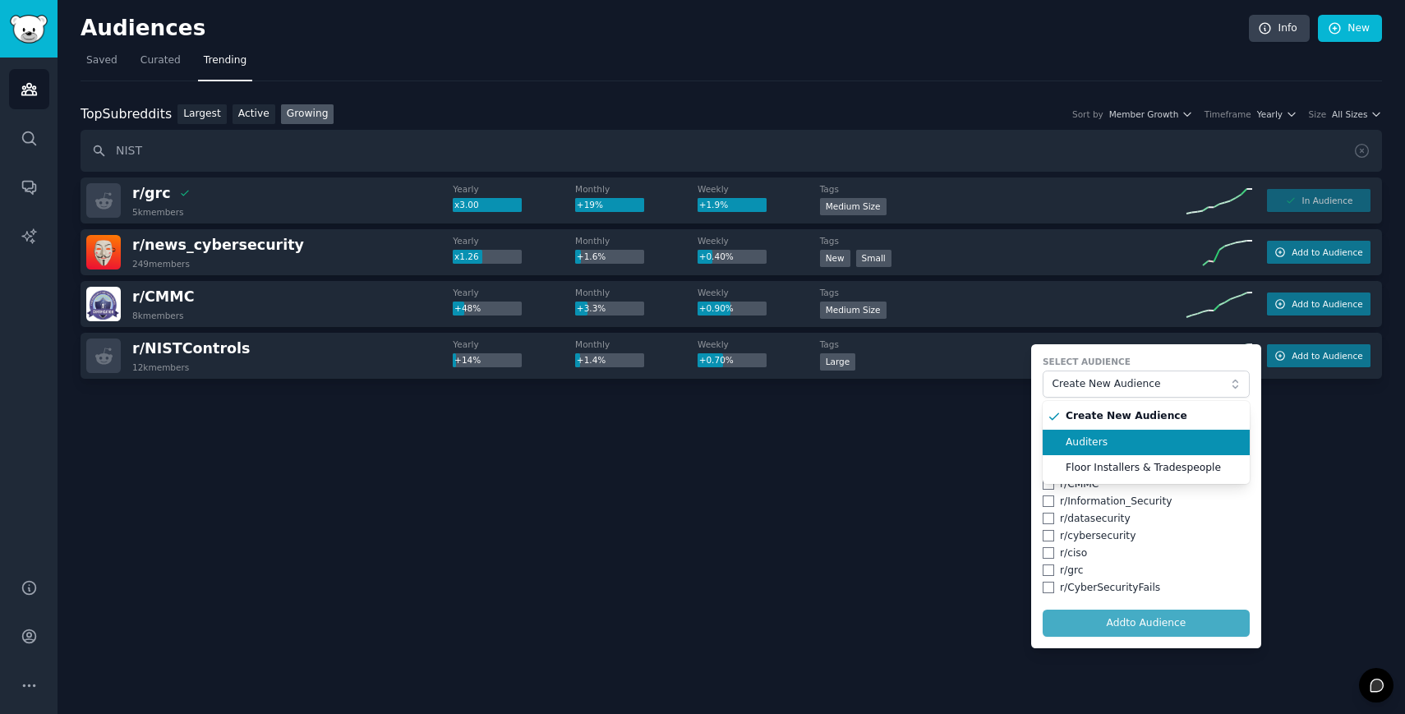
click at [1121, 442] on span "Auditers" at bounding box center [1151, 442] width 173 height 15
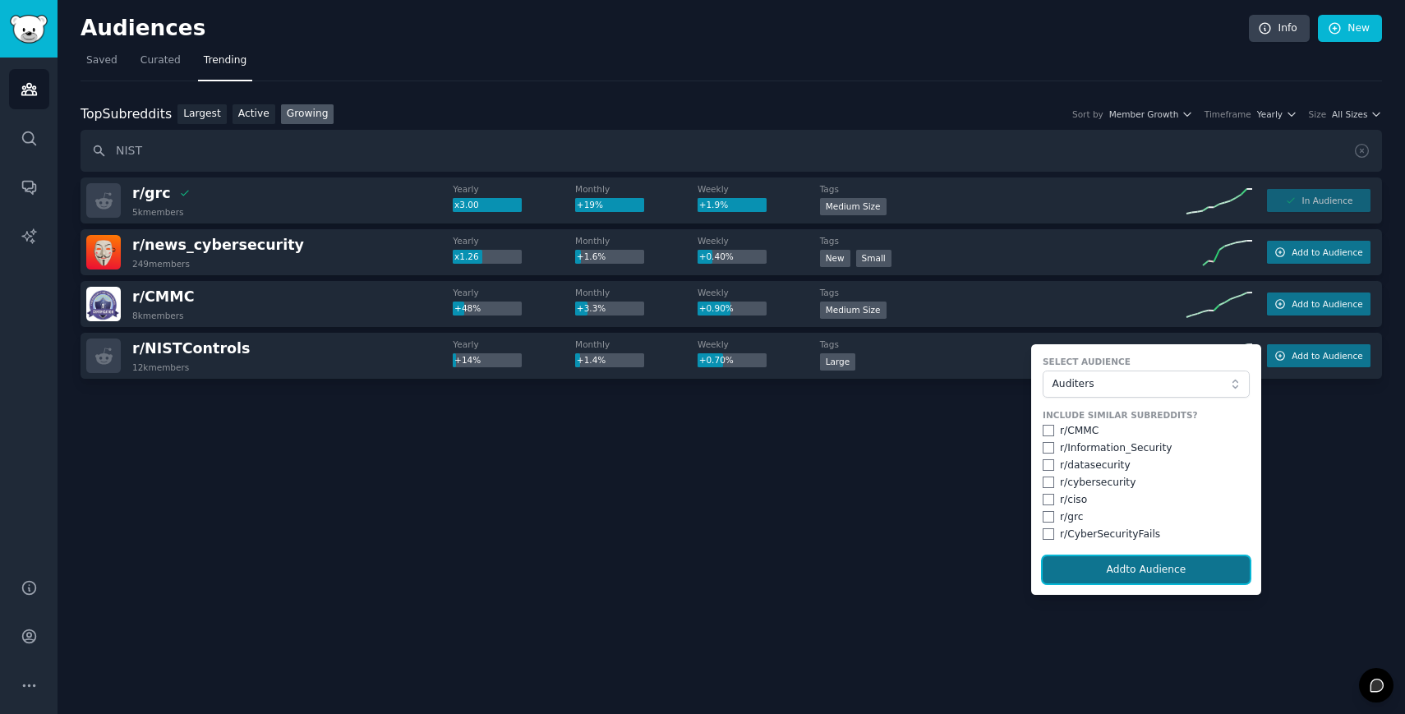
click at [1123, 568] on button "Add to Audience" at bounding box center [1145, 570] width 207 height 28
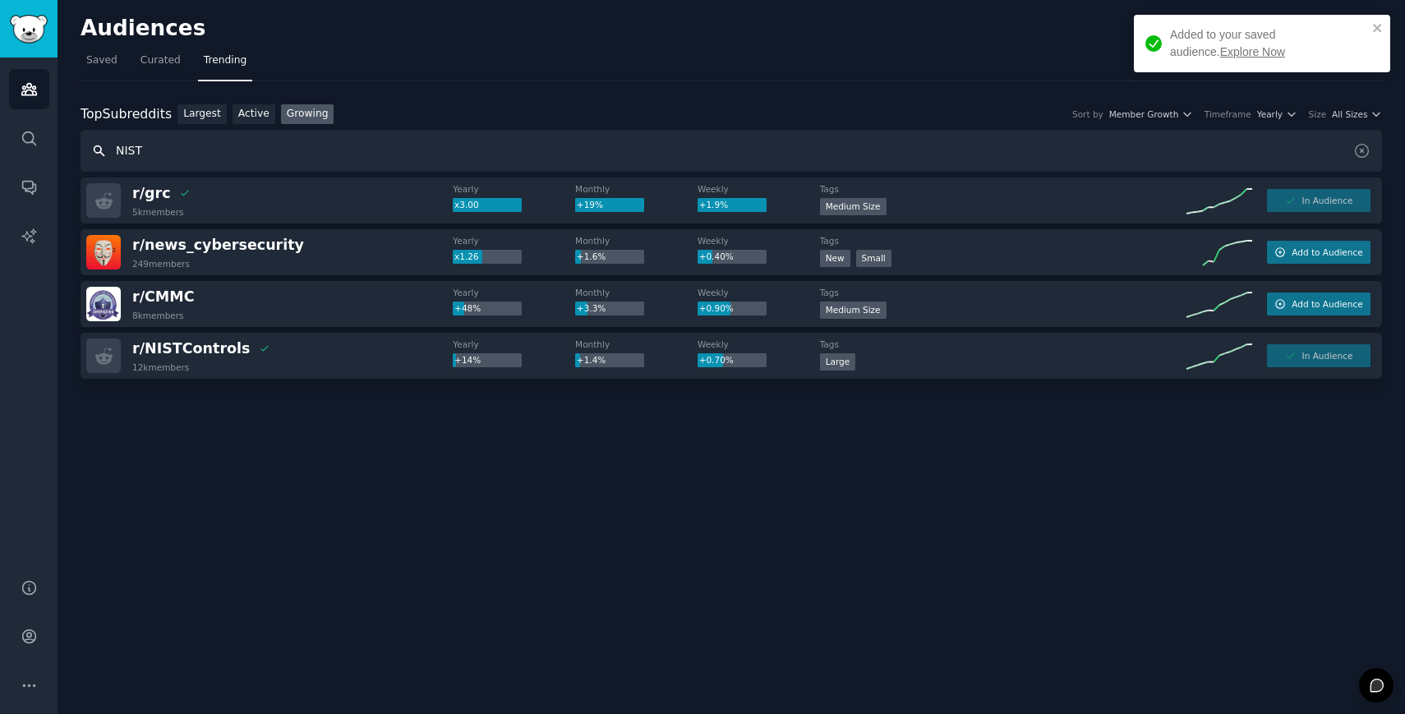
click at [174, 148] on input "NIST" at bounding box center [731, 151] width 1301 height 42
drag, startPoint x: 186, startPoint y: 148, endPoint x: 76, endPoint y: 148, distance: 109.3
click at [76, 148] on div "Audiences Info New Saved Curated Trending Top Subreddits Top Subreddits Largest…" at bounding box center [731, 357] width 1347 height 714
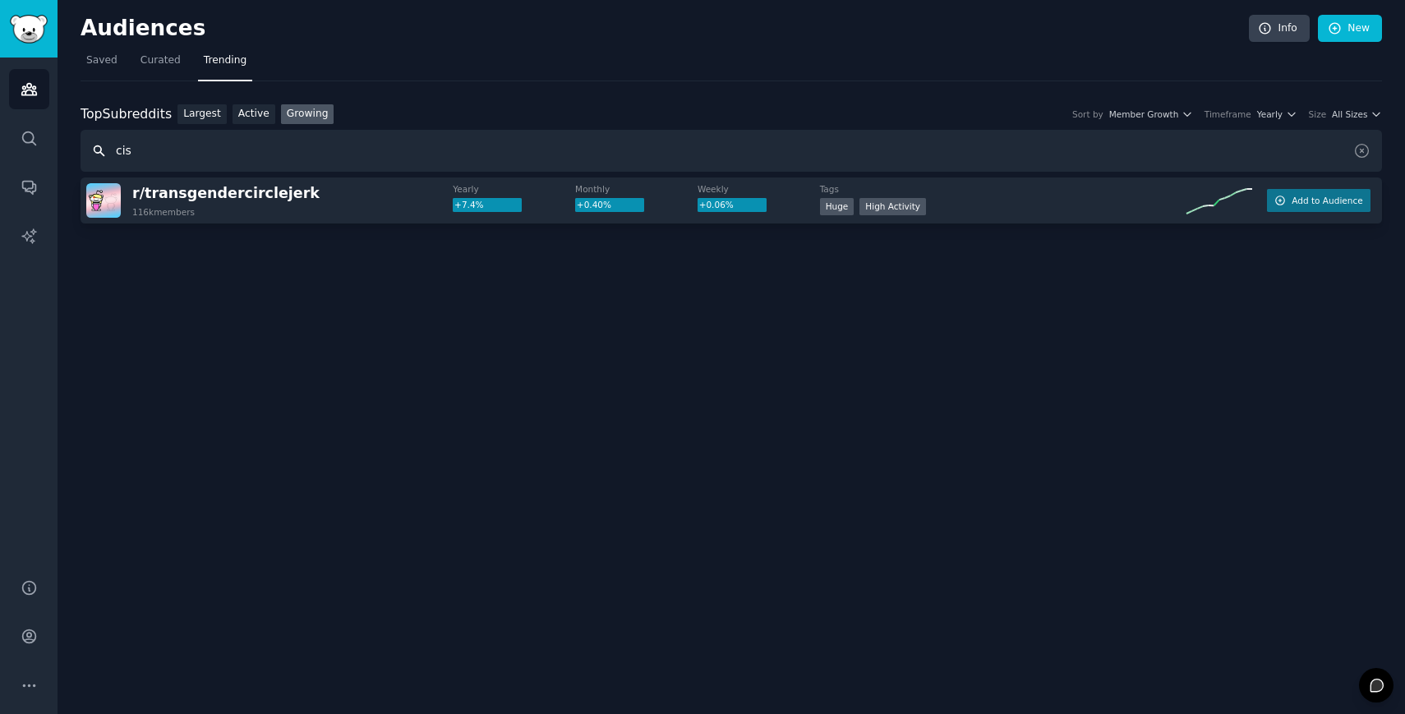
drag, startPoint x: 169, startPoint y: 168, endPoint x: 108, endPoint y: 161, distance: 61.2
click at [108, 161] on input "cis" at bounding box center [731, 151] width 1301 height 42
type input "c"
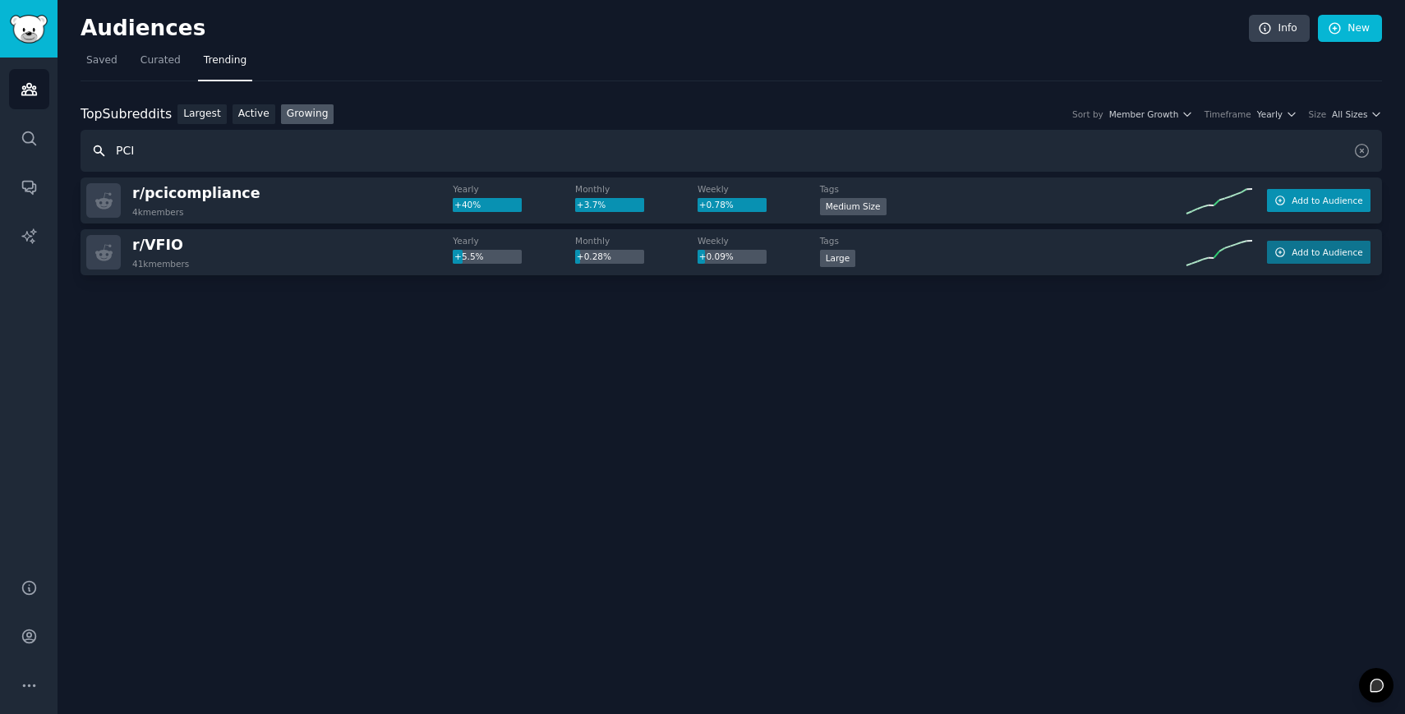
click at [1338, 205] on span "Add to Audience" at bounding box center [1326, 201] width 71 height 12
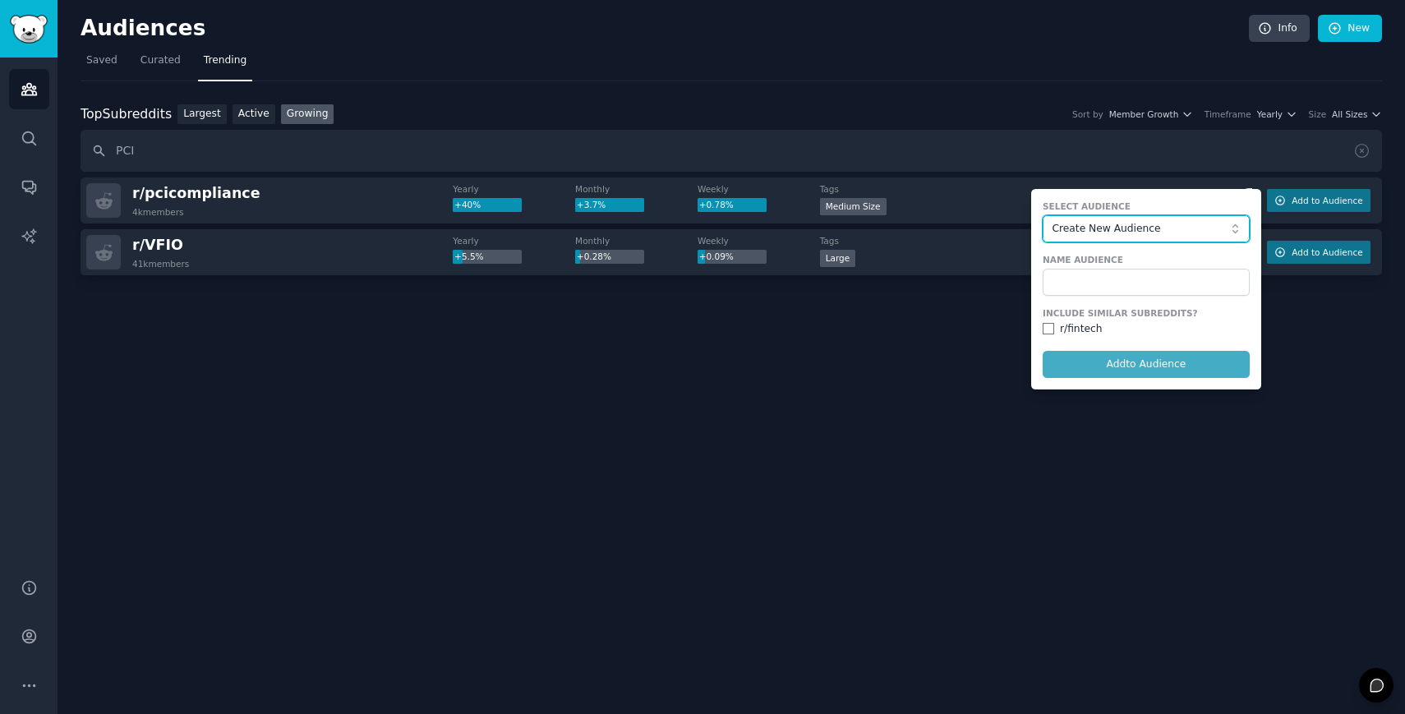
click at [1180, 228] on span "Create New Audience" at bounding box center [1141, 229] width 180 height 15
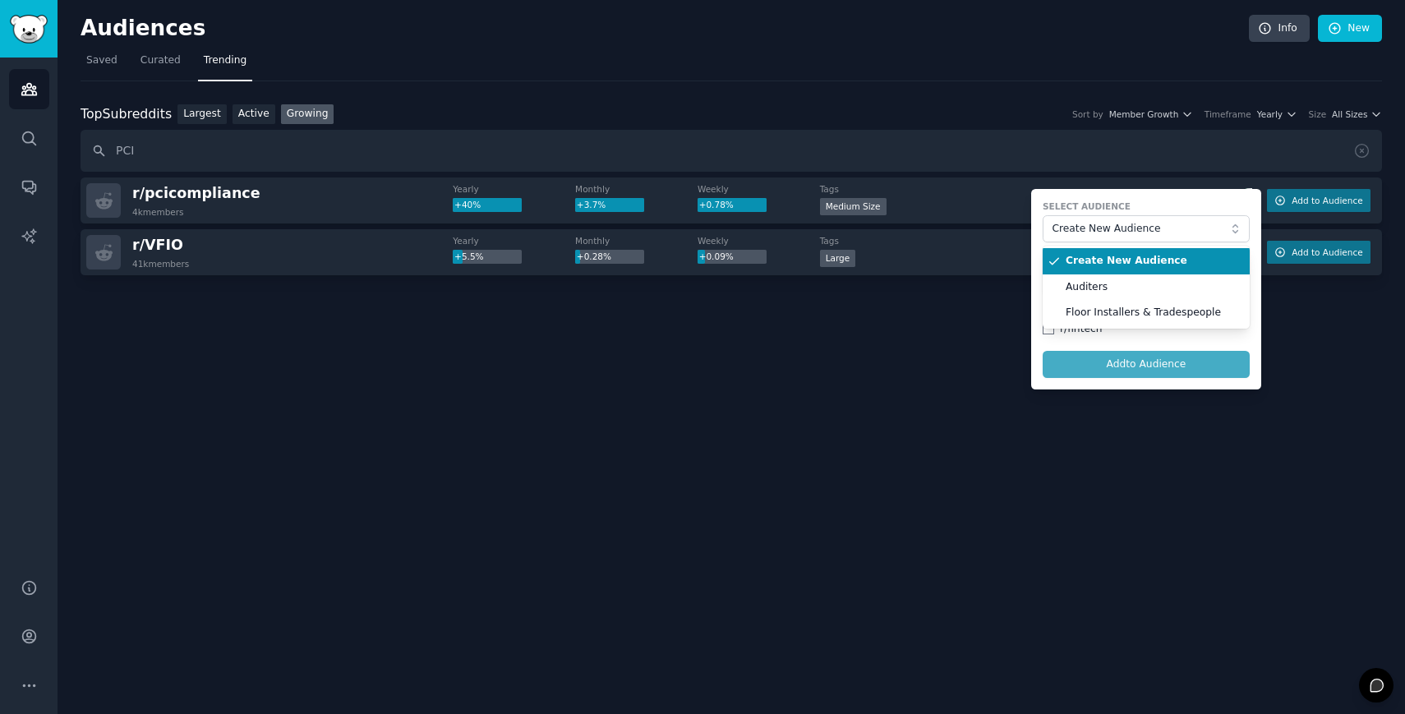
click at [1148, 273] on li "Create New Audience" at bounding box center [1145, 261] width 207 height 26
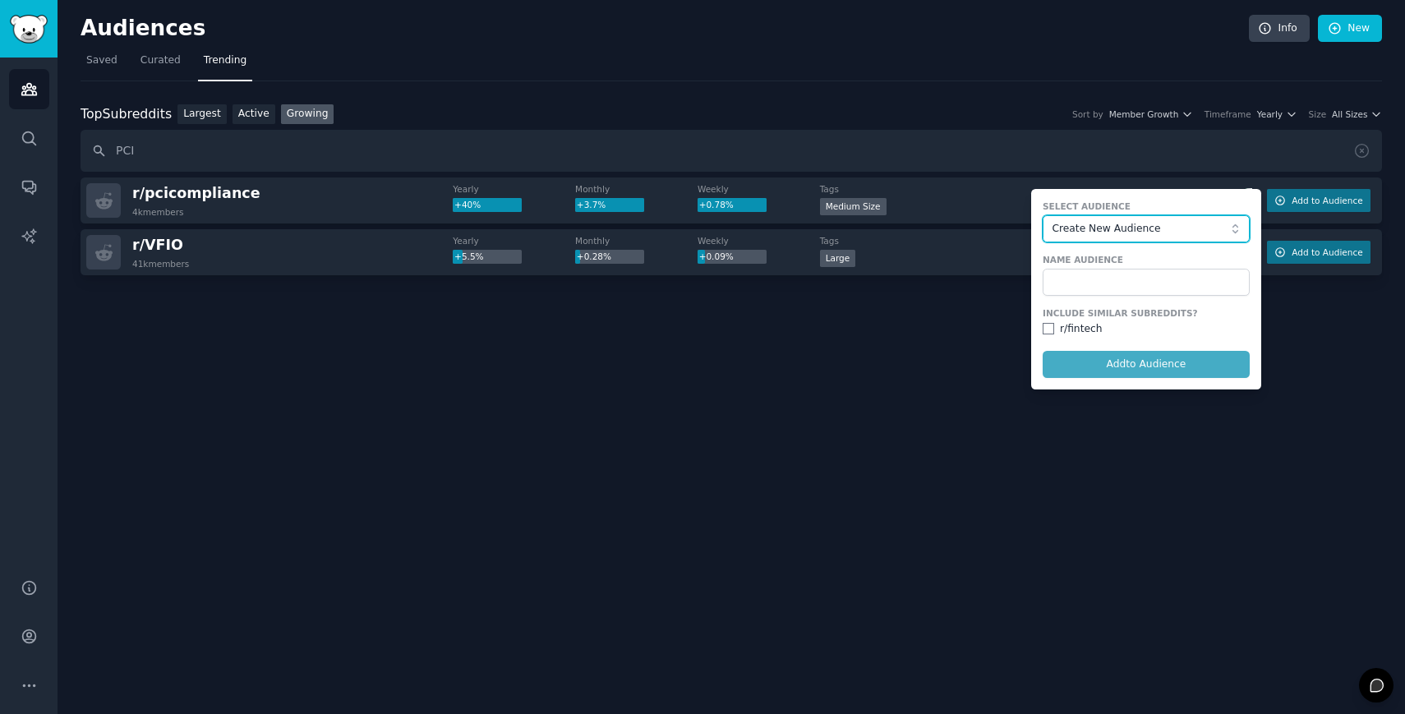
click at [1156, 222] on span "Create New Audience" at bounding box center [1141, 229] width 180 height 15
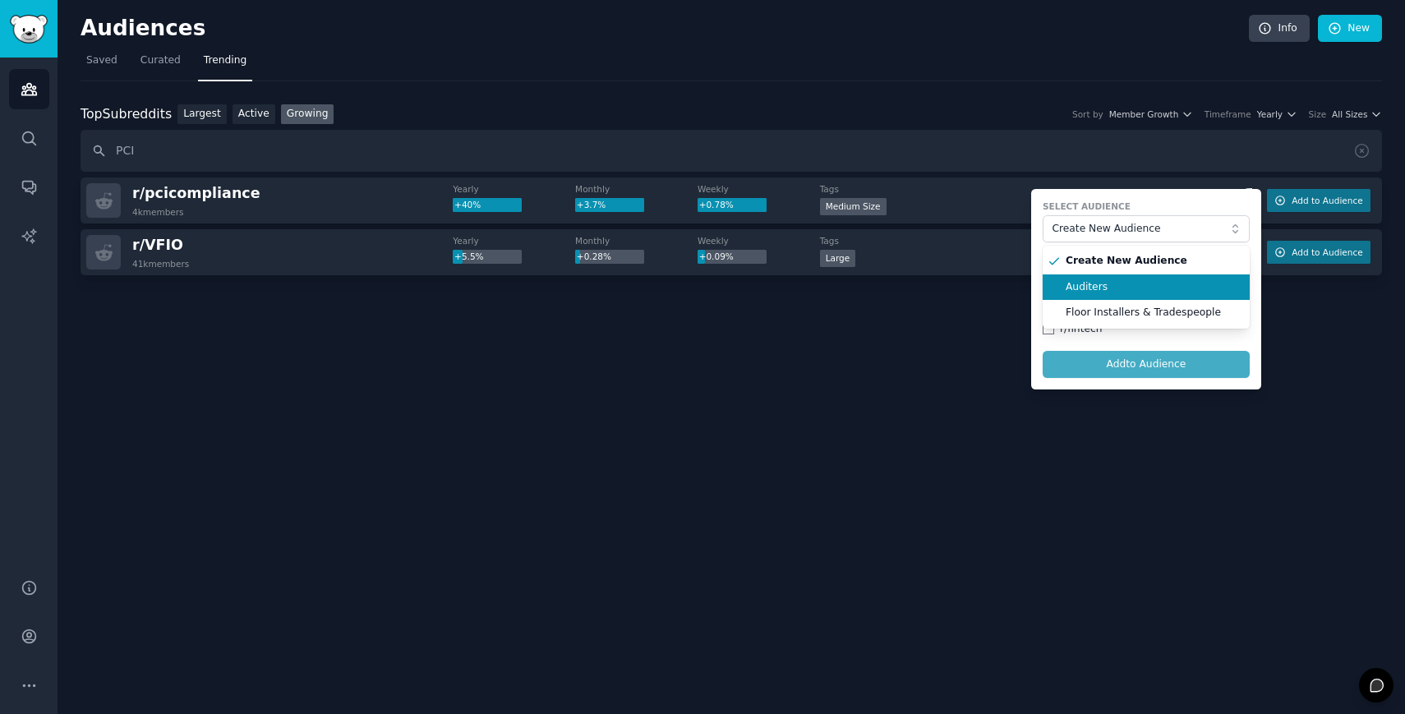
click at [1134, 282] on span "Auditers" at bounding box center [1151, 287] width 173 height 15
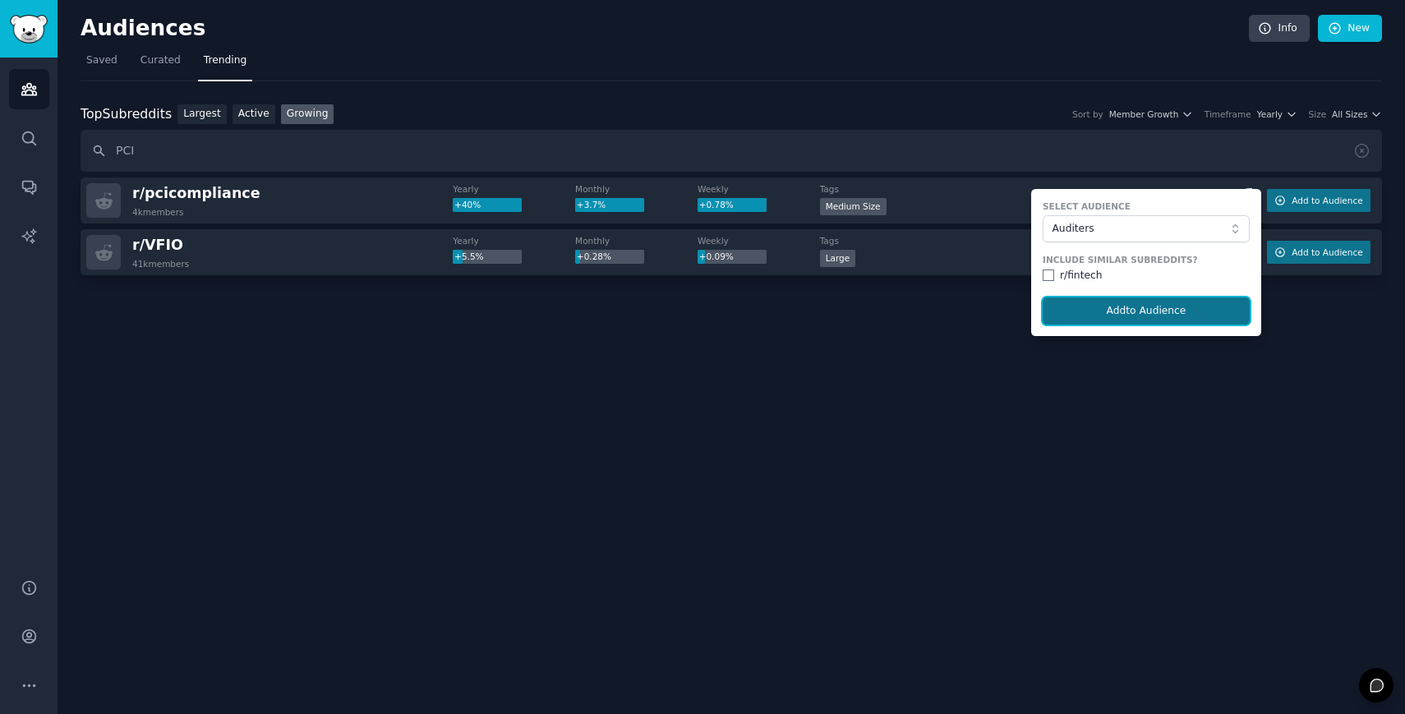
click at [1125, 310] on button "Add to Audience" at bounding box center [1145, 311] width 207 height 28
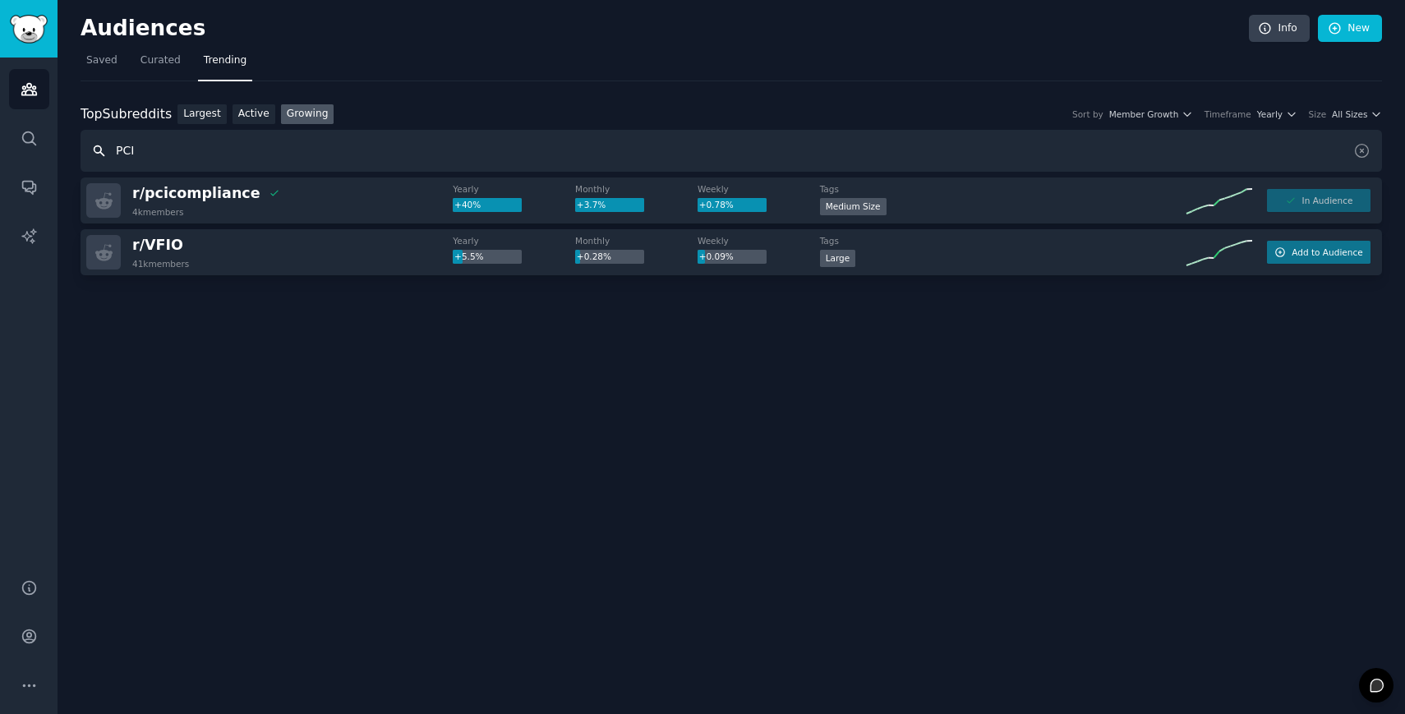
drag, startPoint x: 169, startPoint y: 153, endPoint x: 50, endPoint y: 149, distance: 119.2
click at [48, 152] on div "AI Reports Audiences Search Conversations AI Reports Help Account More Audience…" at bounding box center [702, 357] width 1405 height 714
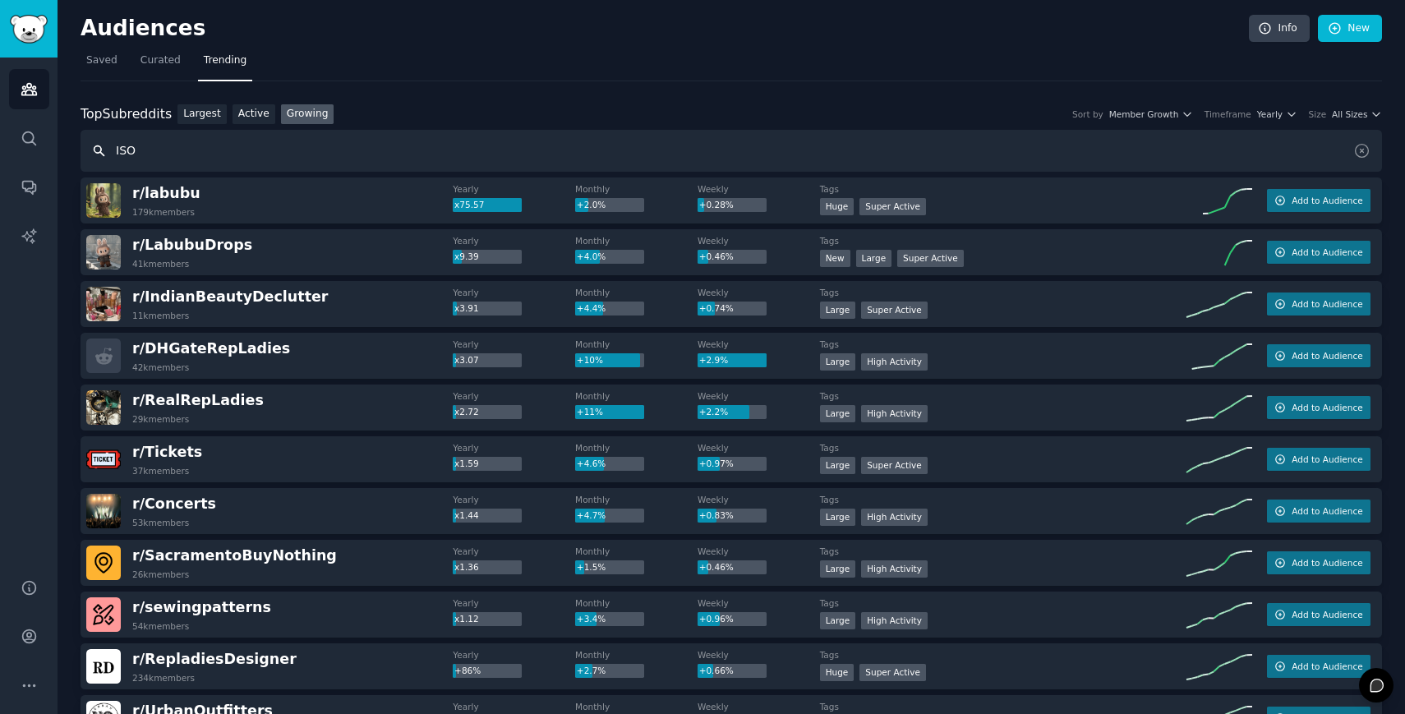
click at [168, 164] on input "ISO" at bounding box center [731, 151] width 1301 height 42
type input "I"
type input "i"
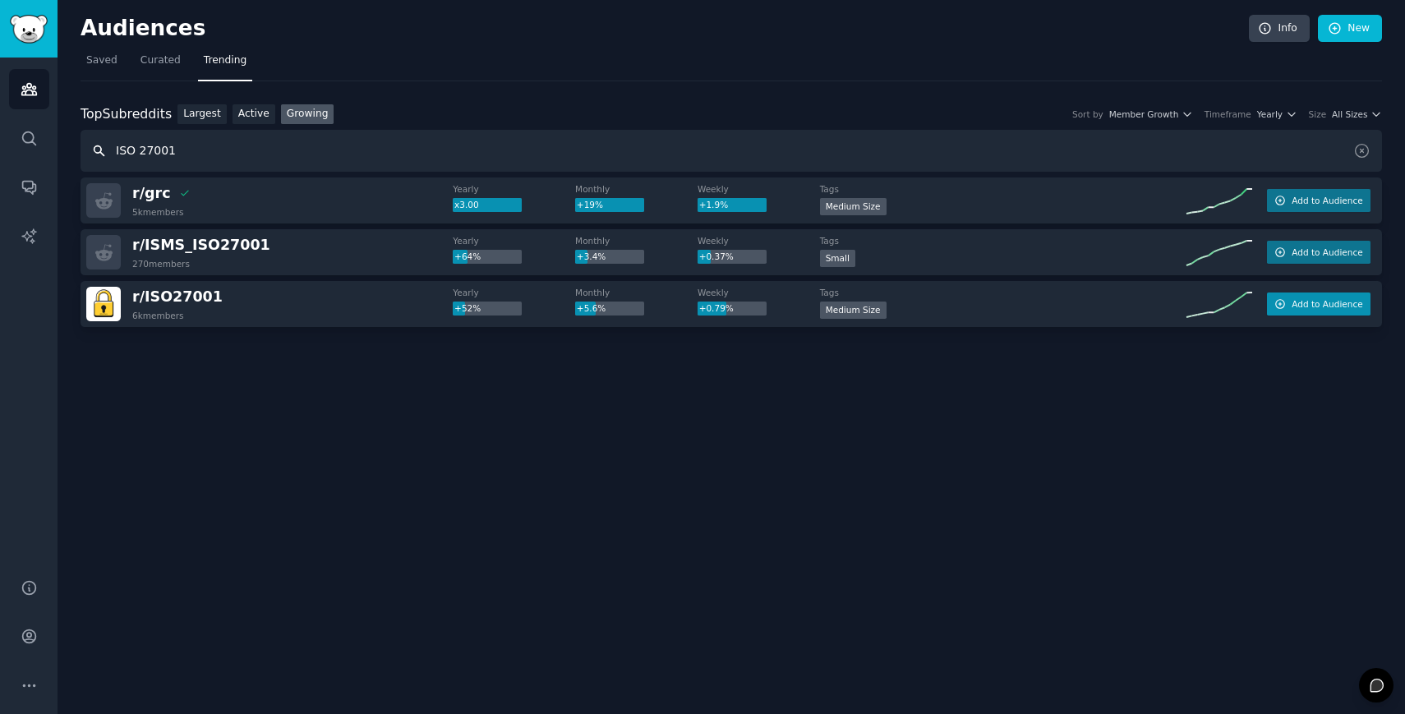
click at [1329, 308] on span "Add to Audience" at bounding box center [1326, 304] width 71 height 12
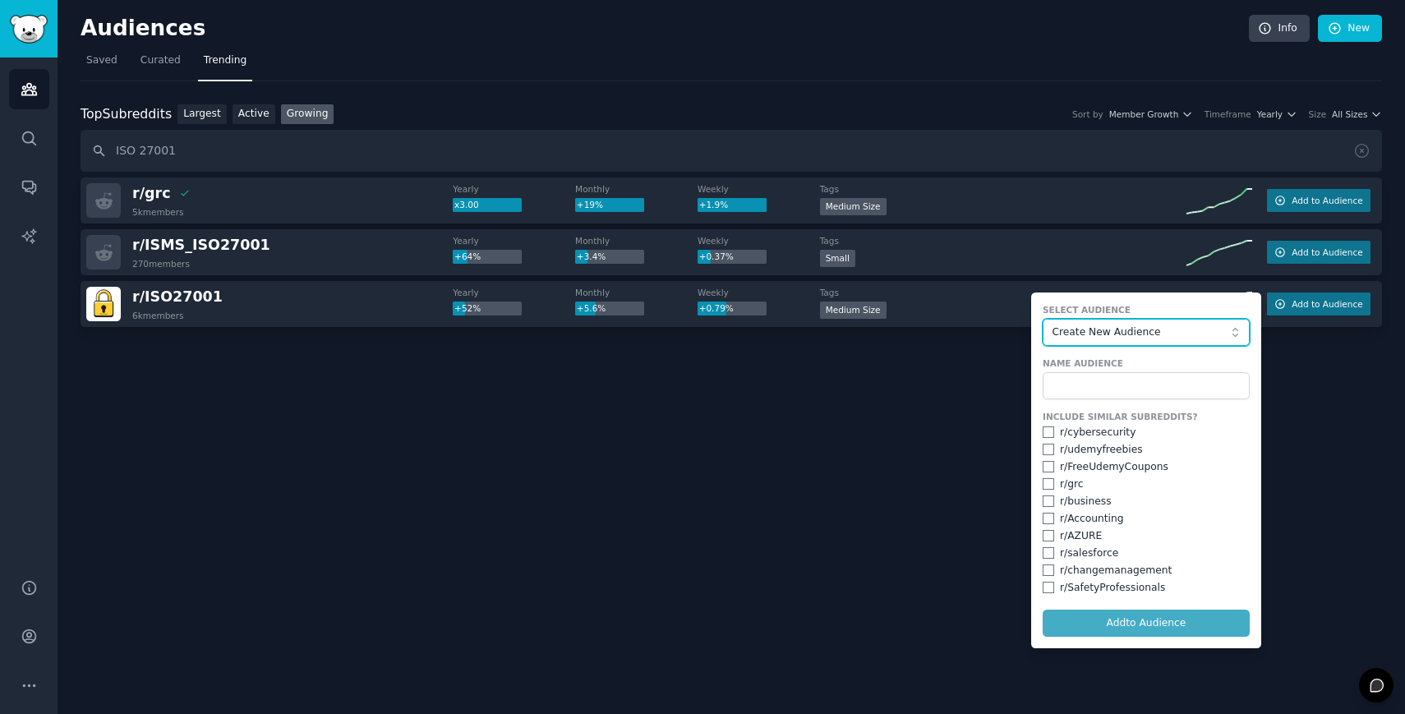
click at [1194, 333] on span "Create New Audience" at bounding box center [1141, 332] width 180 height 15
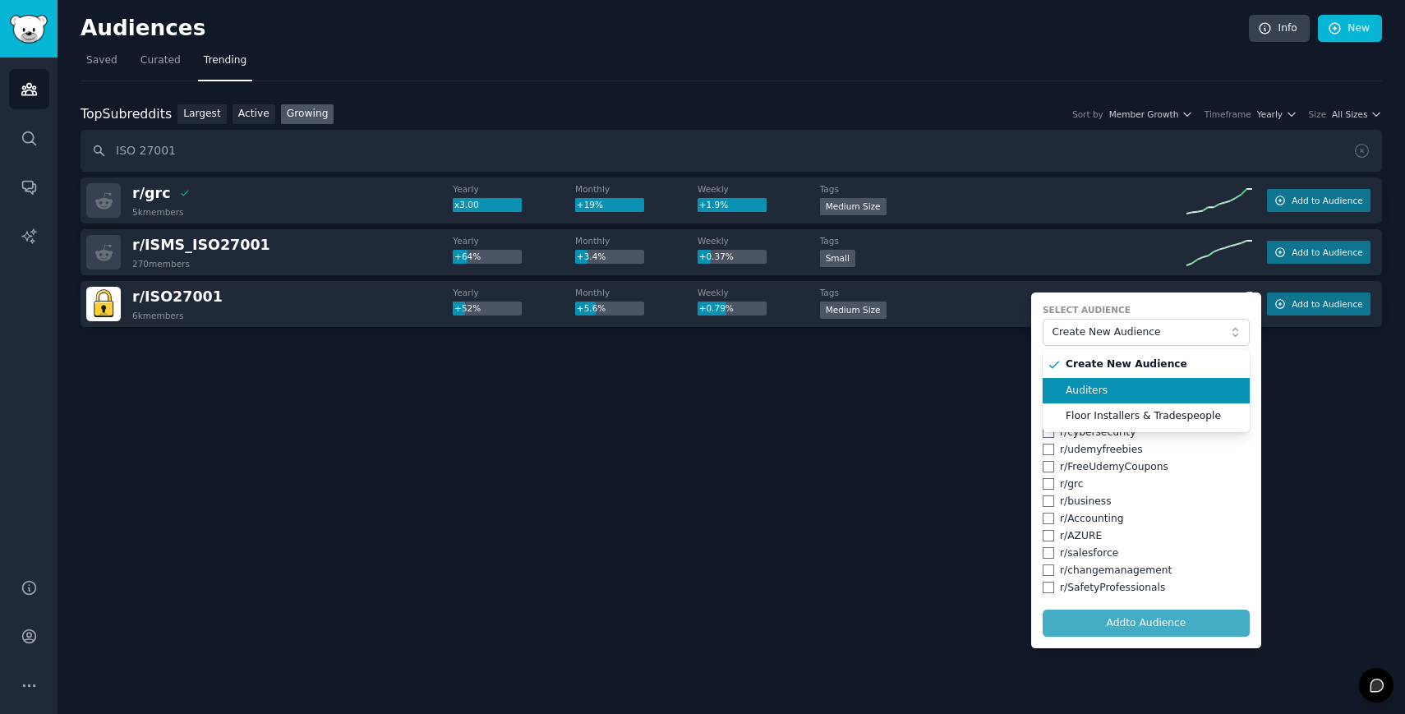
click at [1117, 384] on span "Auditers" at bounding box center [1151, 391] width 173 height 15
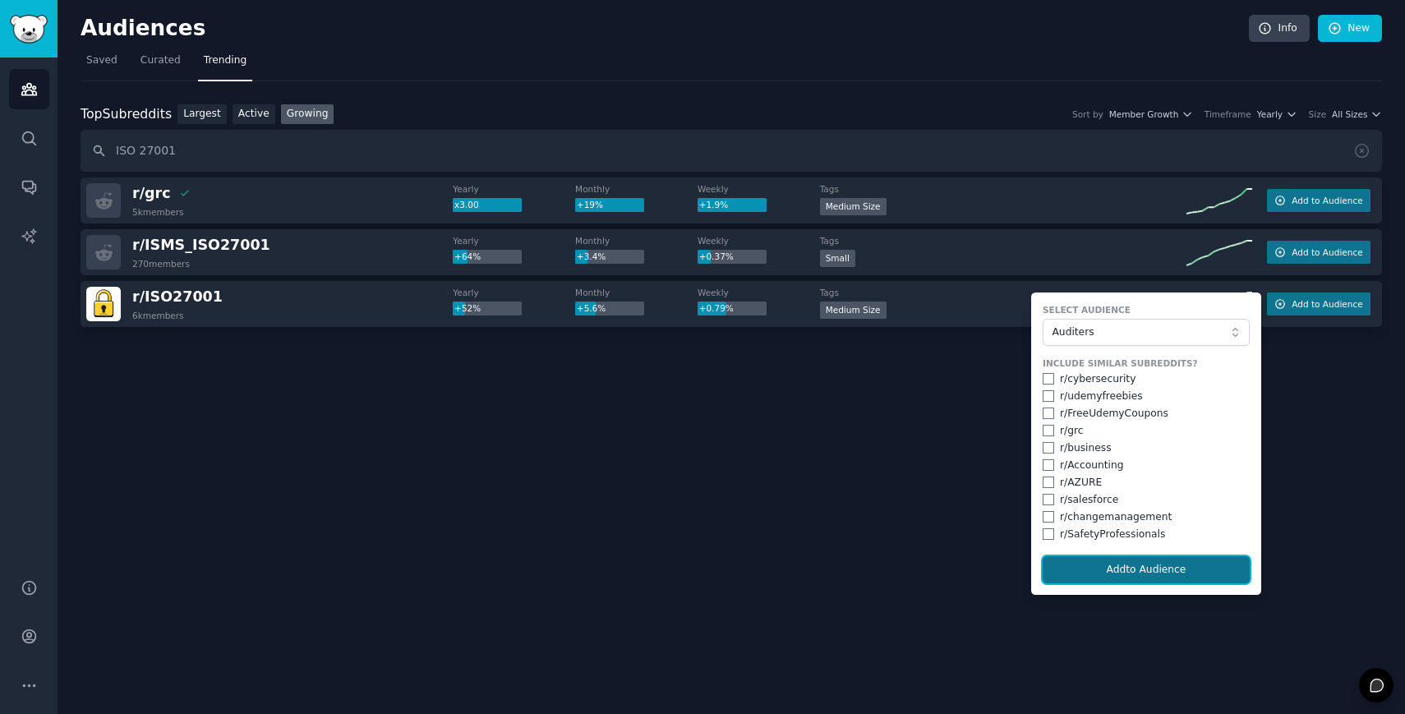
click at [1106, 566] on button "Add to Audience" at bounding box center [1145, 570] width 207 height 28
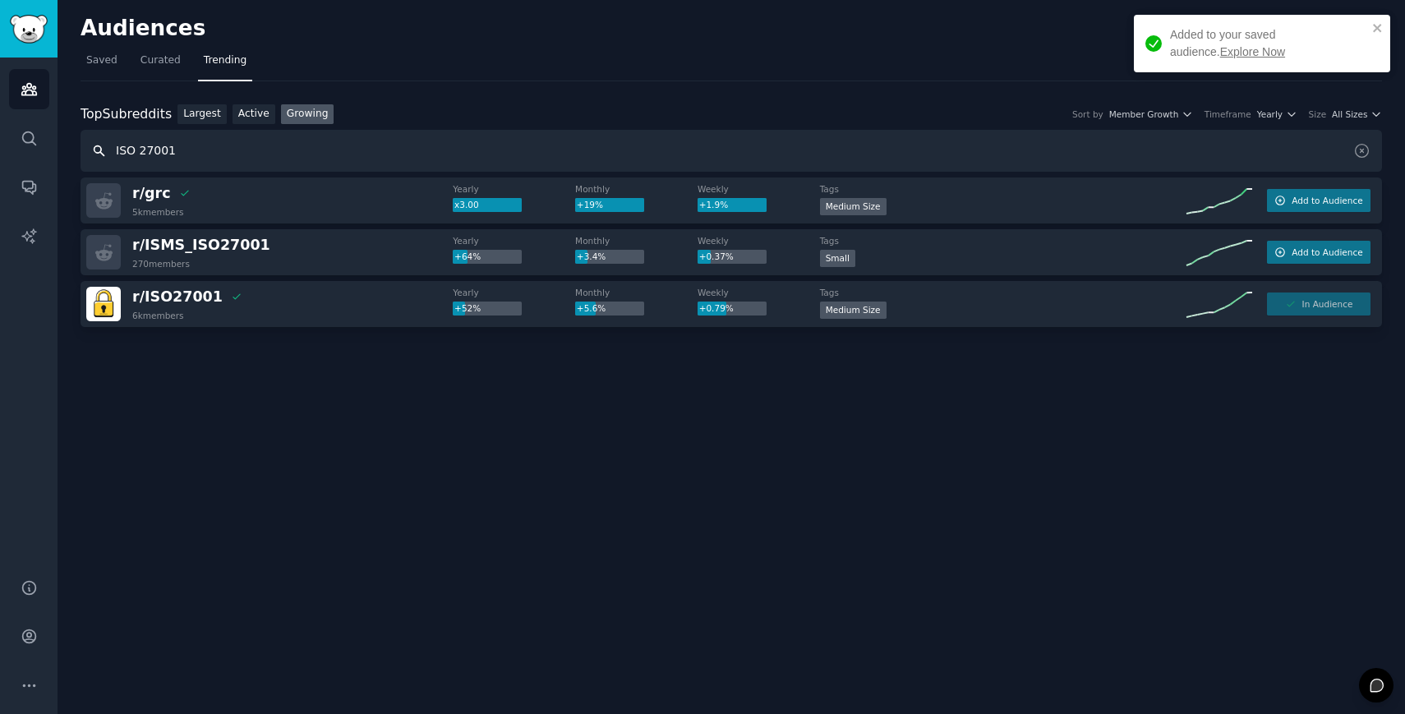
click at [253, 139] on input "ISO 27001" at bounding box center [731, 151] width 1301 height 42
click at [203, 154] on input "ISO 27001" at bounding box center [731, 151] width 1301 height 42
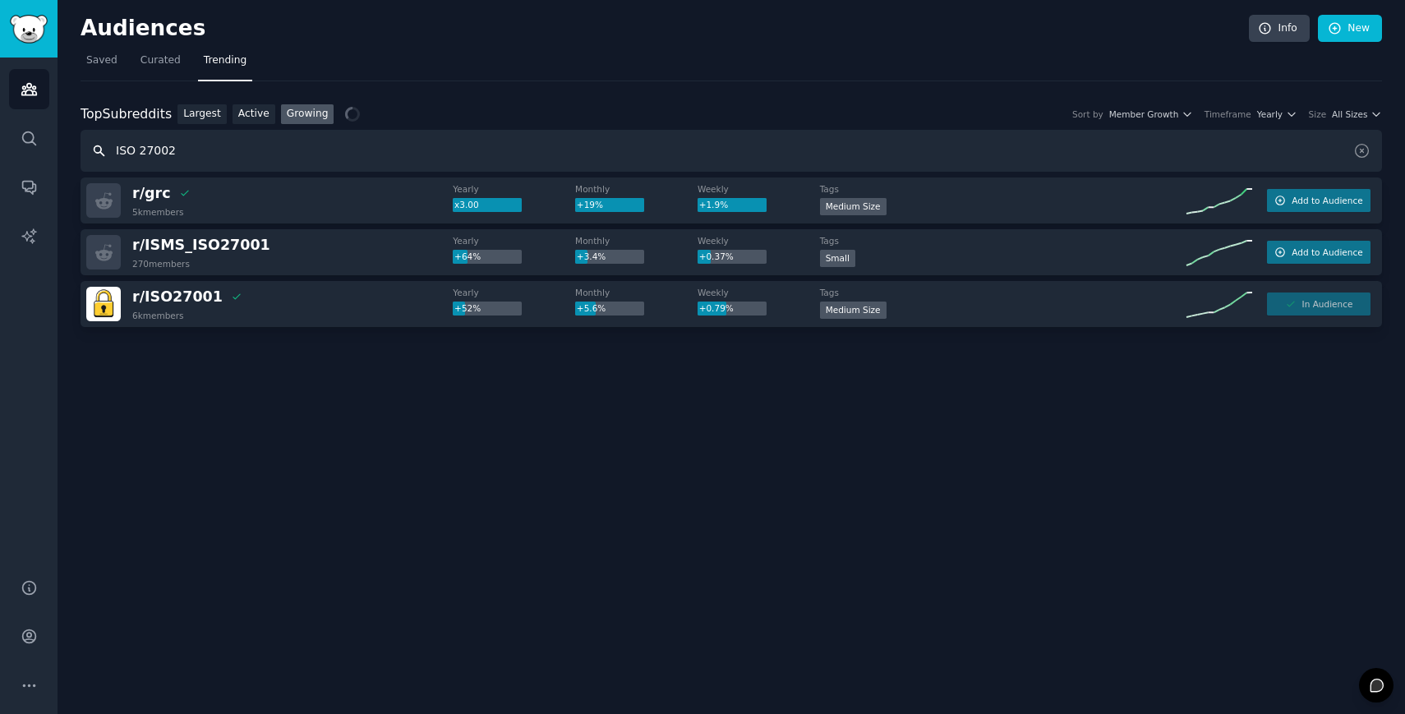
drag, startPoint x: 190, startPoint y: 153, endPoint x: 54, endPoint y: 130, distance: 137.5
click at [54, 131] on div "Advanced Search Audiences Search Conversations AI Reports Help Account More Aud…" at bounding box center [702, 357] width 1405 height 714
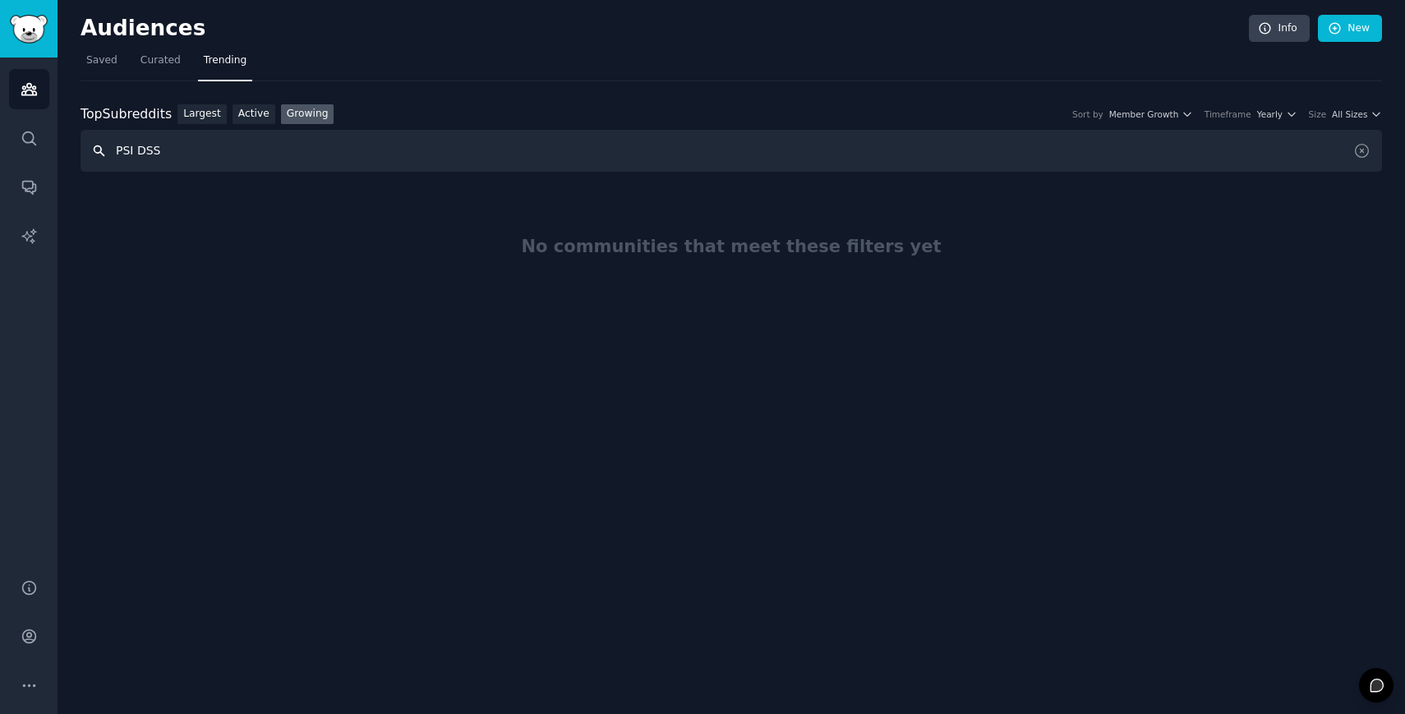
drag, startPoint x: 260, startPoint y: 158, endPoint x: 88, endPoint y: 144, distance: 173.1
click at [85, 151] on input "PSI DSS" at bounding box center [731, 151] width 1301 height 42
drag, startPoint x: 301, startPoint y: 164, endPoint x: 43, endPoint y: 150, distance: 259.2
click at [43, 151] on div "Advanced Search Audiences Search Conversations AI Reports Help Account More Aud…" at bounding box center [702, 357] width 1405 height 714
type input "NIST 2.0"
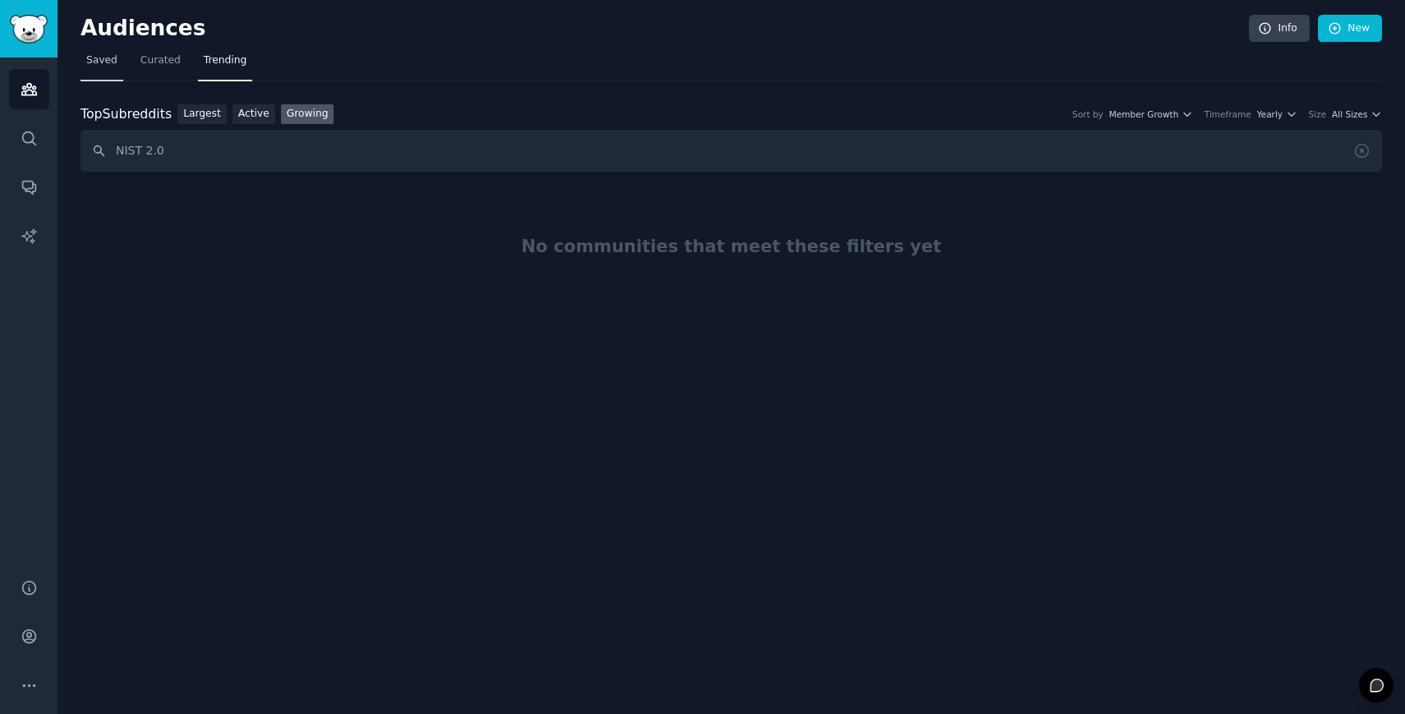
click at [88, 62] on span "Saved" at bounding box center [101, 60] width 31 height 15
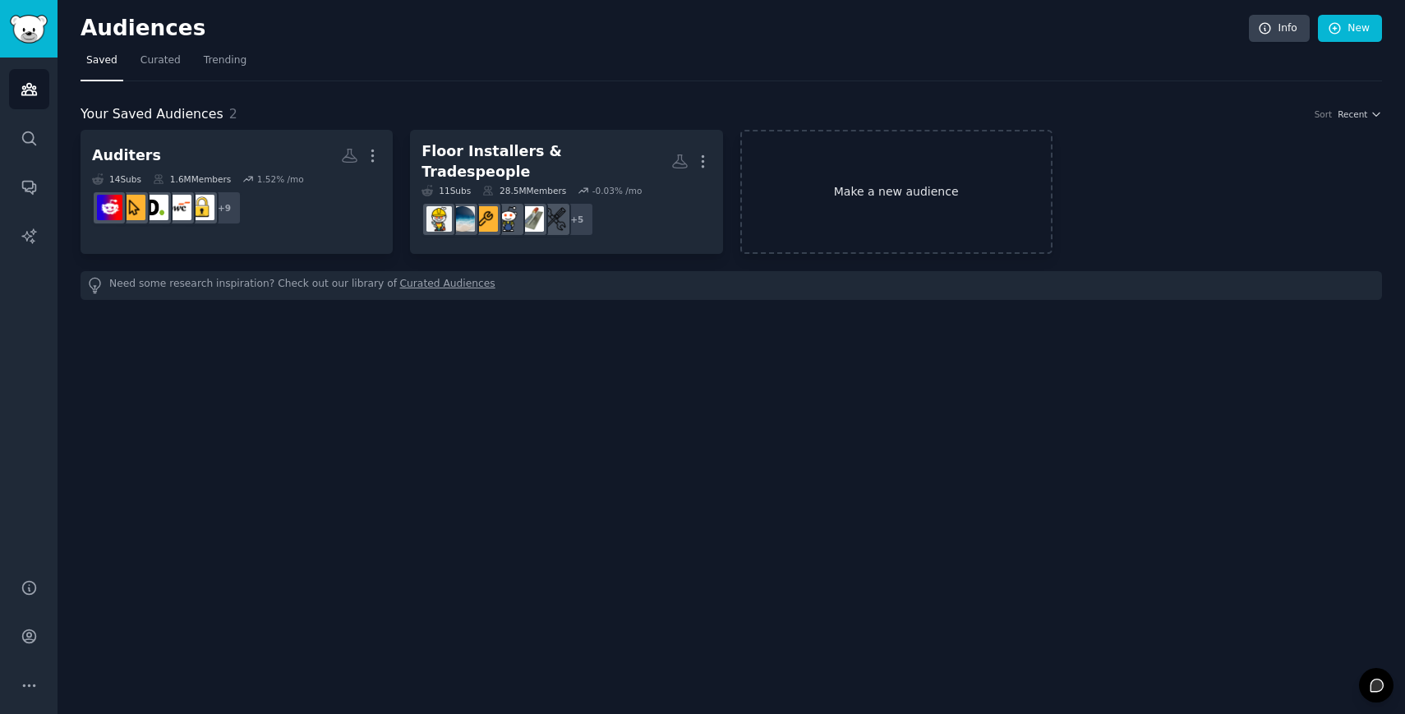
click at [923, 176] on link "Make a new audience" at bounding box center [896, 192] width 312 height 124
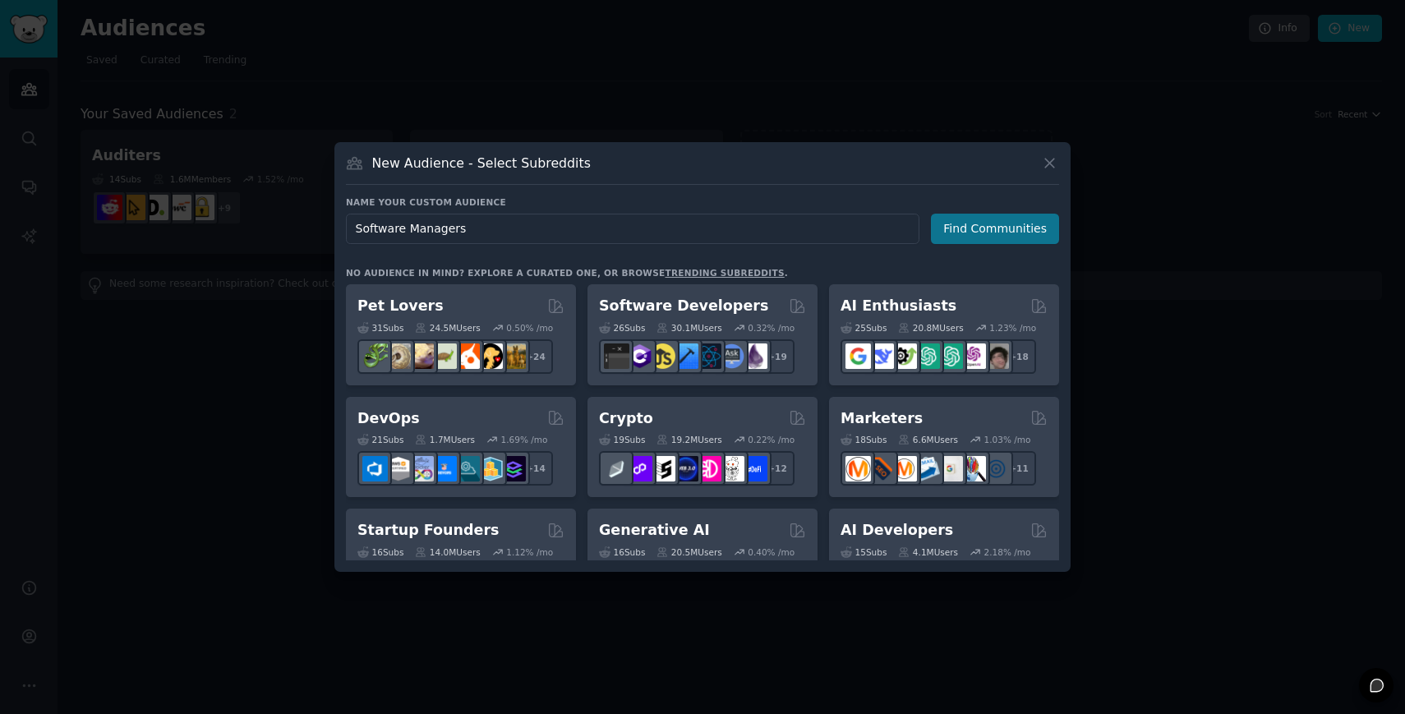
type input "Software Managers"
click at [967, 214] on button "Find Communities" at bounding box center [995, 229] width 128 height 30
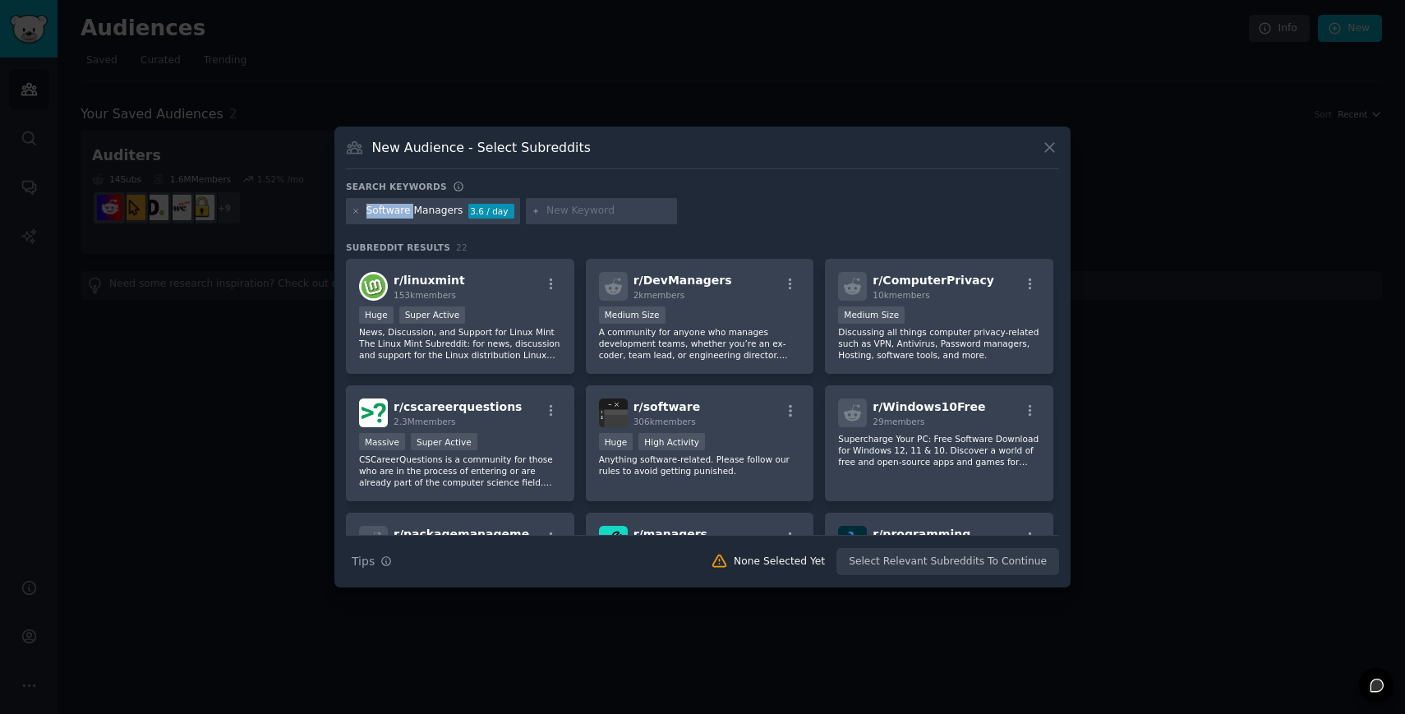
drag, startPoint x: 415, startPoint y: 211, endPoint x: 362, endPoint y: 206, distance: 52.8
click at [362, 206] on div "Software Managers 3.6 / day" at bounding box center [433, 211] width 174 height 26
click at [526, 205] on div at bounding box center [601, 211] width 151 height 26
click at [552, 220] on div at bounding box center [601, 211] width 151 height 26
click at [560, 205] on input "text" at bounding box center [608, 211] width 125 height 15
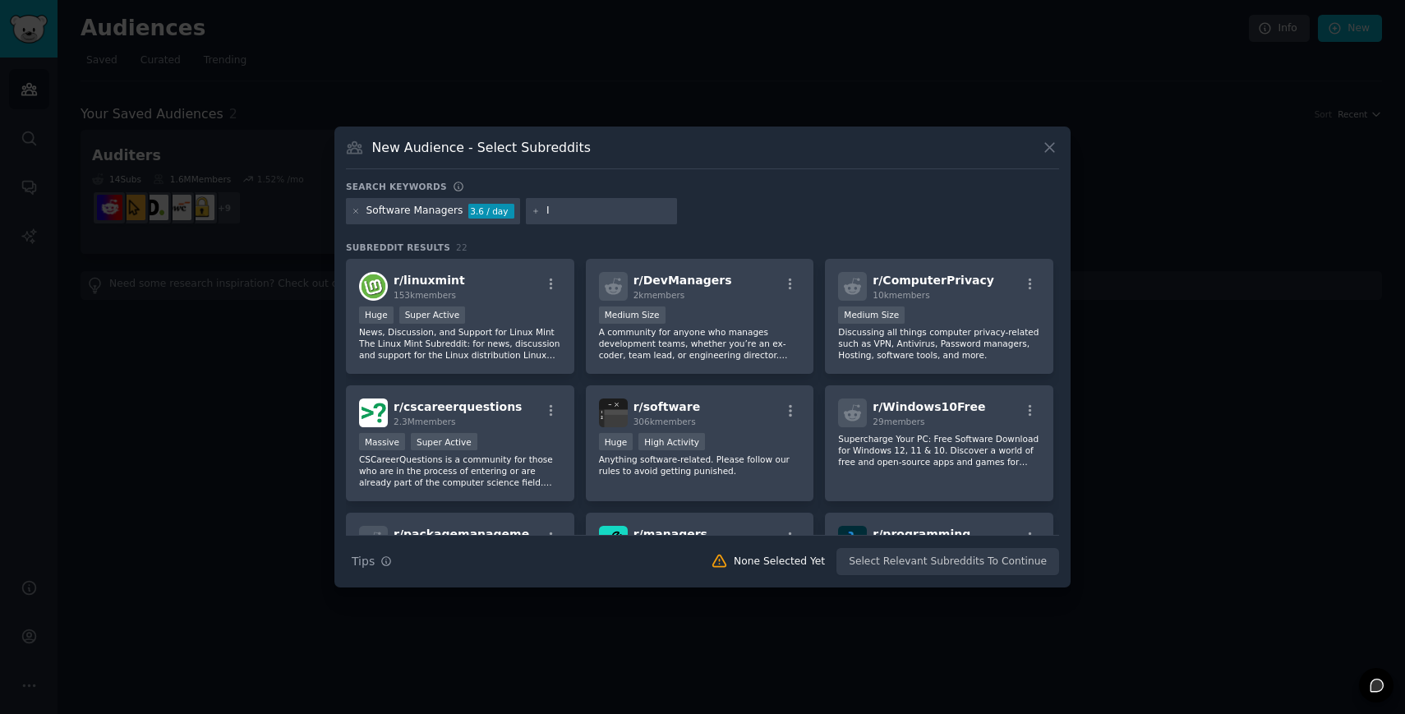
type input "IT"
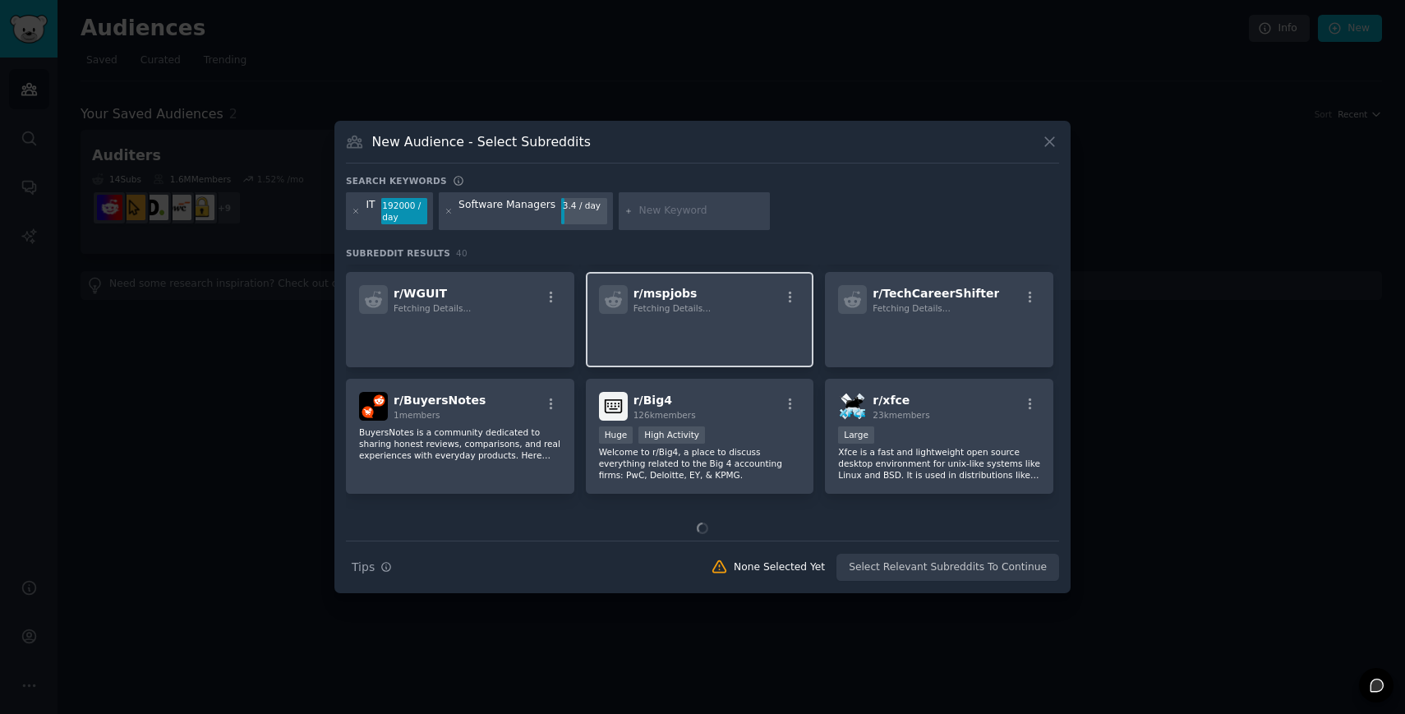
scroll to position [1274, 0]
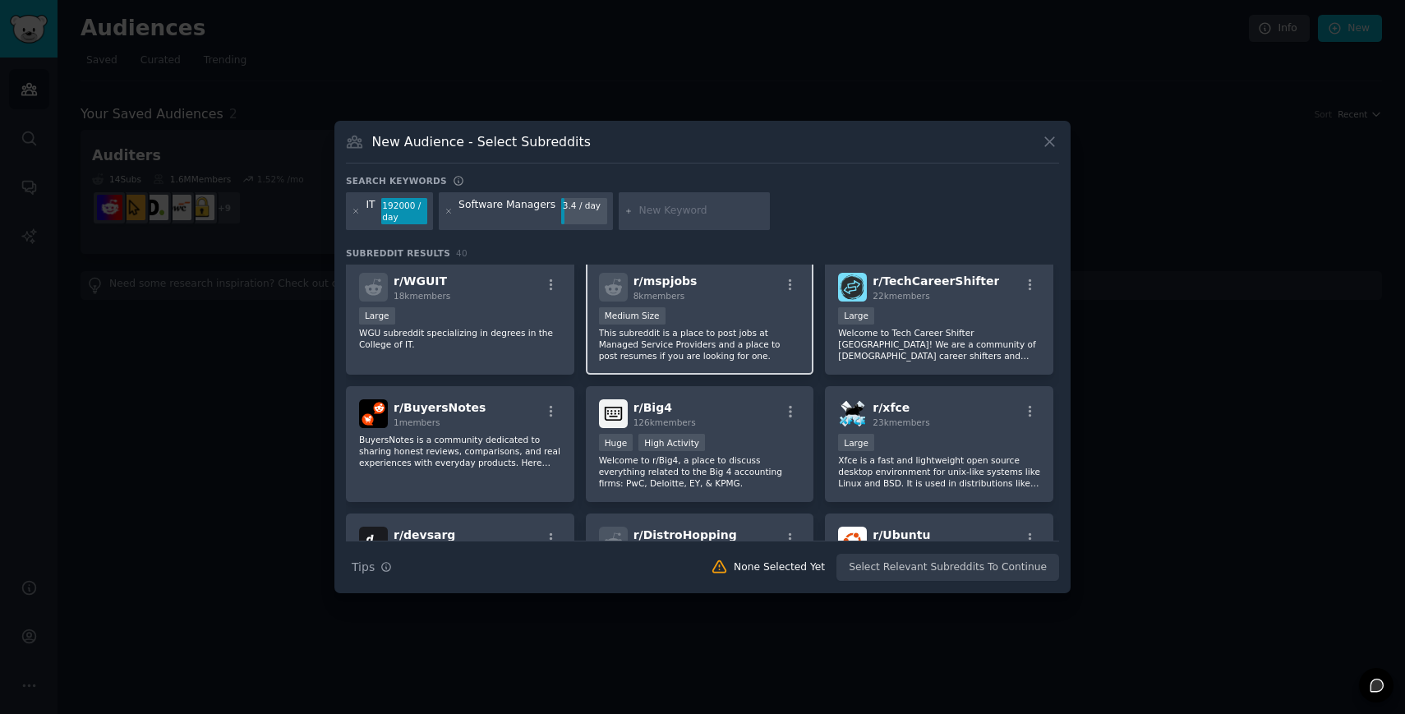
click at [510, 222] on div "Software Managers" at bounding box center [506, 211] width 97 height 26
click at [352, 207] on icon at bounding box center [356, 211] width 9 height 9
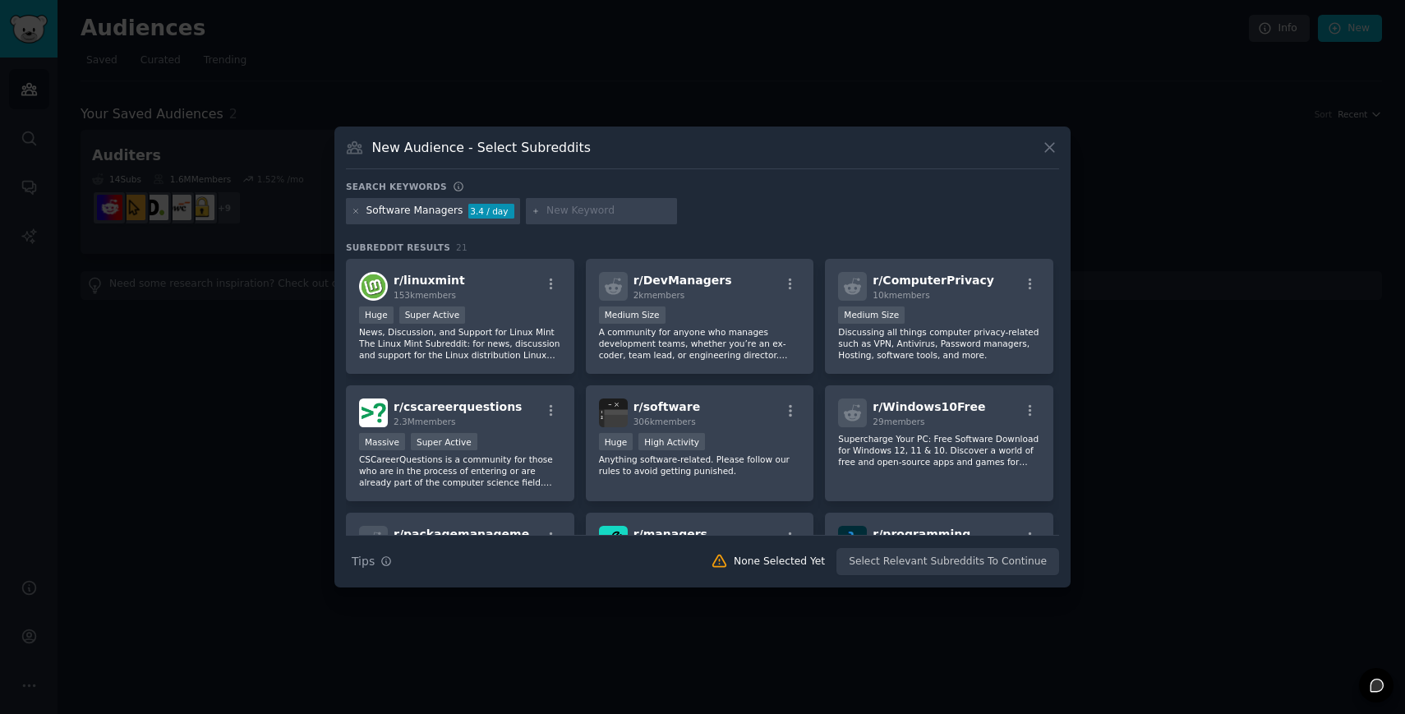
click at [565, 219] on div at bounding box center [601, 211] width 151 height 26
click at [551, 201] on div at bounding box center [601, 211] width 151 height 26
click at [552, 209] on input "text" at bounding box center [608, 211] width 125 height 15
type input "software"
click at [536, 207] on div "software" at bounding box center [601, 211] width 151 height 26
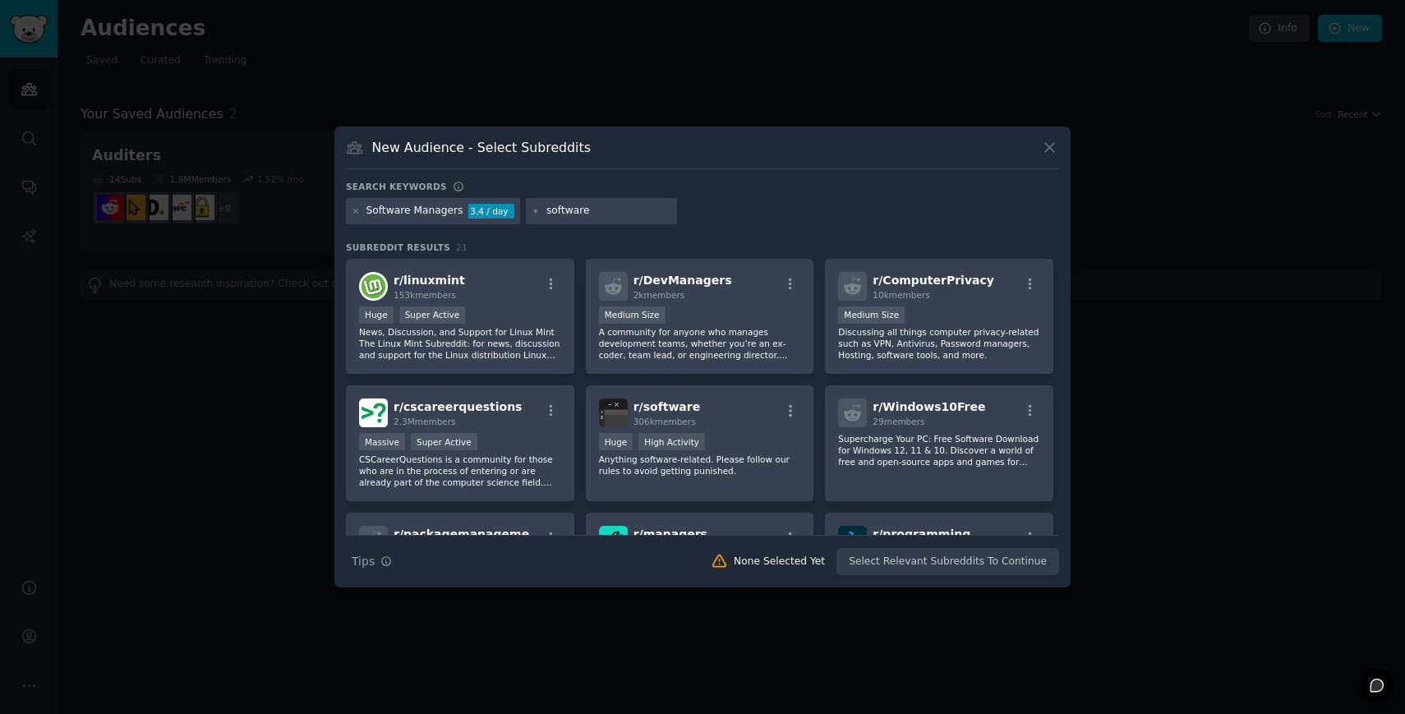
click at [531, 212] on icon at bounding box center [535, 211] width 9 height 9
click at [601, 212] on input "software" at bounding box center [608, 211] width 125 height 15
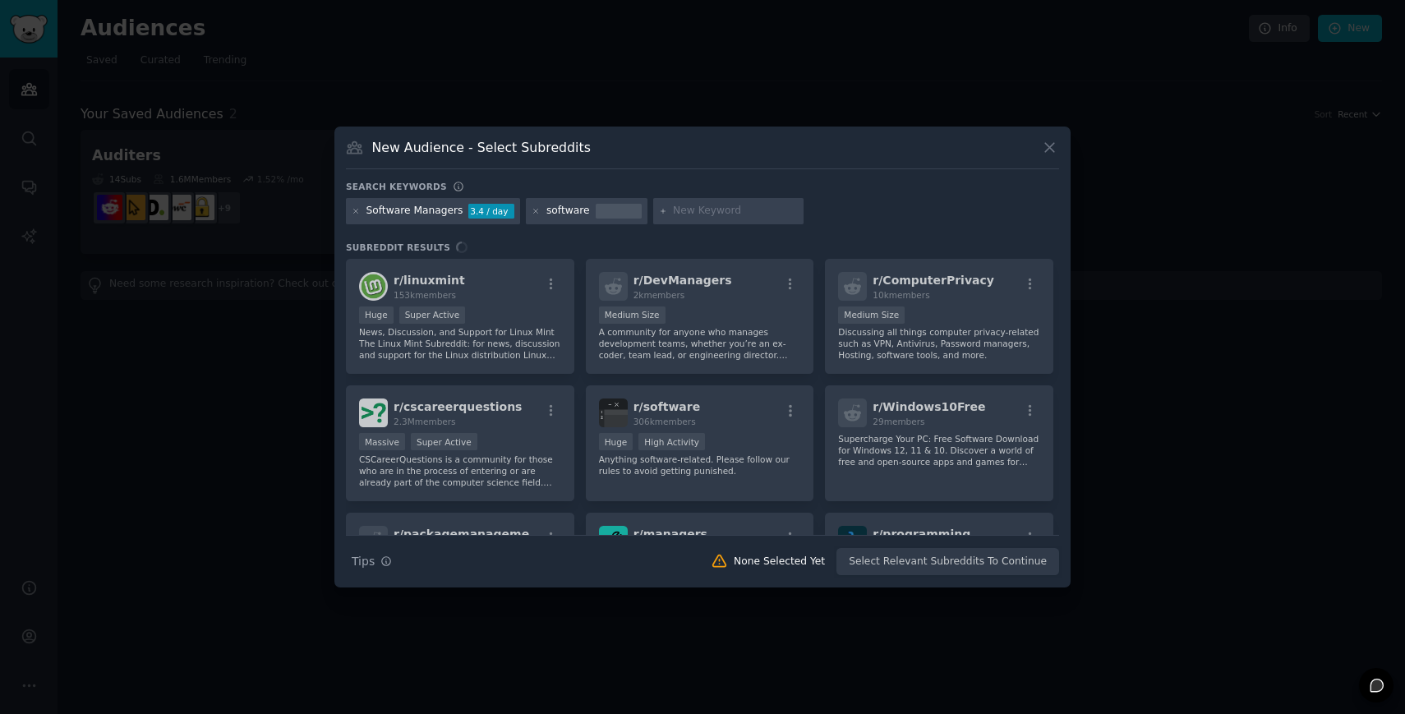
click at [688, 218] on input "text" at bounding box center [735, 211] width 125 height 15
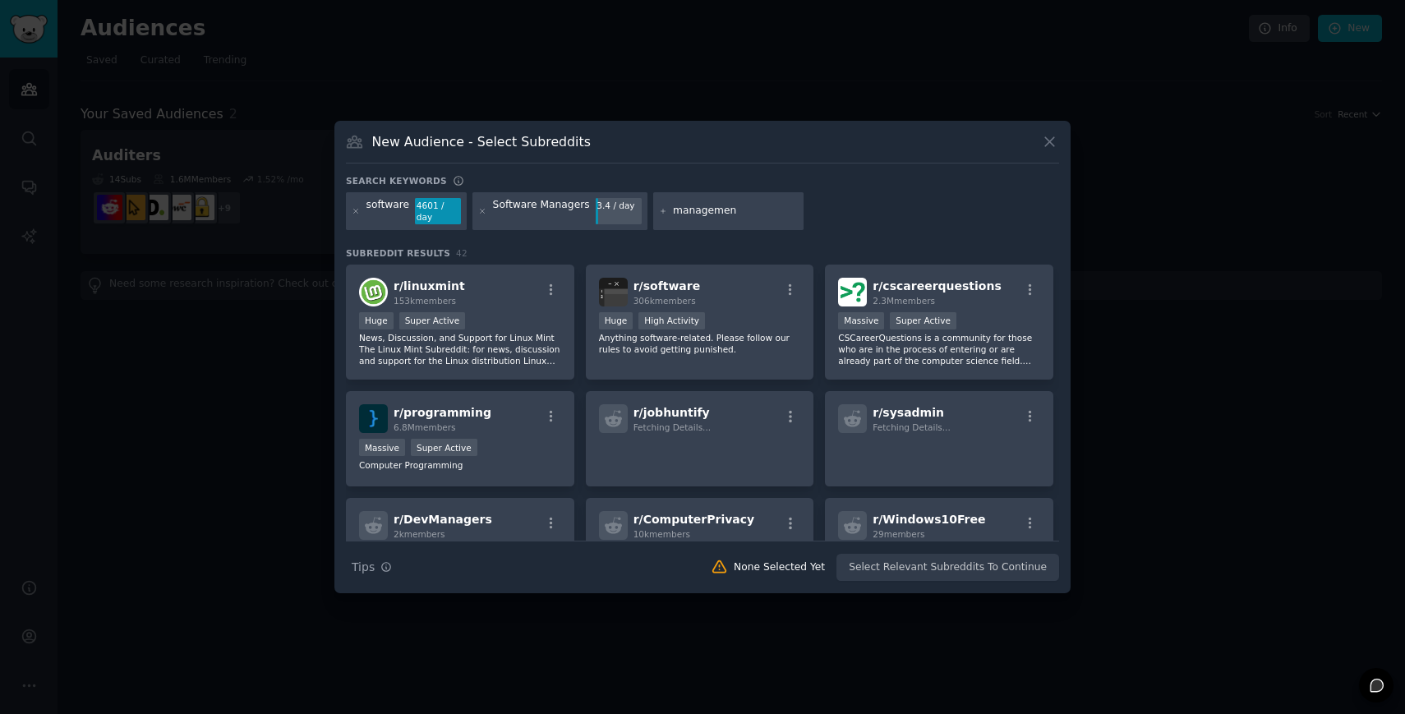
type input "management"
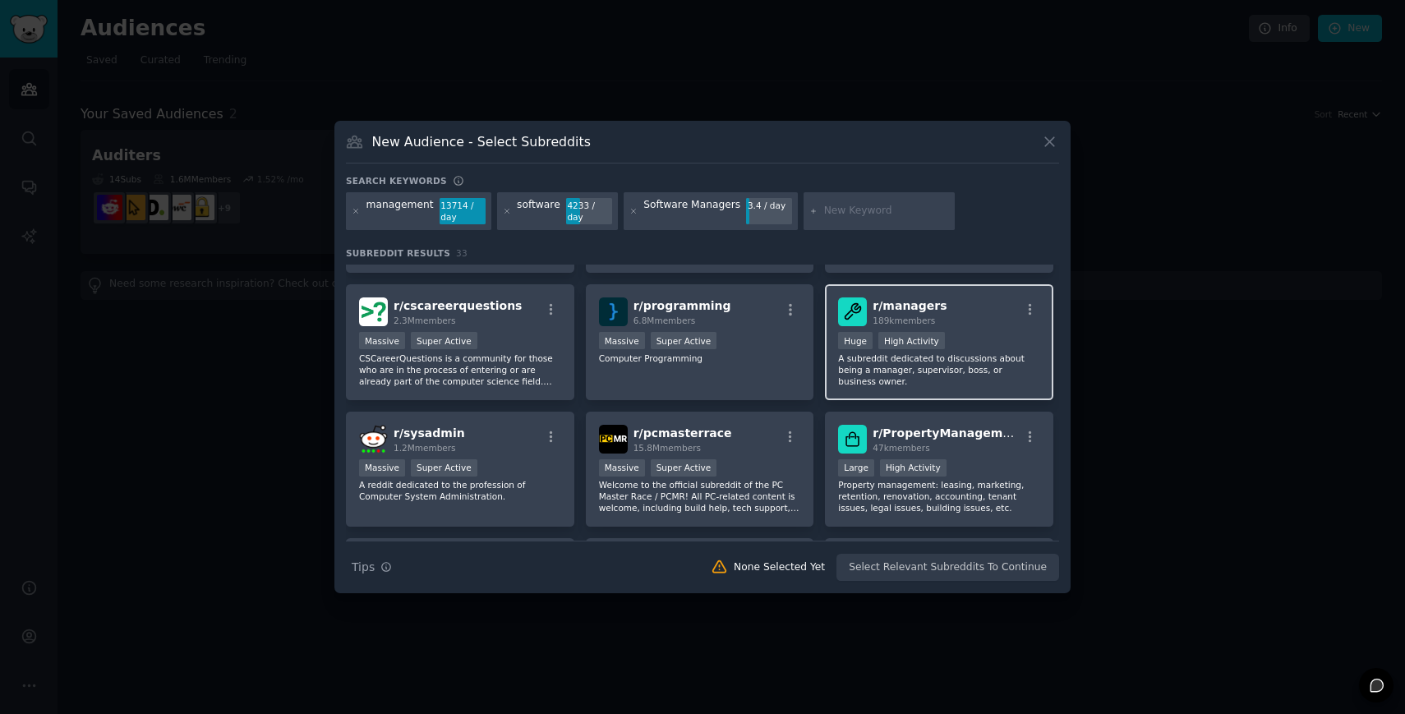
scroll to position [114, 0]
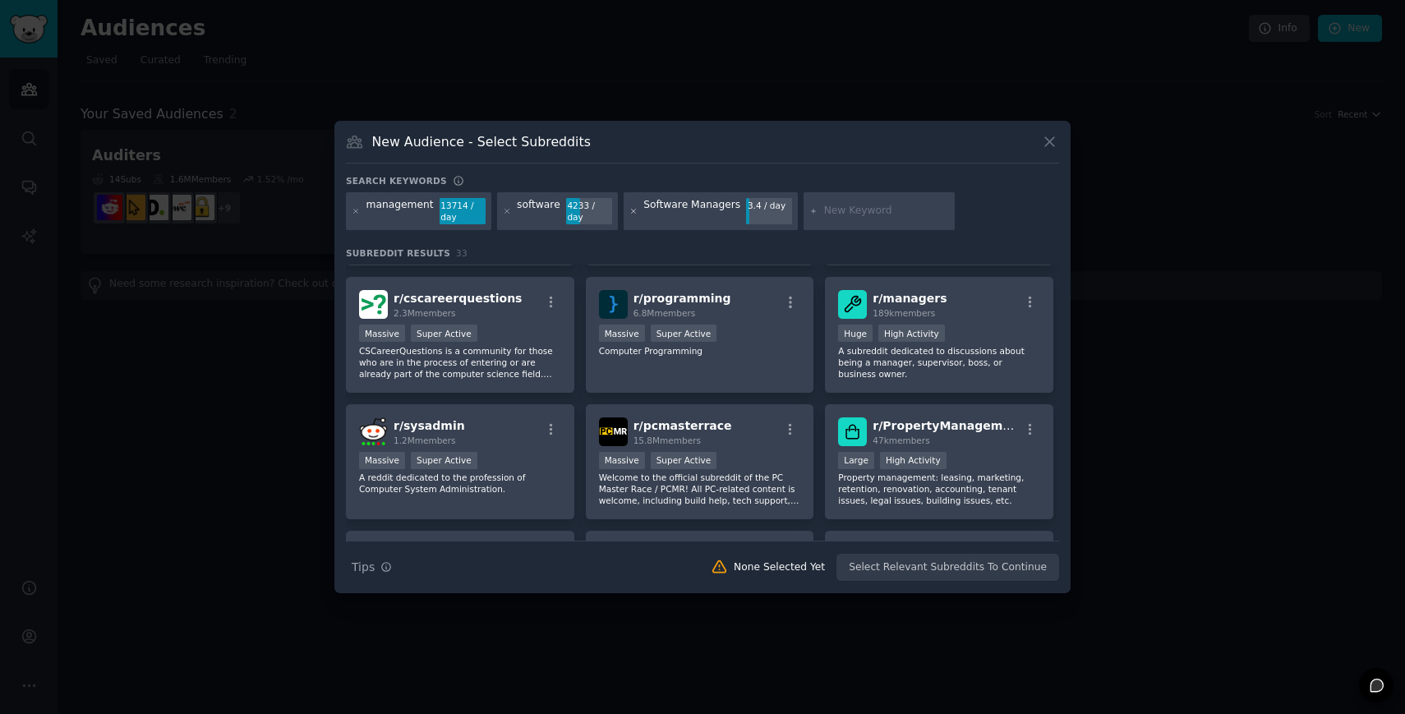
click at [631, 213] on icon at bounding box center [633, 211] width 4 height 4
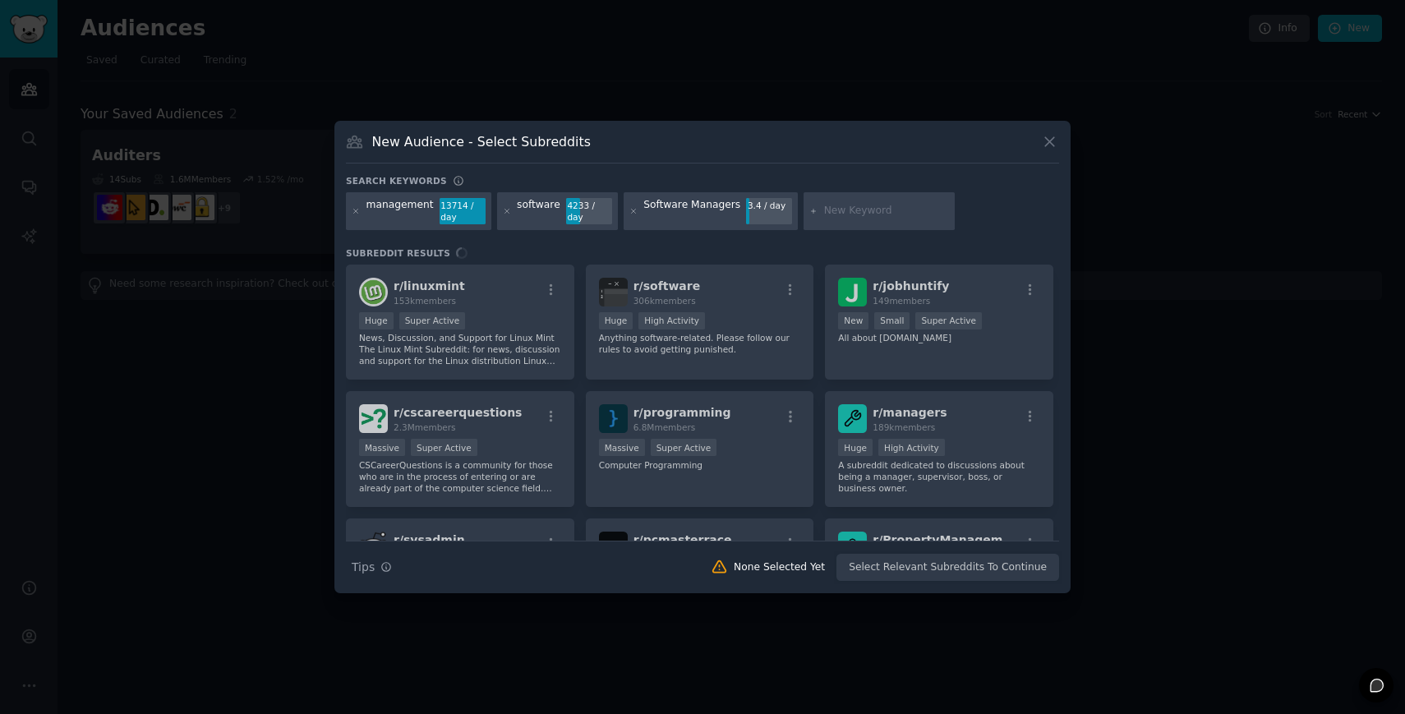
click at [651, 171] on div "New Audience - Select Subreddits Search keywords Try a 2-4 keywords your audien…" at bounding box center [702, 357] width 736 height 472
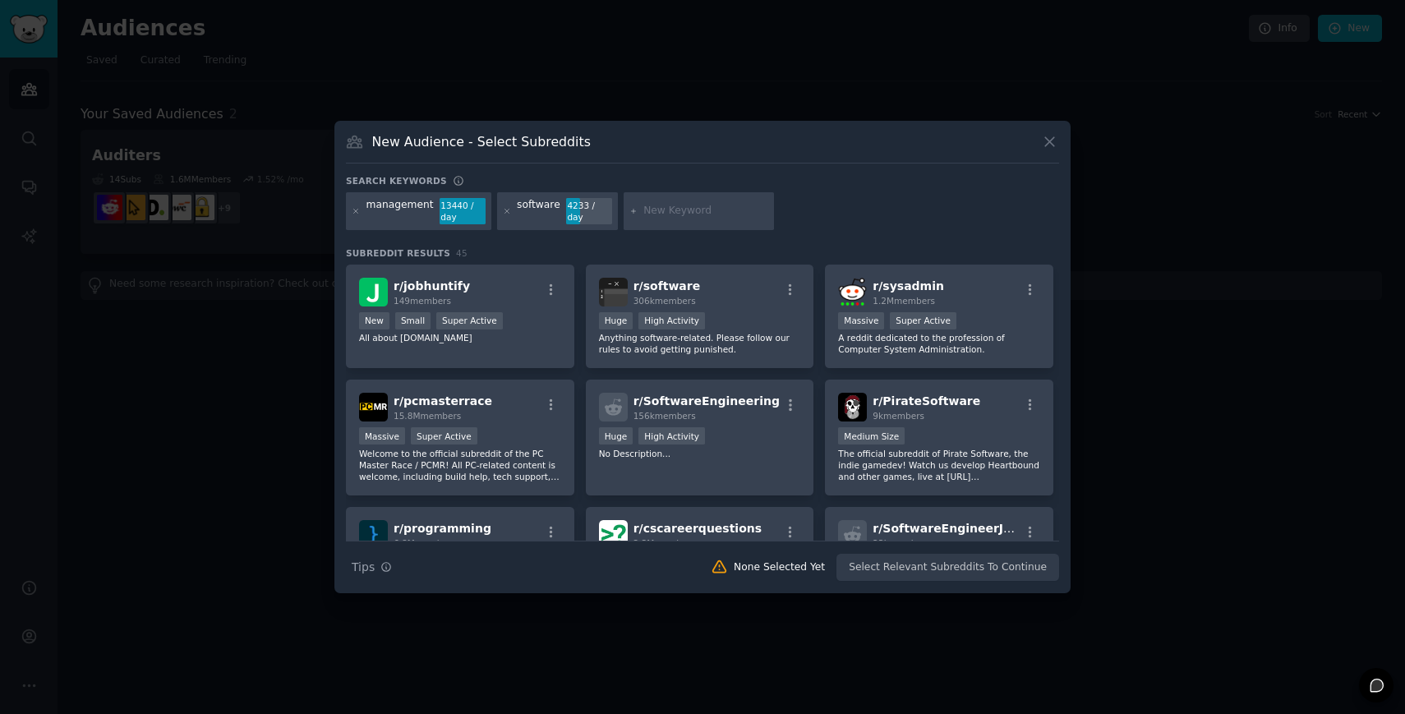
click at [662, 218] on input "text" at bounding box center [705, 211] width 125 height 15
type input "saas"
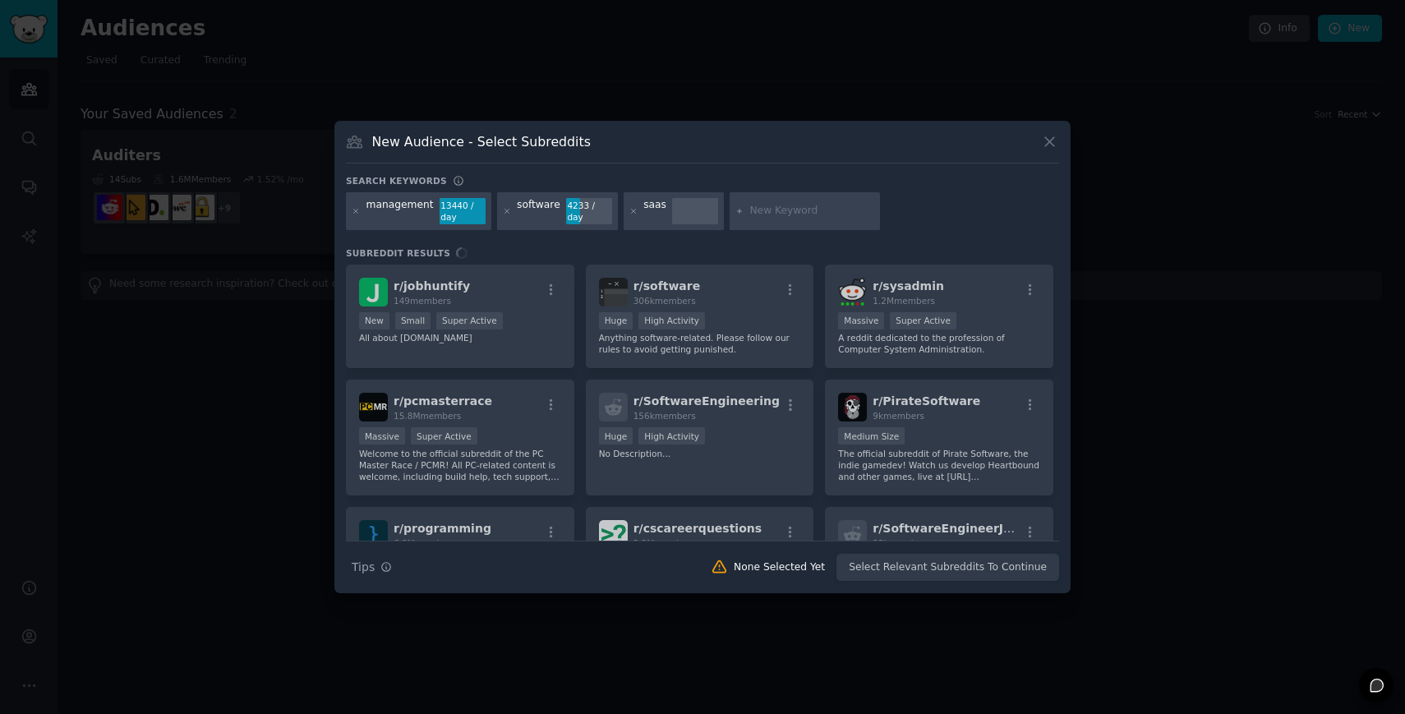
click at [403, 213] on div "management" at bounding box center [399, 211] width 67 height 26
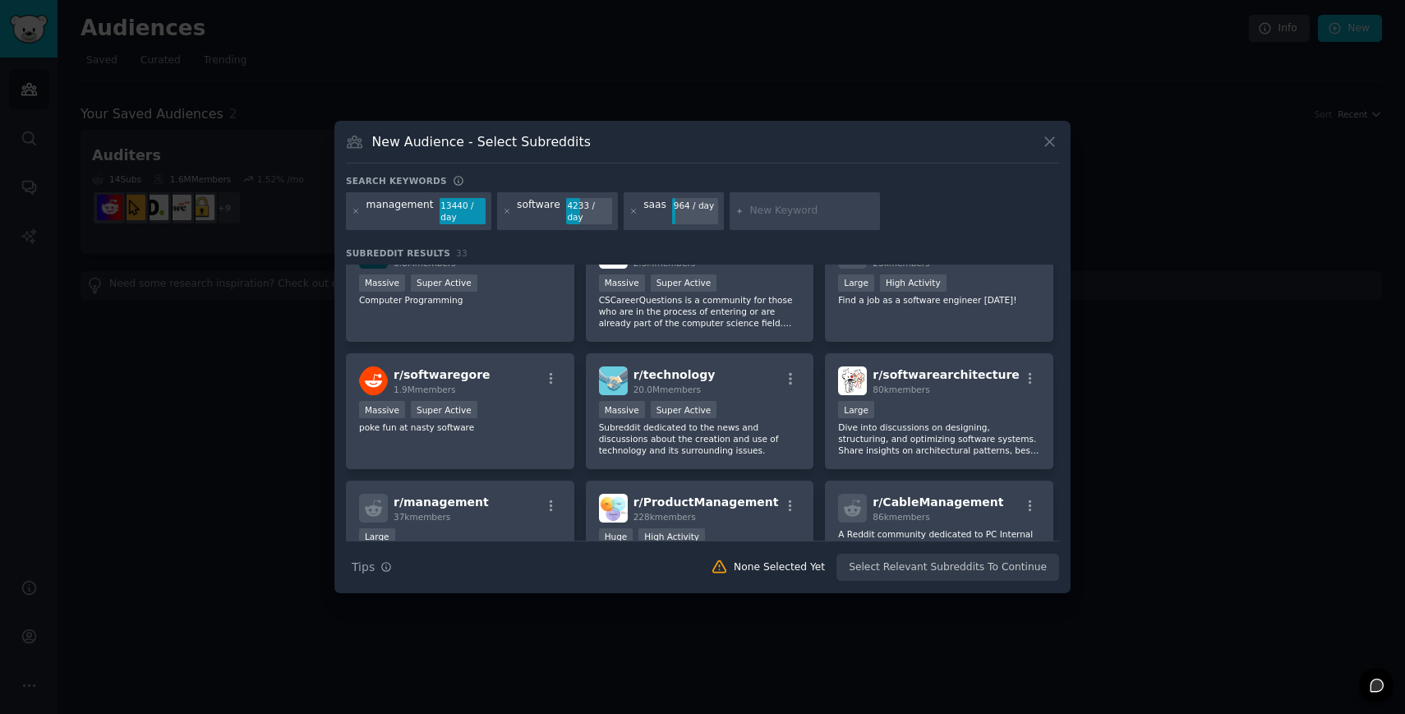
scroll to position [536, 0]
click at [631, 209] on icon at bounding box center [633, 211] width 4 height 4
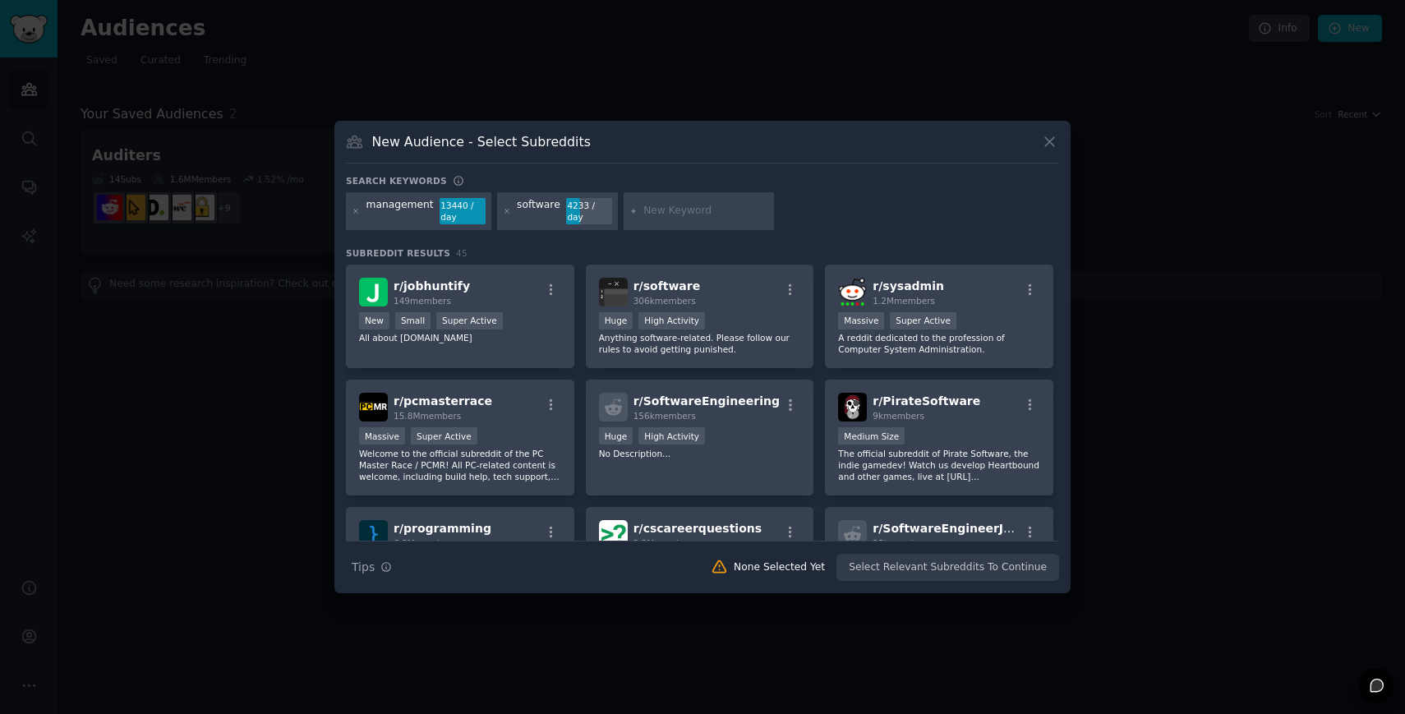
click at [670, 218] on div at bounding box center [699, 211] width 151 height 38
click at [628, 201] on div at bounding box center [699, 211] width 151 height 38
click at [645, 207] on input "text" at bounding box center [705, 211] width 125 height 15
type input "itmanager"
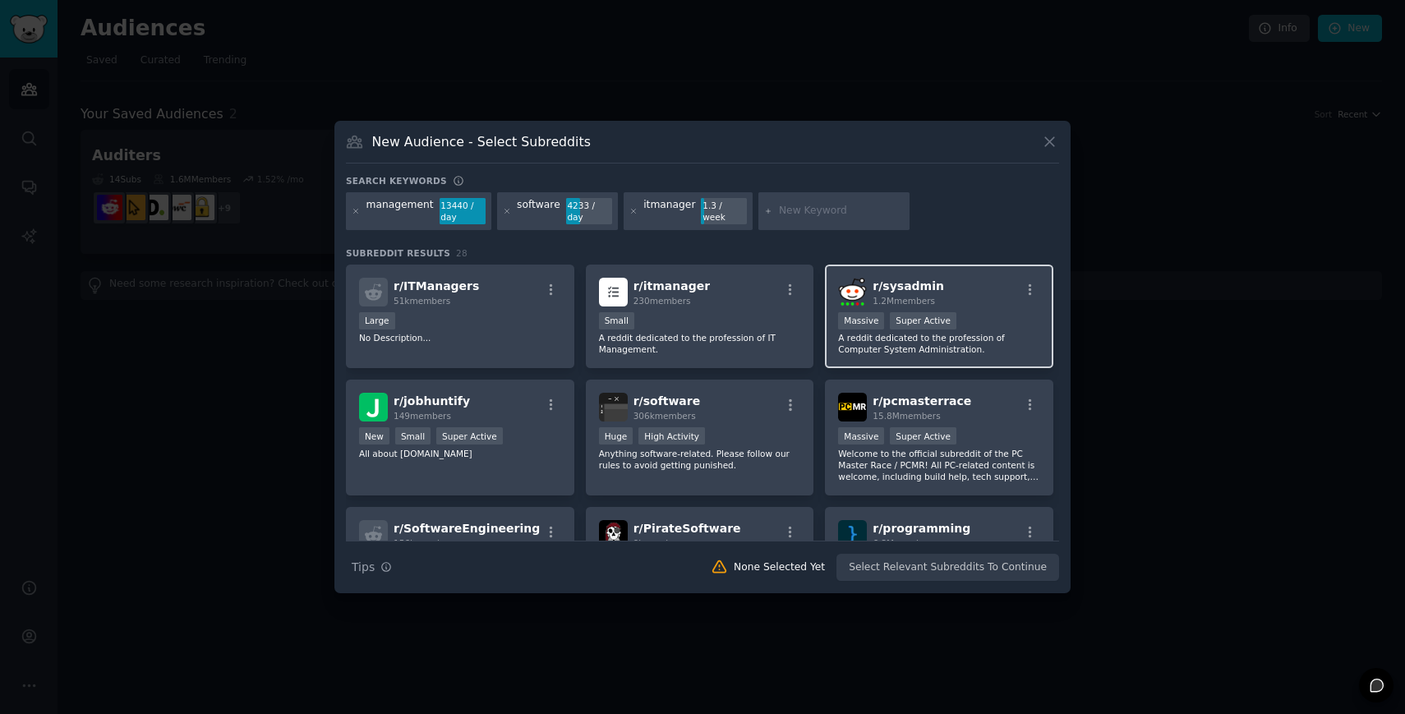
click at [1033, 281] on div "r/ sysadmin 1.2M members" at bounding box center [939, 292] width 202 height 29
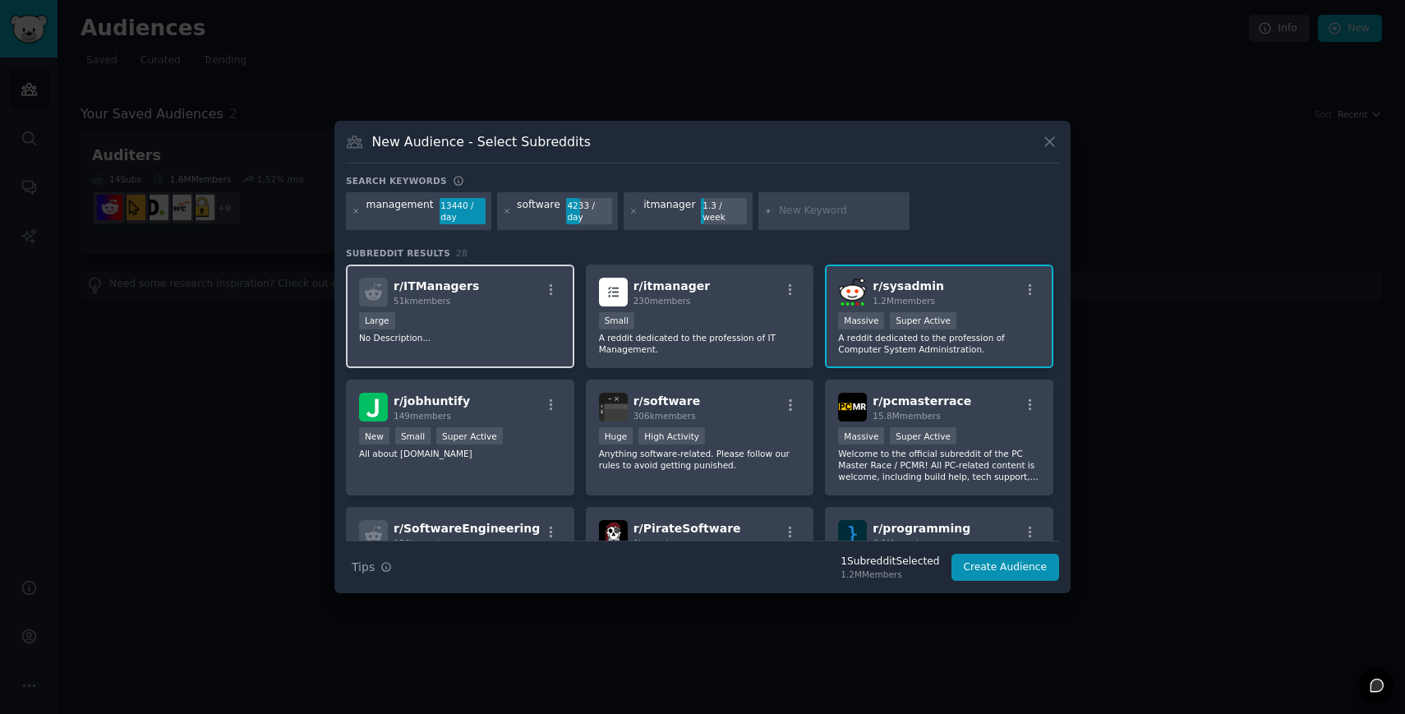
click at [493, 313] on div "Large" at bounding box center [460, 322] width 202 height 21
click at [354, 209] on icon at bounding box center [356, 211] width 4 height 4
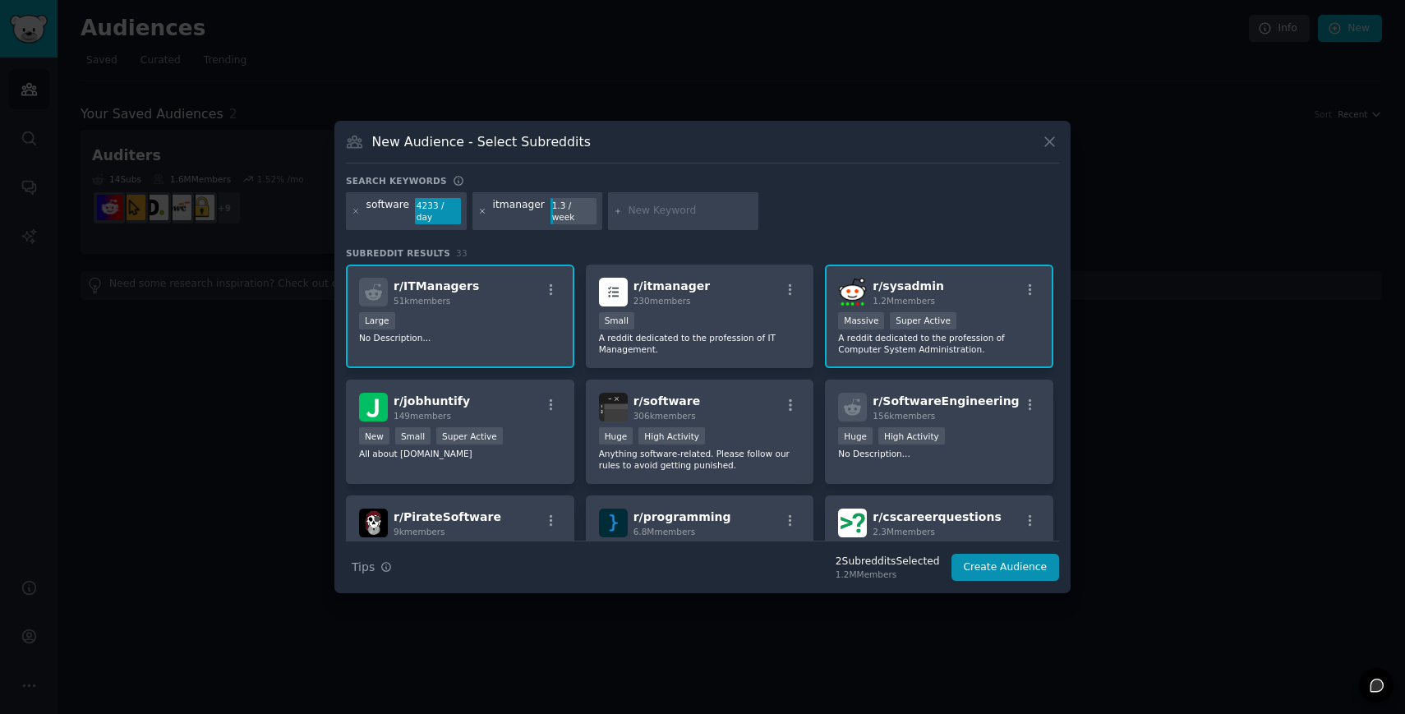
click at [482, 207] on icon at bounding box center [482, 211] width 9 height 9
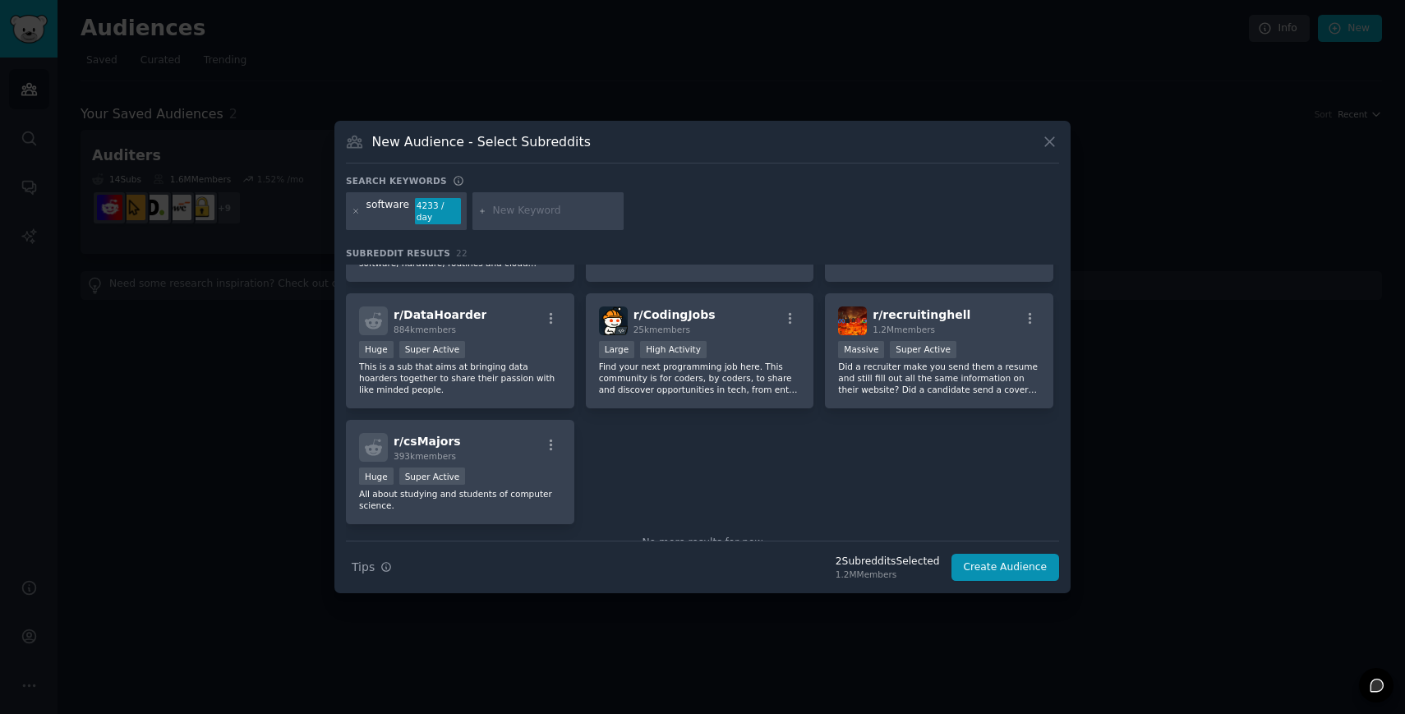
scroll to position [722, 0]
click at [476, 219] on div at bounding box center [547, 211] width 151 height 38
click at [504, 213] on input "text" at bounding box center [555, 211] width 125 height 15
drag, startPoint x: 538, startPoint y: 219, endPoint x: 464, endPoint y: 217, distance: 74.0
click at [461, 217] on div "software 4233 / day security" at bounding box center [702, 214] width 713 height 44
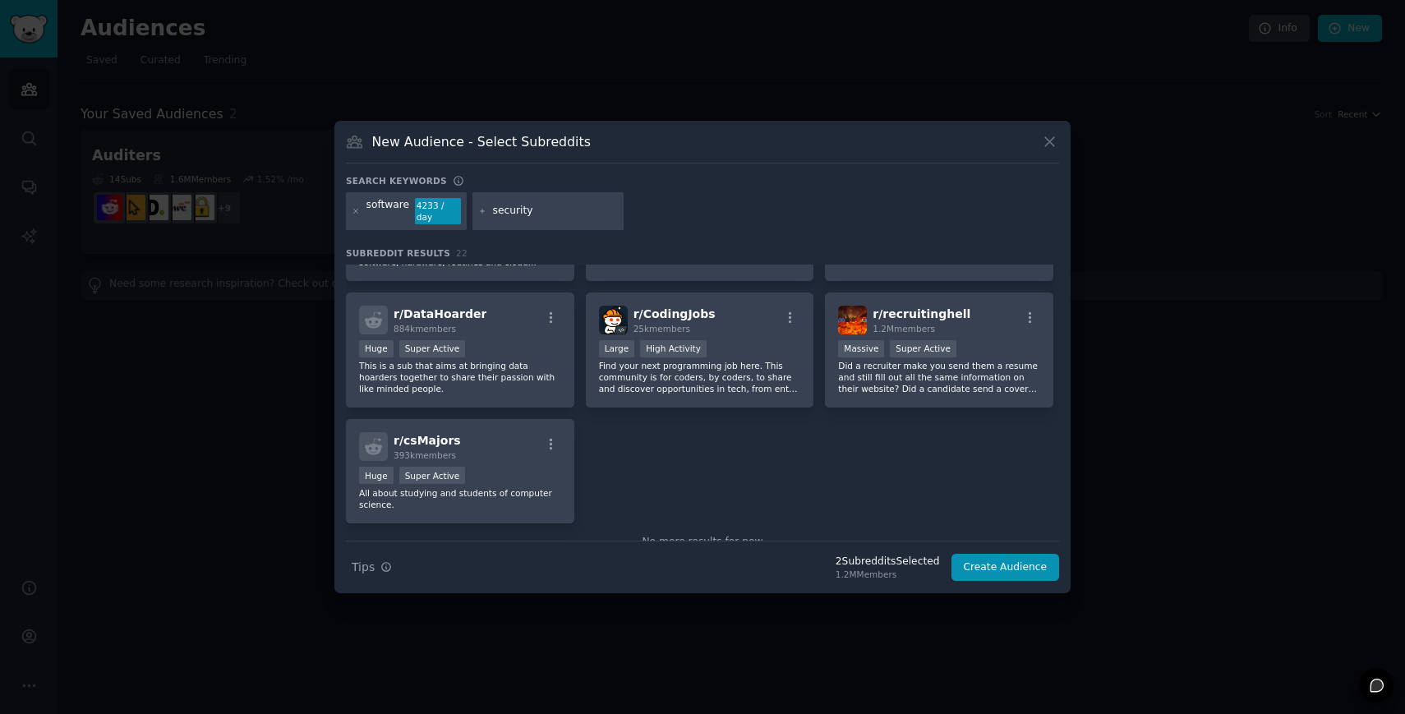
click at [539, 212] on input "security" at bounding box center [555, 211] width 125 height 15
drag, startPoint x: 549, startPoint y: 212, endPoint x: 501, endPoint y: 212, distance: 47.6
click at [501, 212] on input "security" at bounding box center [555, 211] width 125 height 15
type input "saas management"
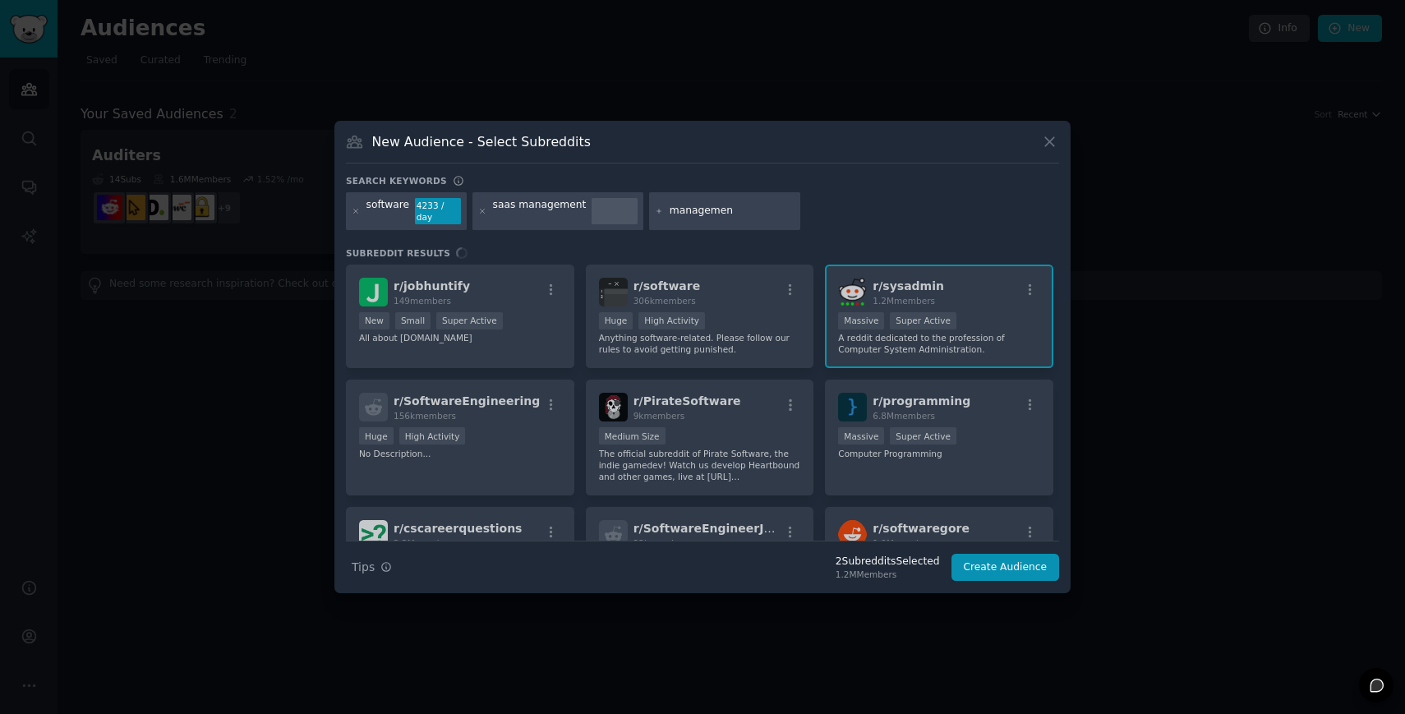
type input "management"
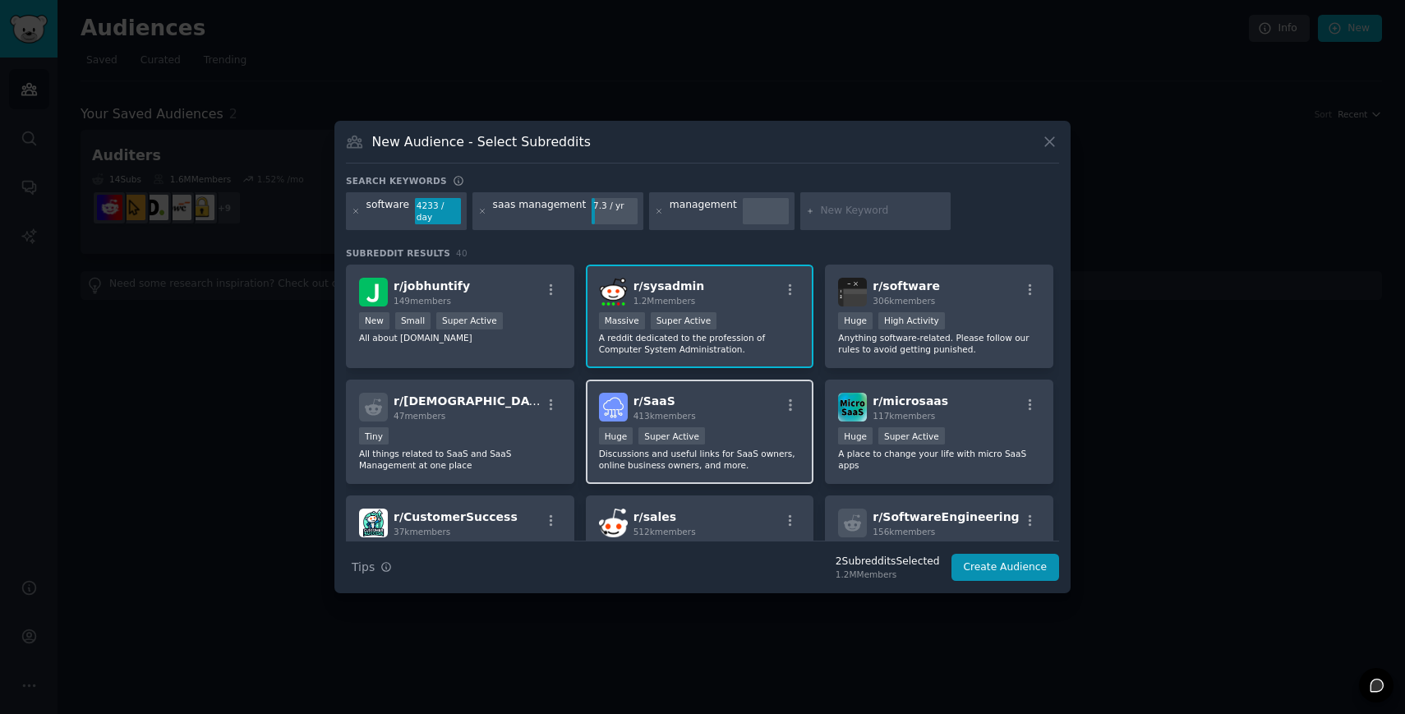
scroll to position [9, 0]
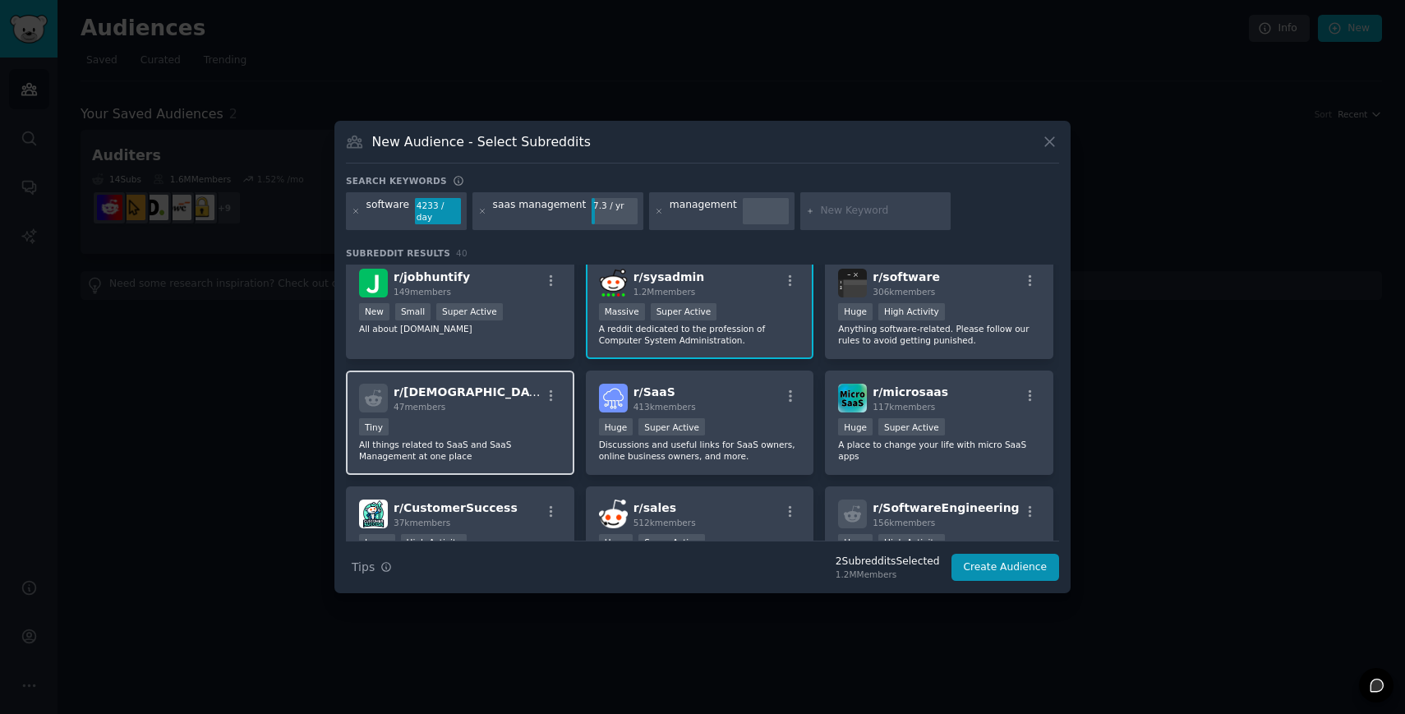
click at [500, 401] on div "47 members" at bounding box center [466, 407] width 147 height 12
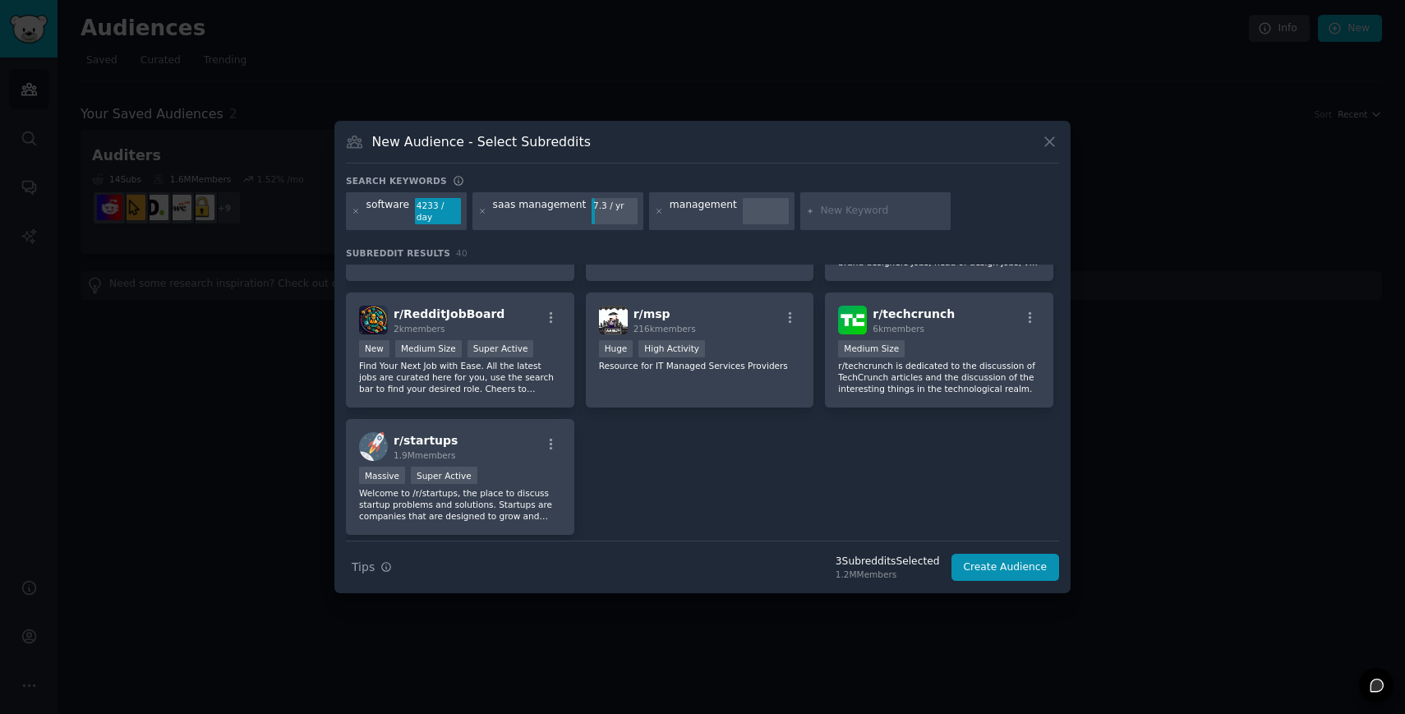
scroll to position [1500, 0]
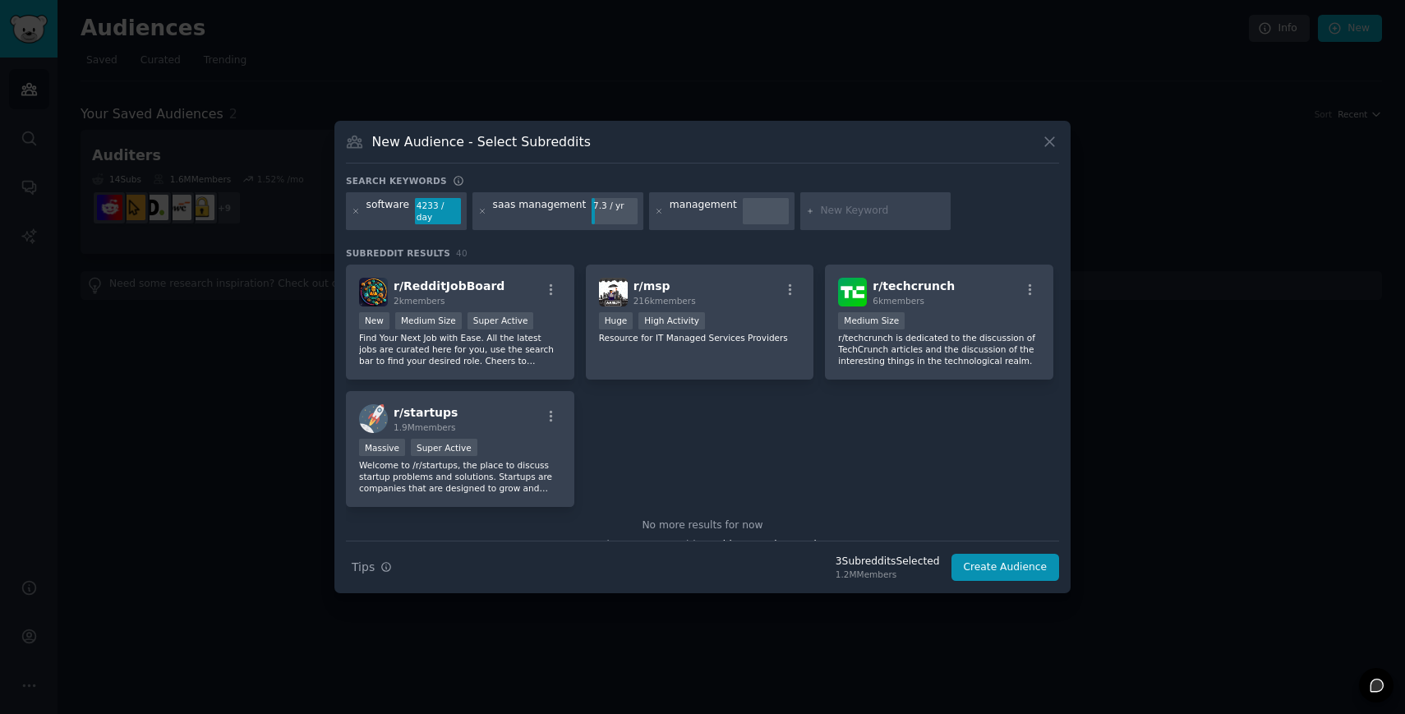
click at [479, 216] on div at bounding box center [482, 211] width 9 height 26
click at [482, 211] on icon at bounding box center [482, 211] width 9 height 9
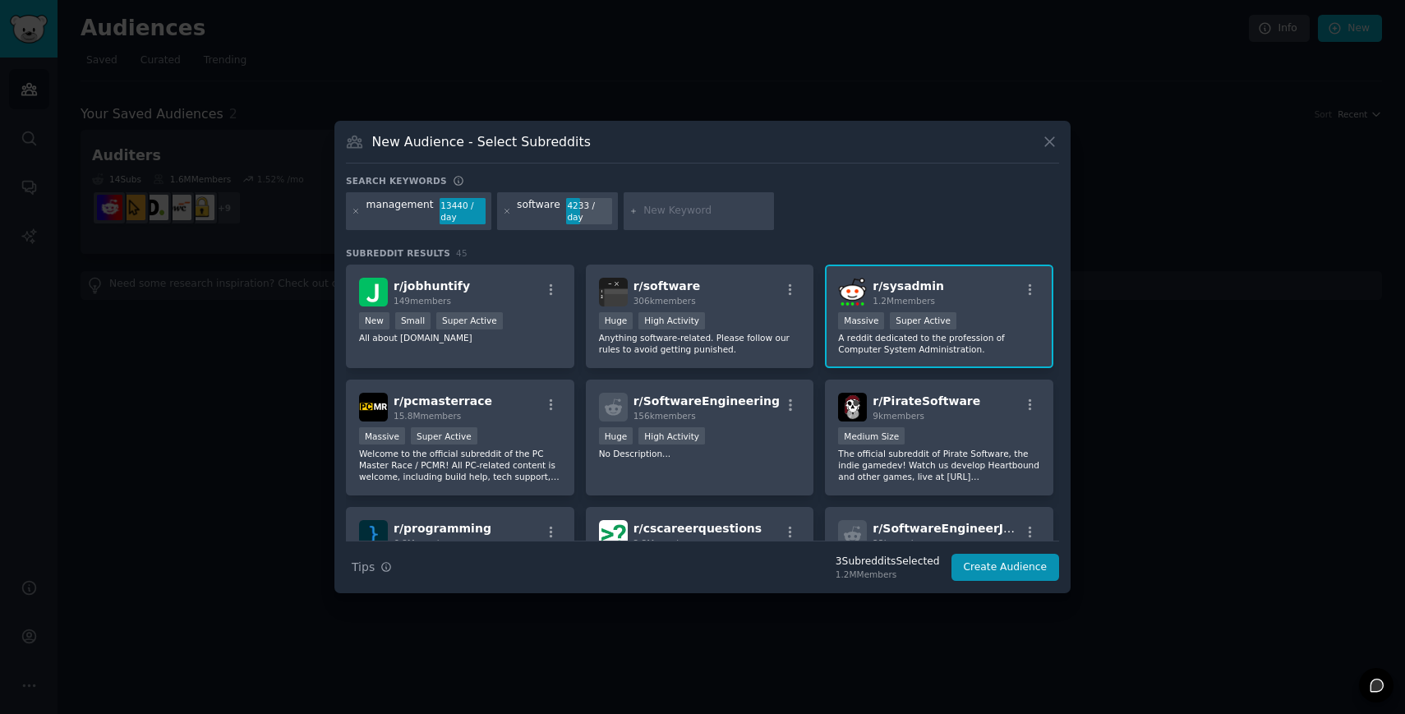
click at [704, 205] on input "text" at bounding box center [705, 211] width 125 height 15
type input "asset management"
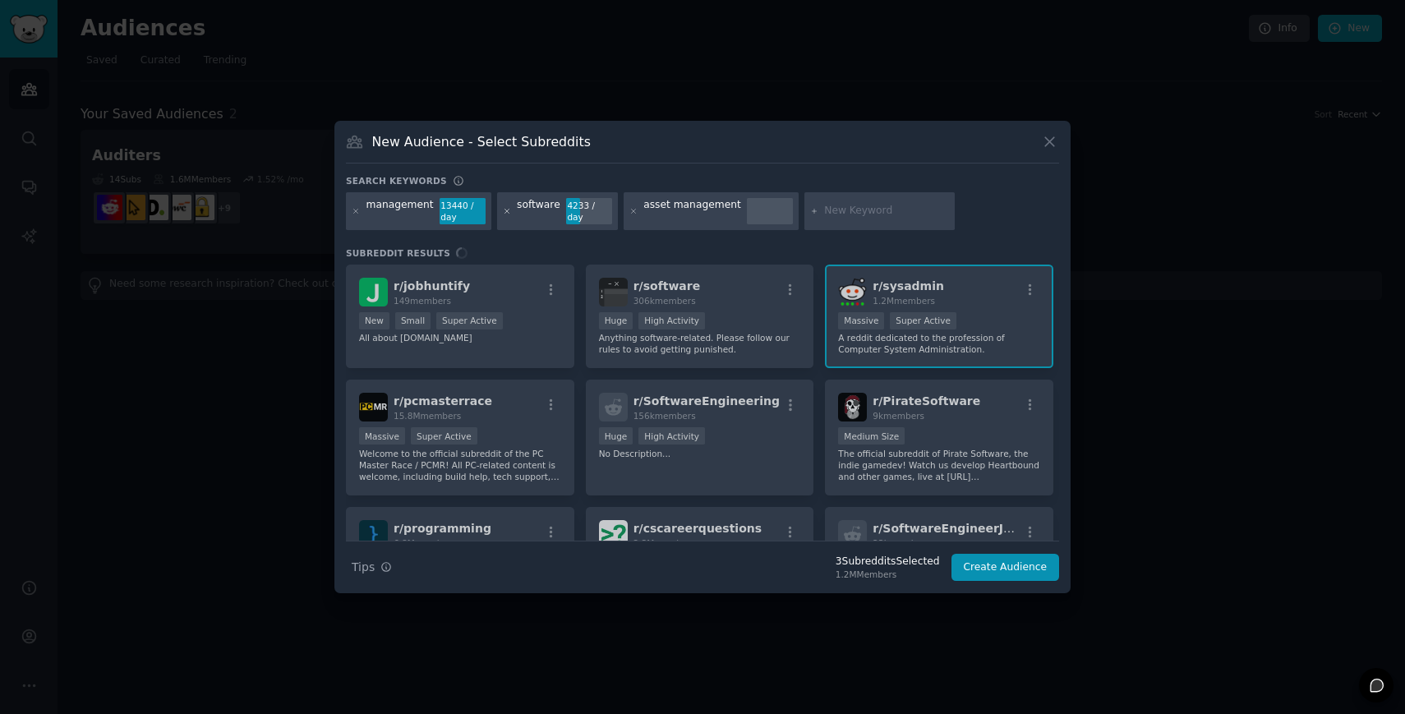
click at [503, 214] on icon at bounding box center [507, 211] width 9 height 9
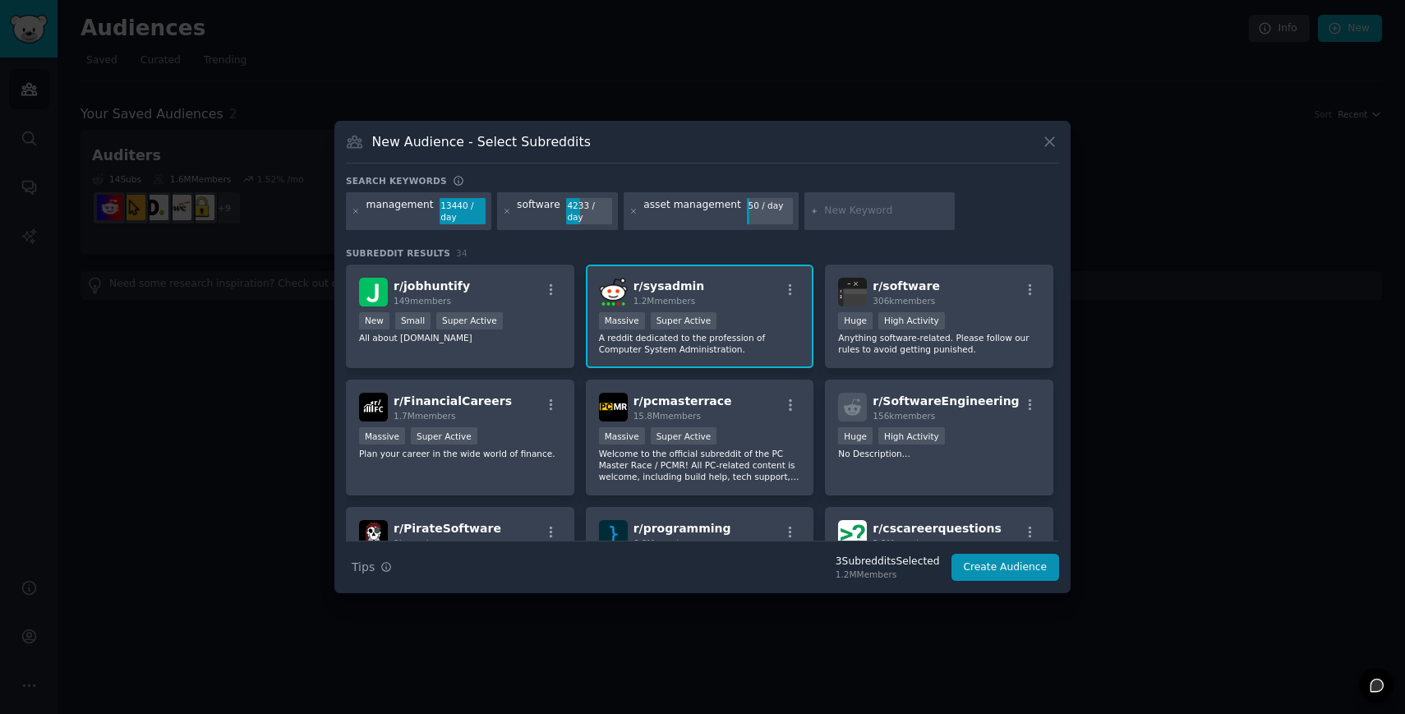
click at [358, 216] on div at bounding box center [356, 211] width 9 height 26
click at [357, 218] on div at bounding box center [356, 211] width 9 height 26
click at [357, 212] on icon at bounding box center [356, 211] width 4 height 4
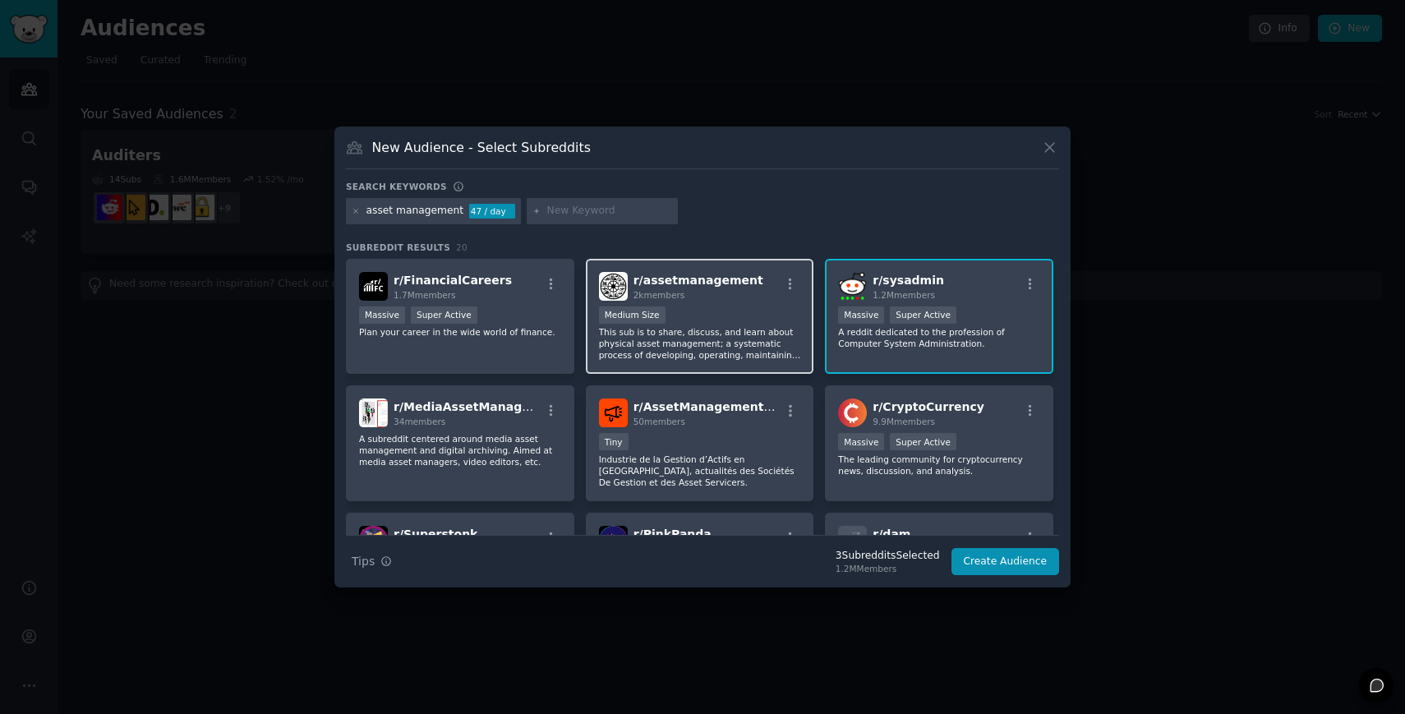
click at [717, 326] on p "This sub is to share, discuss, and learn about physical asset management; a sys…" at bounding box center [700, 343] width 202 height 35
click at [557, 216] on input "text" at bounding box center [609, 211] width 125 height 15
type input "procurement"
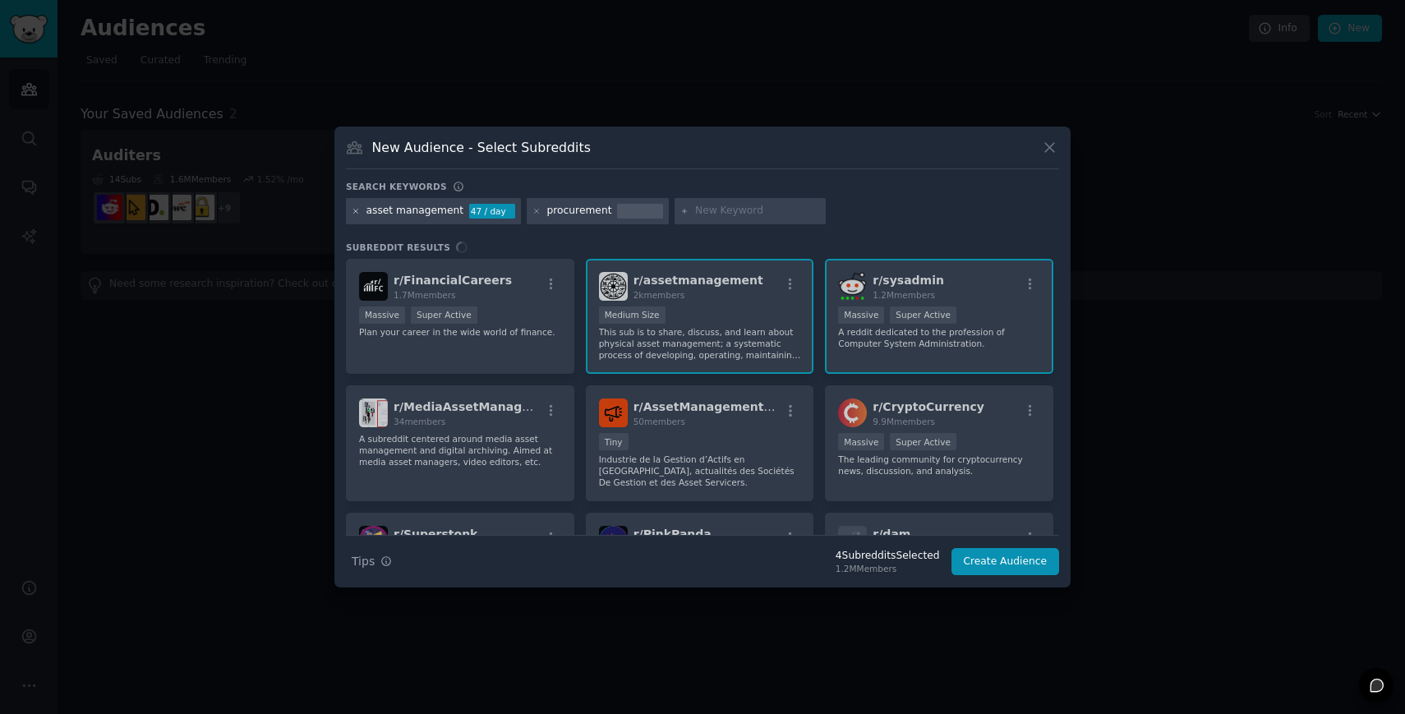
click at [356, 212] on icon at bounding box center [356, 211] width 9 height 9
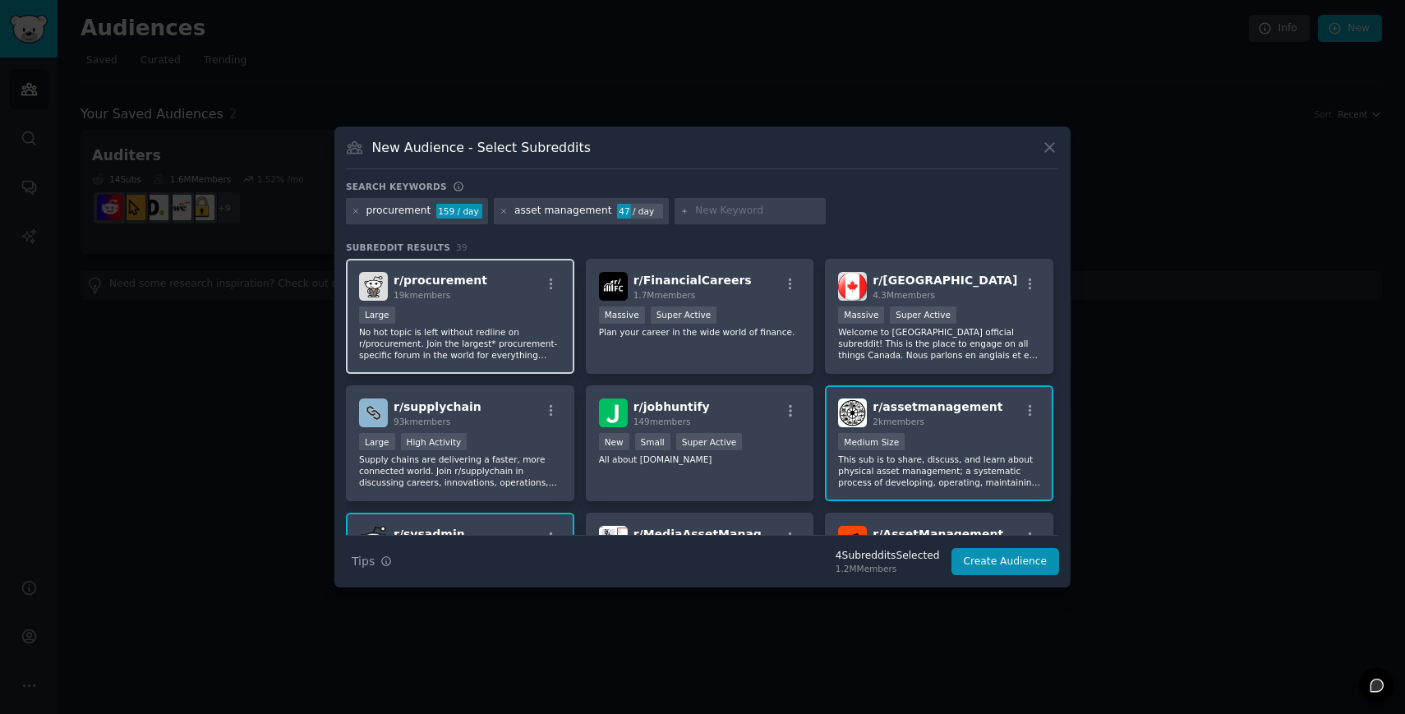
click at [487, 299] on div "r/ procurement 19k members" at bounding box center [460, 286] width 202 height 29
click at [999, 564] on button "Create Audience" at bounding box center [1005, 562] width 108 height 28
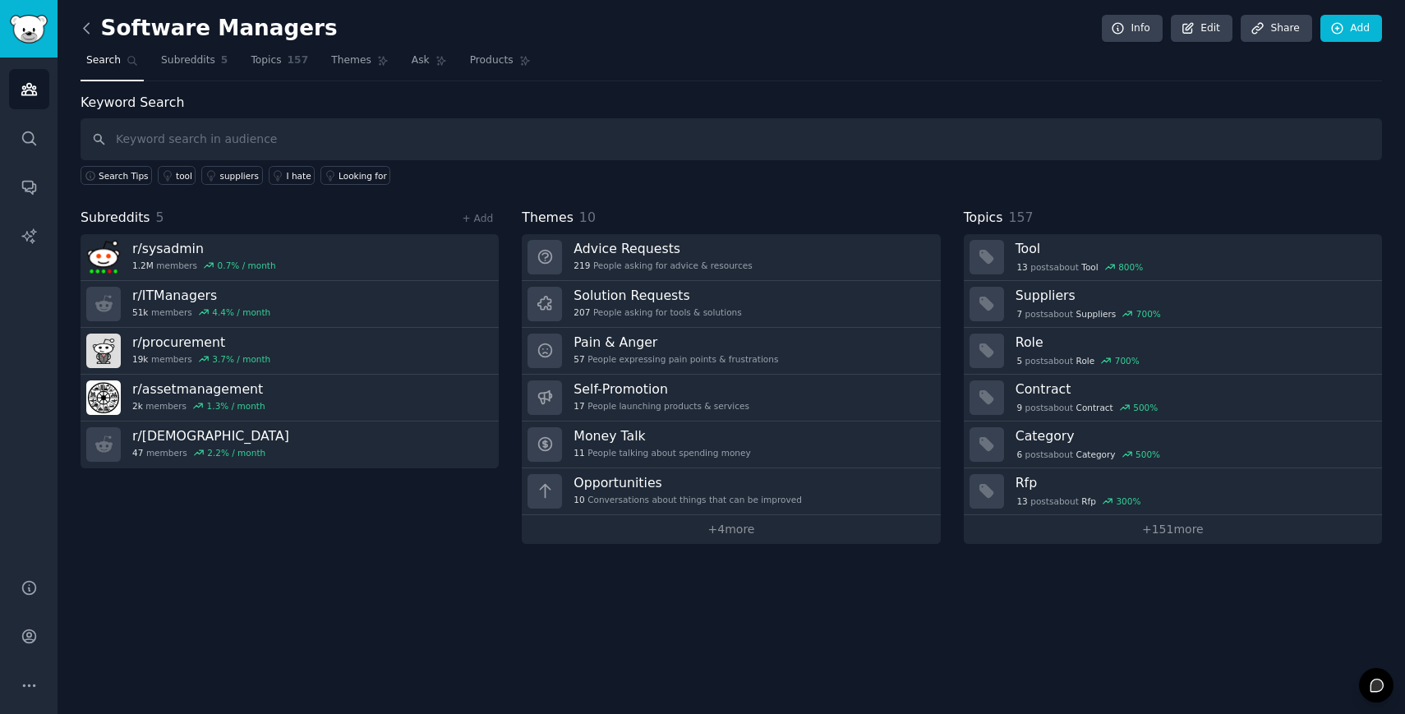
click at [86, 24] on icon at bounding box center [86, 28] width 5 height 10
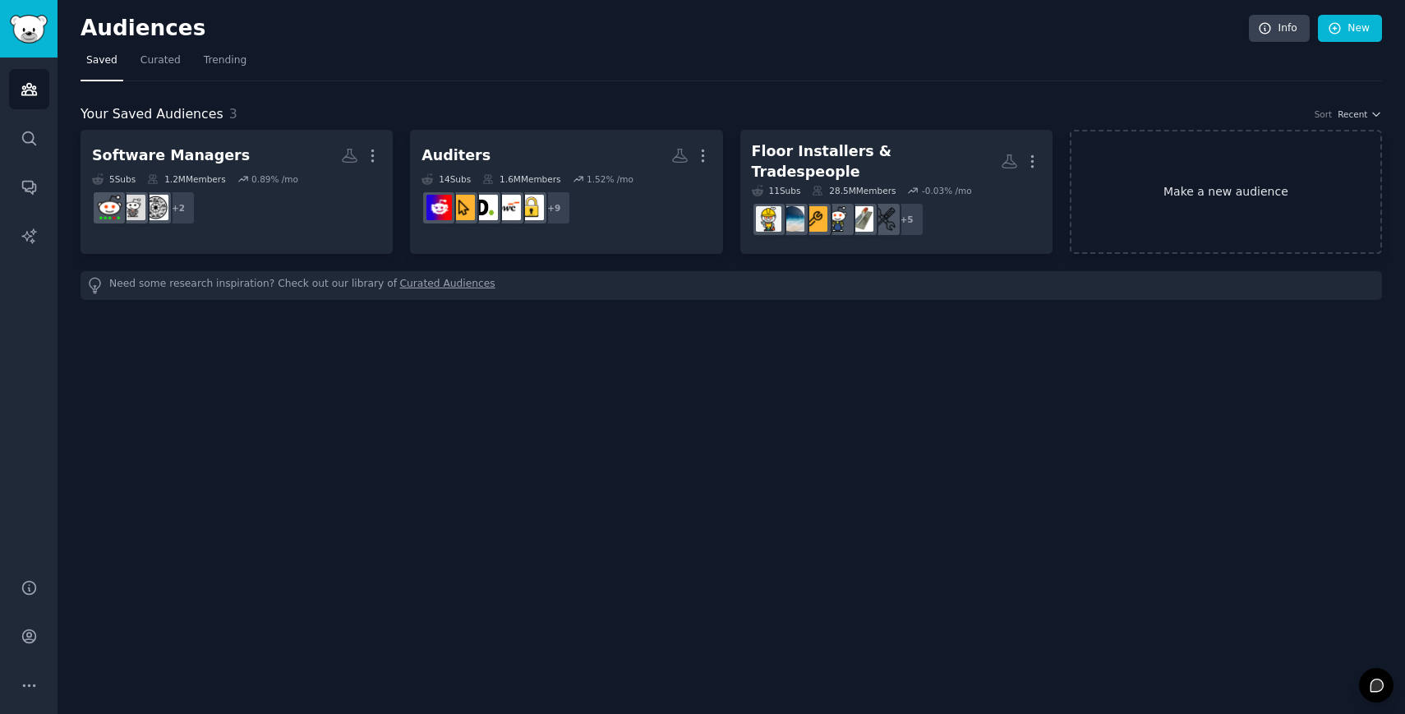
click at [1174, 186] on link "Make a new audience" at bounding box center [1226, 192] width 312 height 124
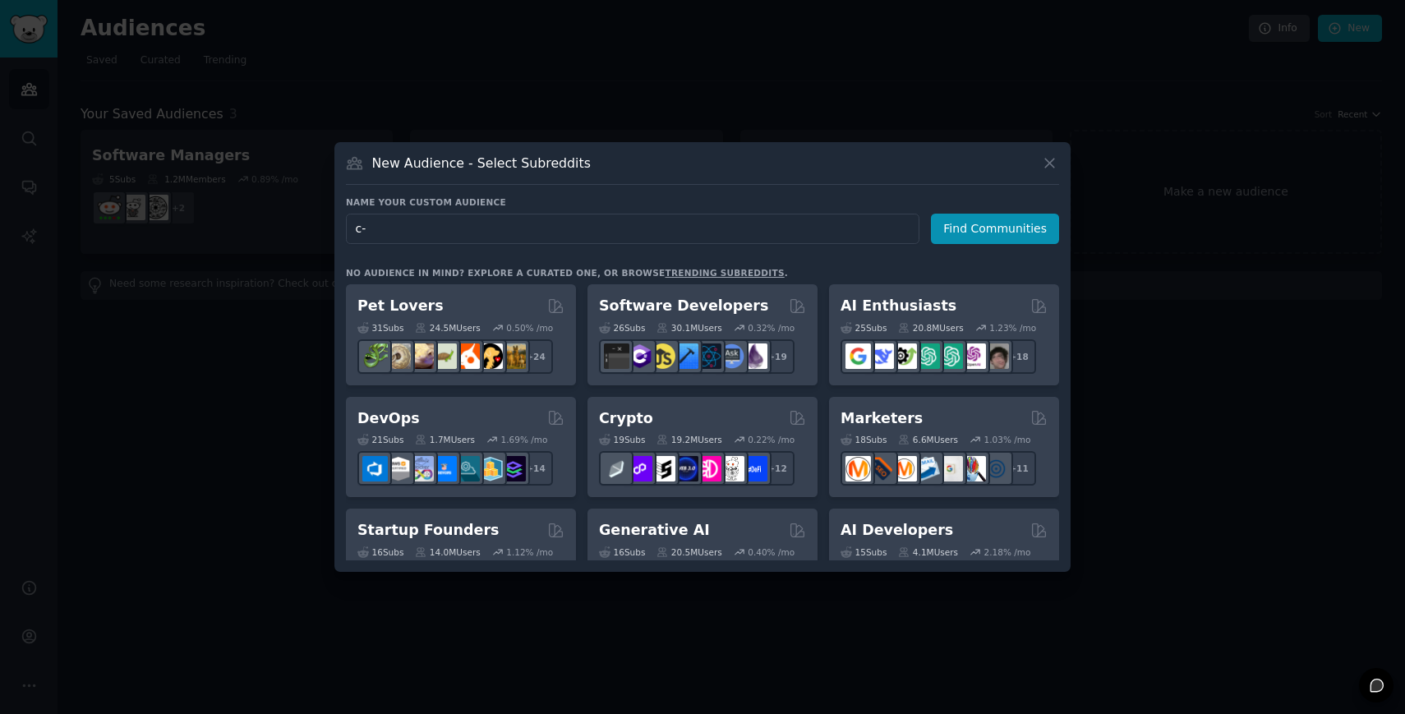
type input "c"
type input "C-suite"
click button "Find Communities" at bounding box center [995, 229] width 128 height 30
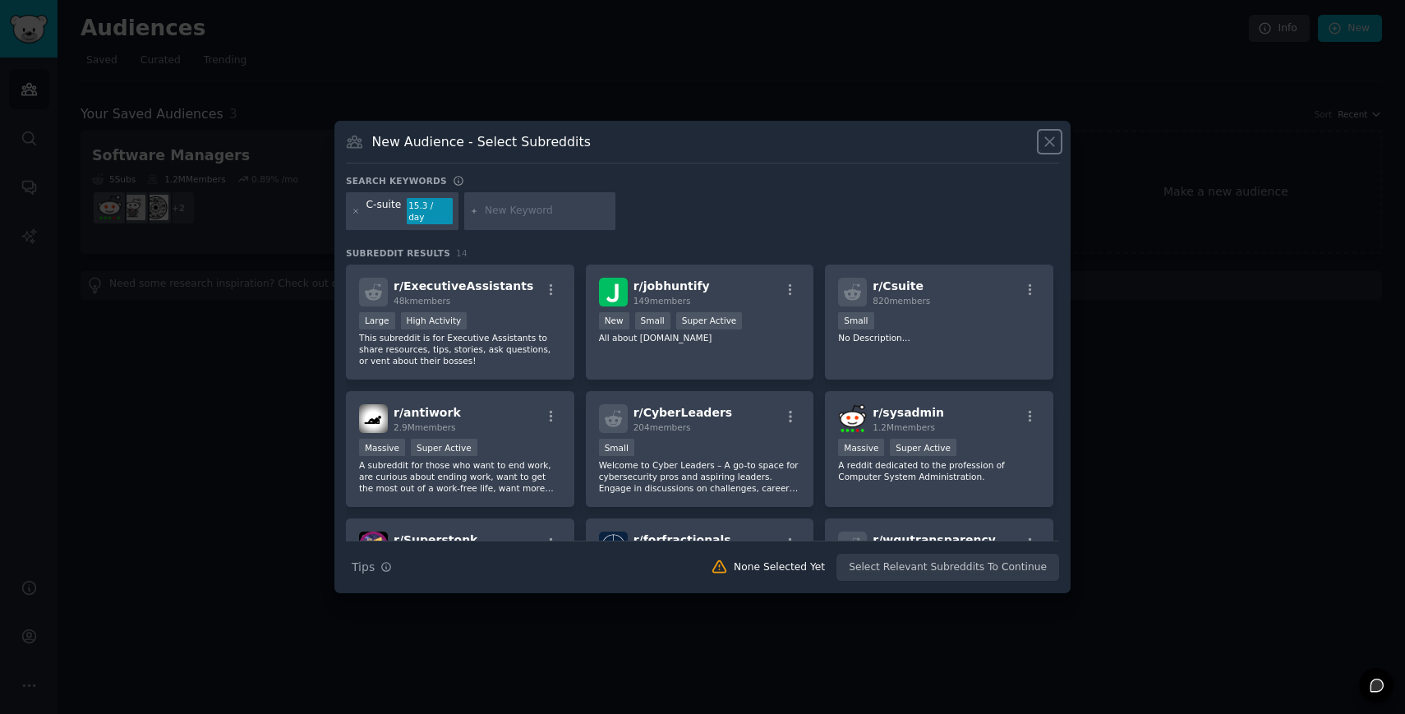
click at [1051, 147] on icon at bounding box center [1049, 142] width 9 height 9
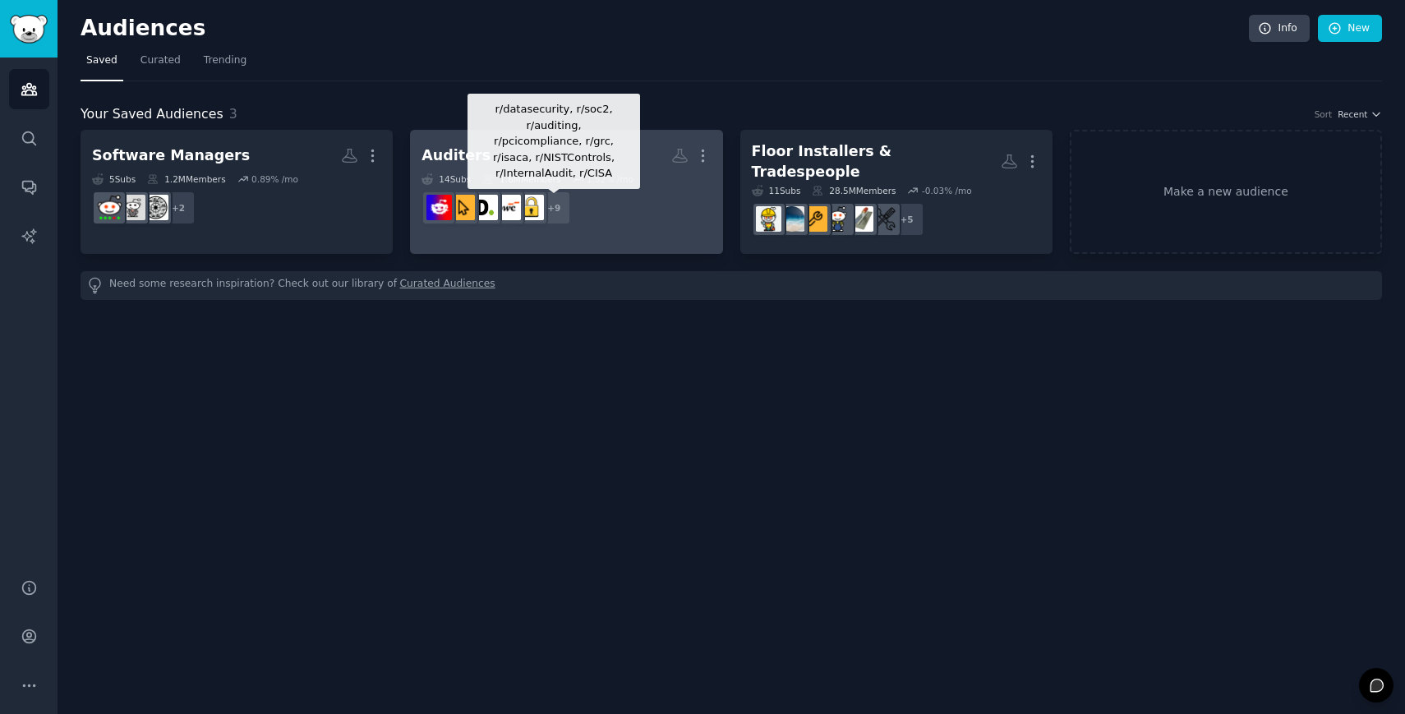
click at [568, 186] on dd "r/datasecurity, r/soc2, r/auditing, r/pcicompliance, r/grc, r/isaca, r/NISTCont…" at bounding box center [565, 208] width 289 height 46
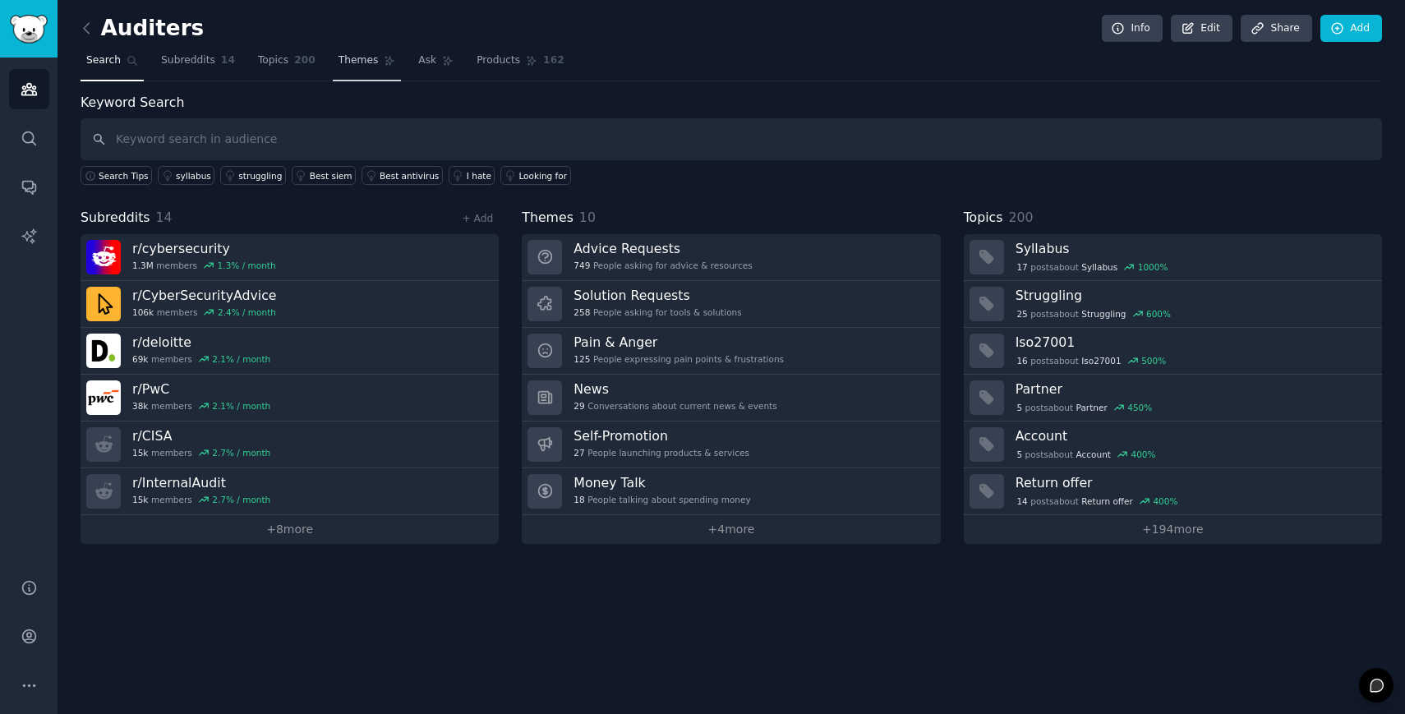
click at [346, 56] on span "Themes" at bounding box center [358, 60] width 40 height 15
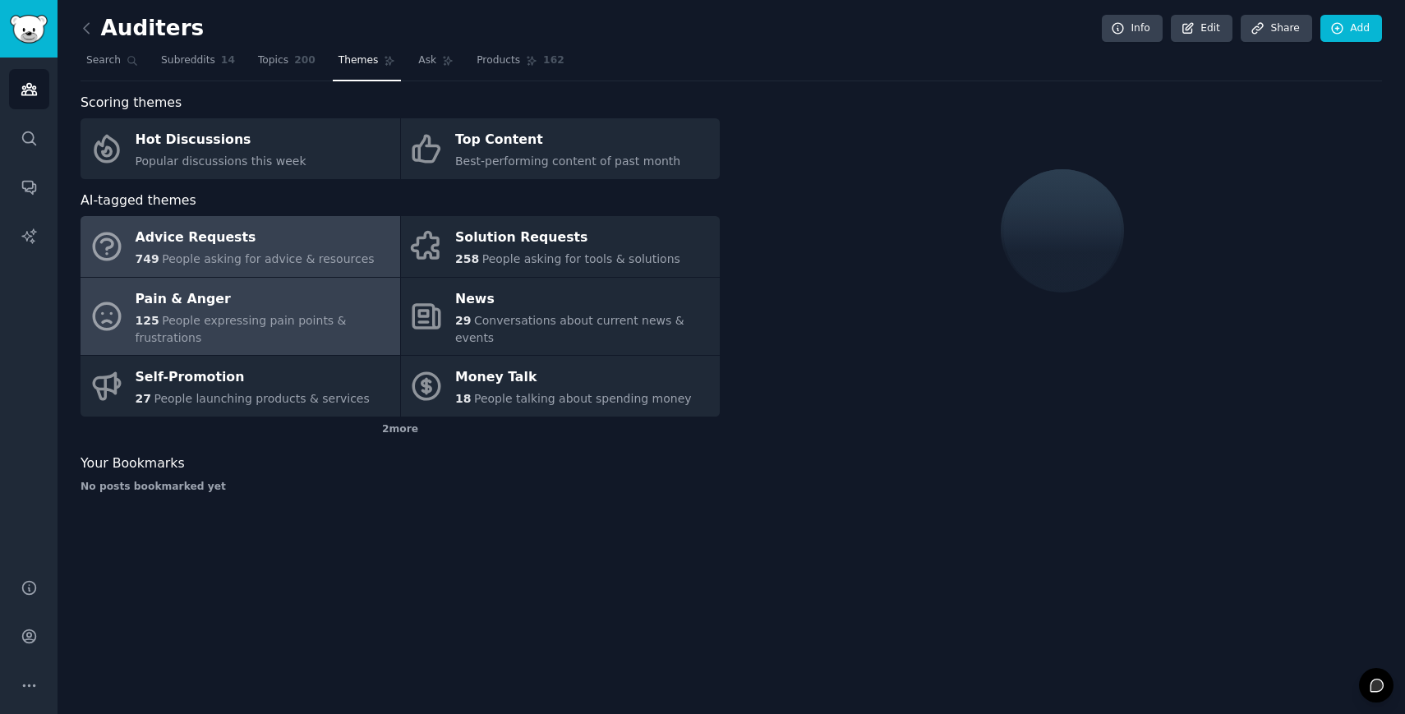
click at [343, 300] on div "Pain & Anger" at bounding box center [264, 299] width 256 height 26
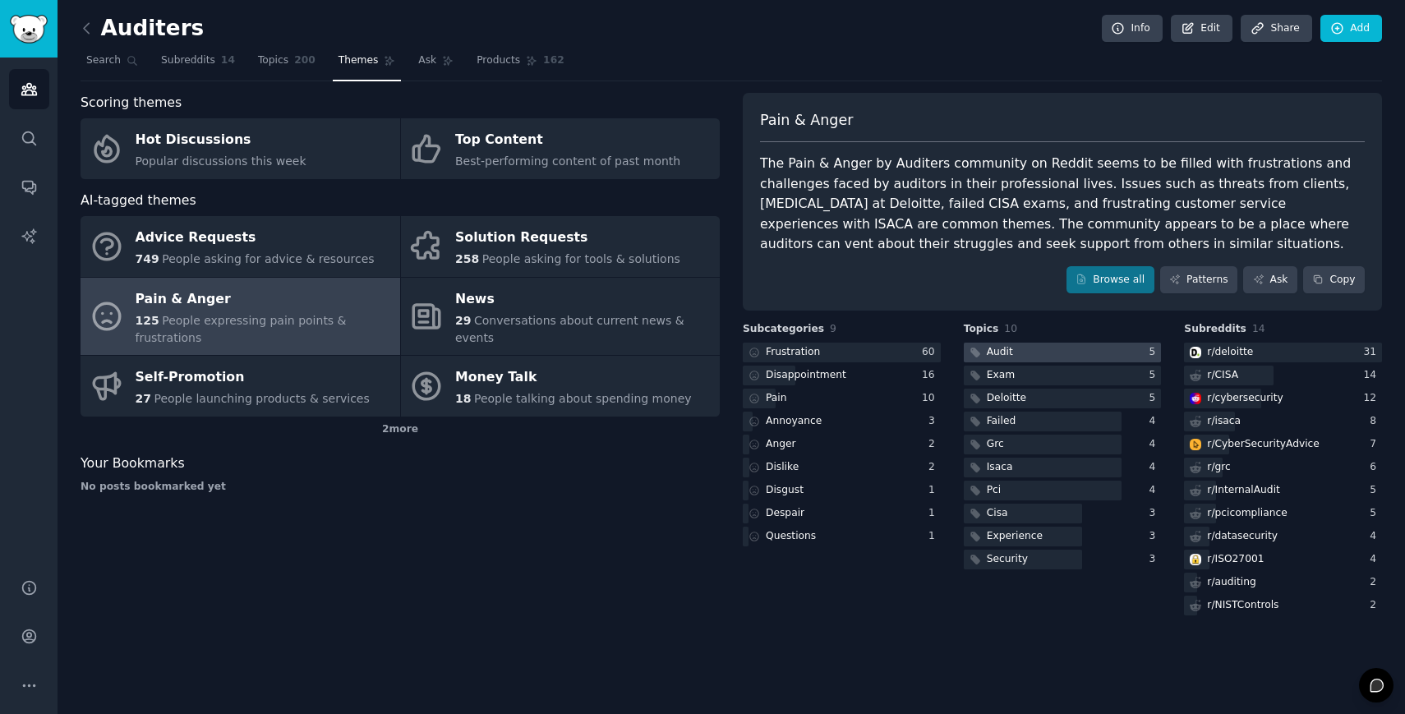
click at [1037, 352] on div at bounding box center [1063, 353] width 198 height 21
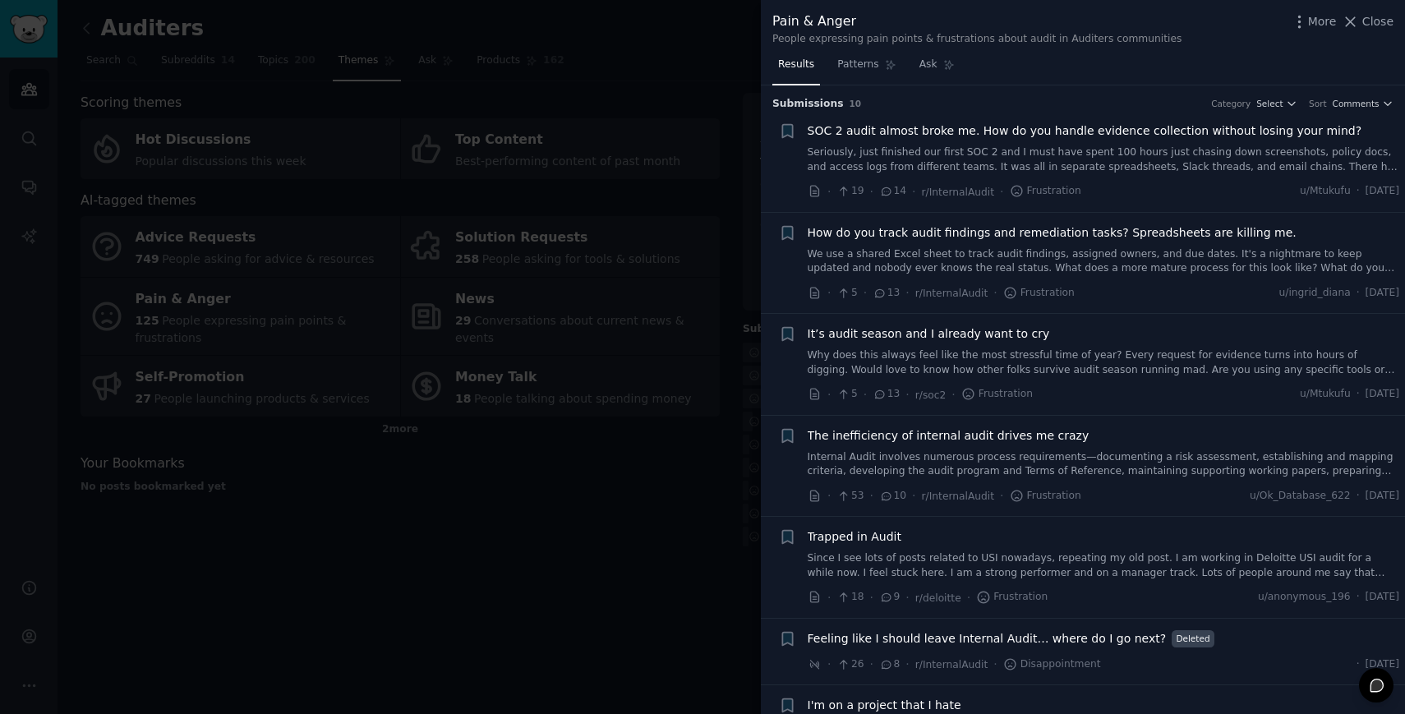
click at [1222, 383] on div "It’s audit season and I already want to cry Why does this always feel like the …" at bounding box center [1104, 364] width 592 height 78
click at [1185, 361] on link "Why does this always feel like the most stressful time of year? Every request f…" at bounding box center [1104, 362] width 592 height 29
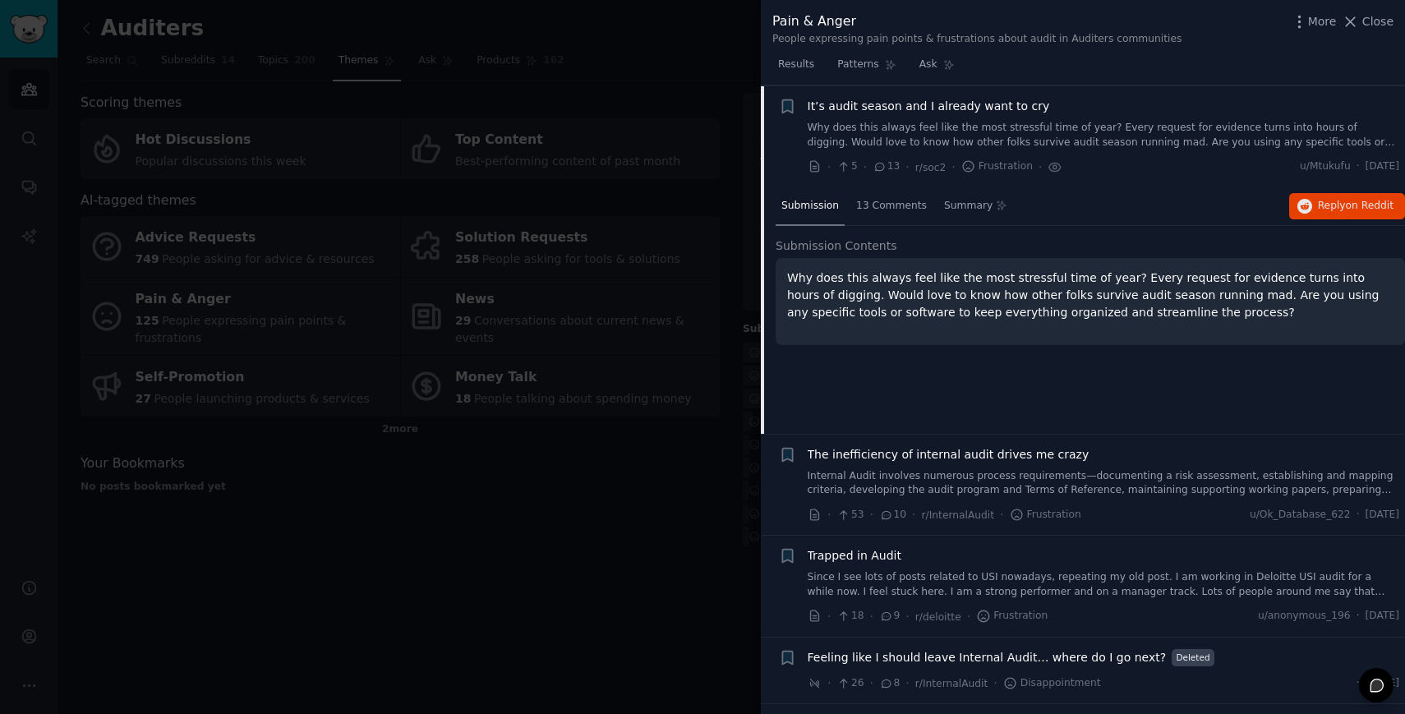
scroll to position [228, 0]
click at [883, 210] on span "13 Comments" at bounding box center [891, 205] width 71 height 15
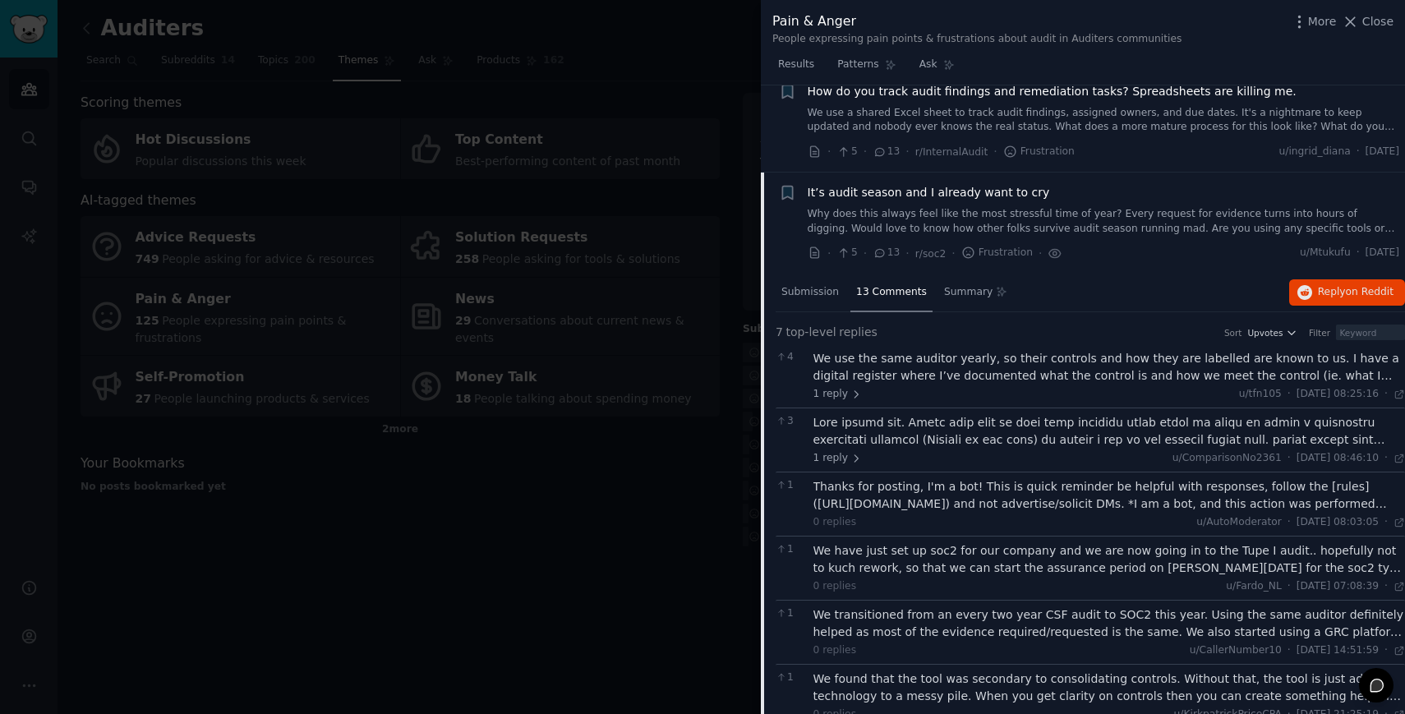
scroll to position [140, 0]
click at [563, 539] on div at bounding box center [702, 357] width 1405 height 714
